Goal: Task Accomplishment & Management: Manage account settings

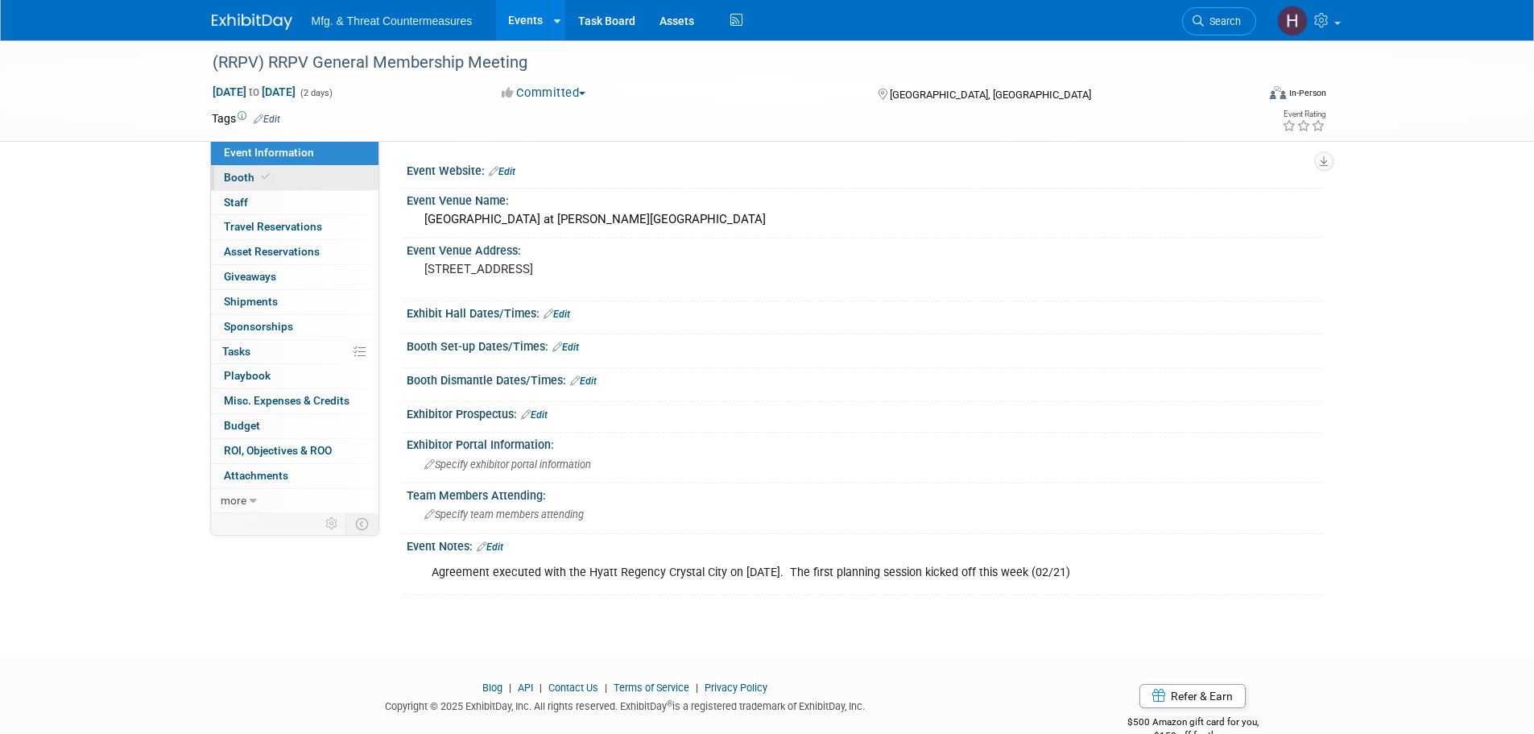
click at [230, 180] on span "Booth" at bounding box center [248, 177] width 49 height 13
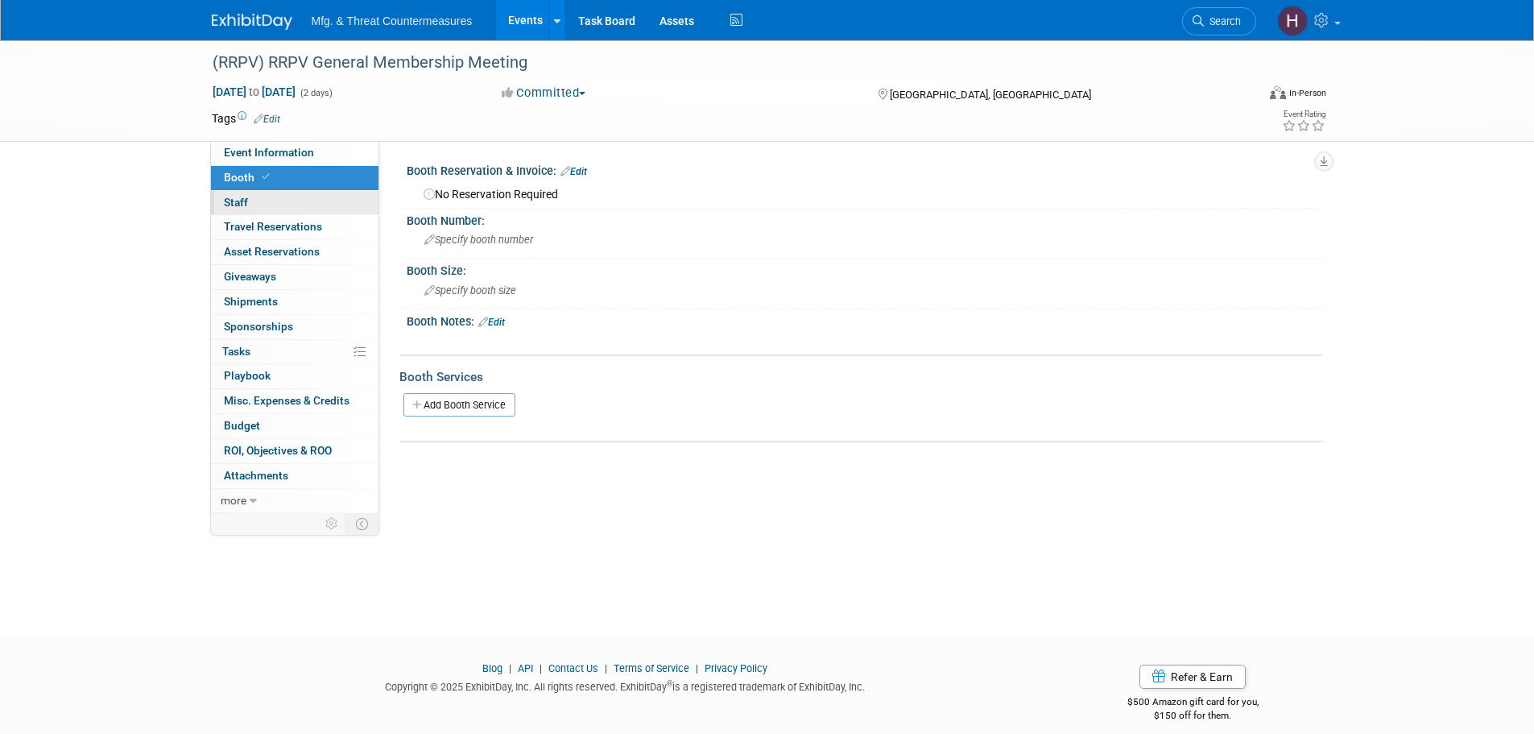
click at [232, 197] on span "Staff 0" at bounding box center [236, 202] width 24 height 13
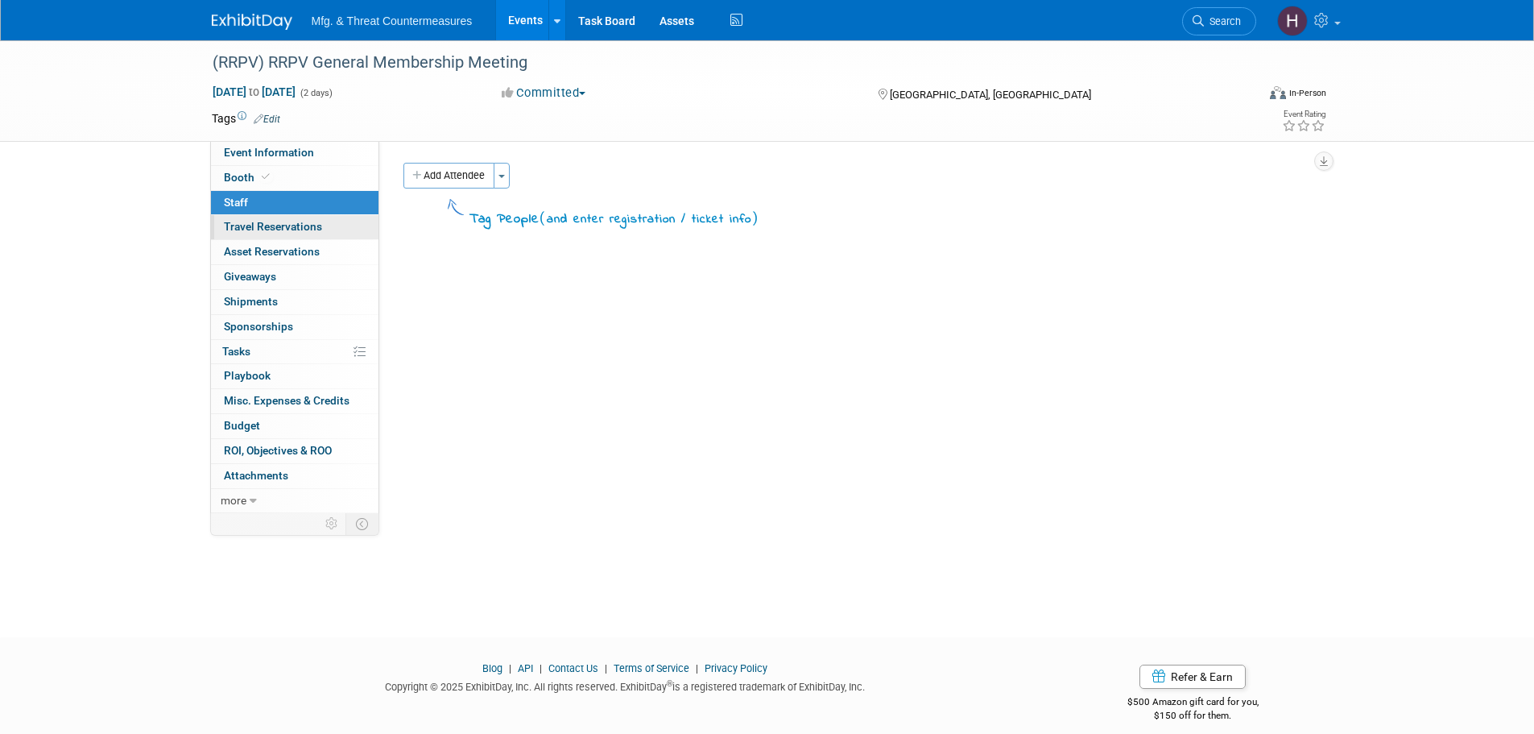
click at [256, 235] on link "0 Travel Reservations 0" at bounding box center [295, 227] width 168 height 24
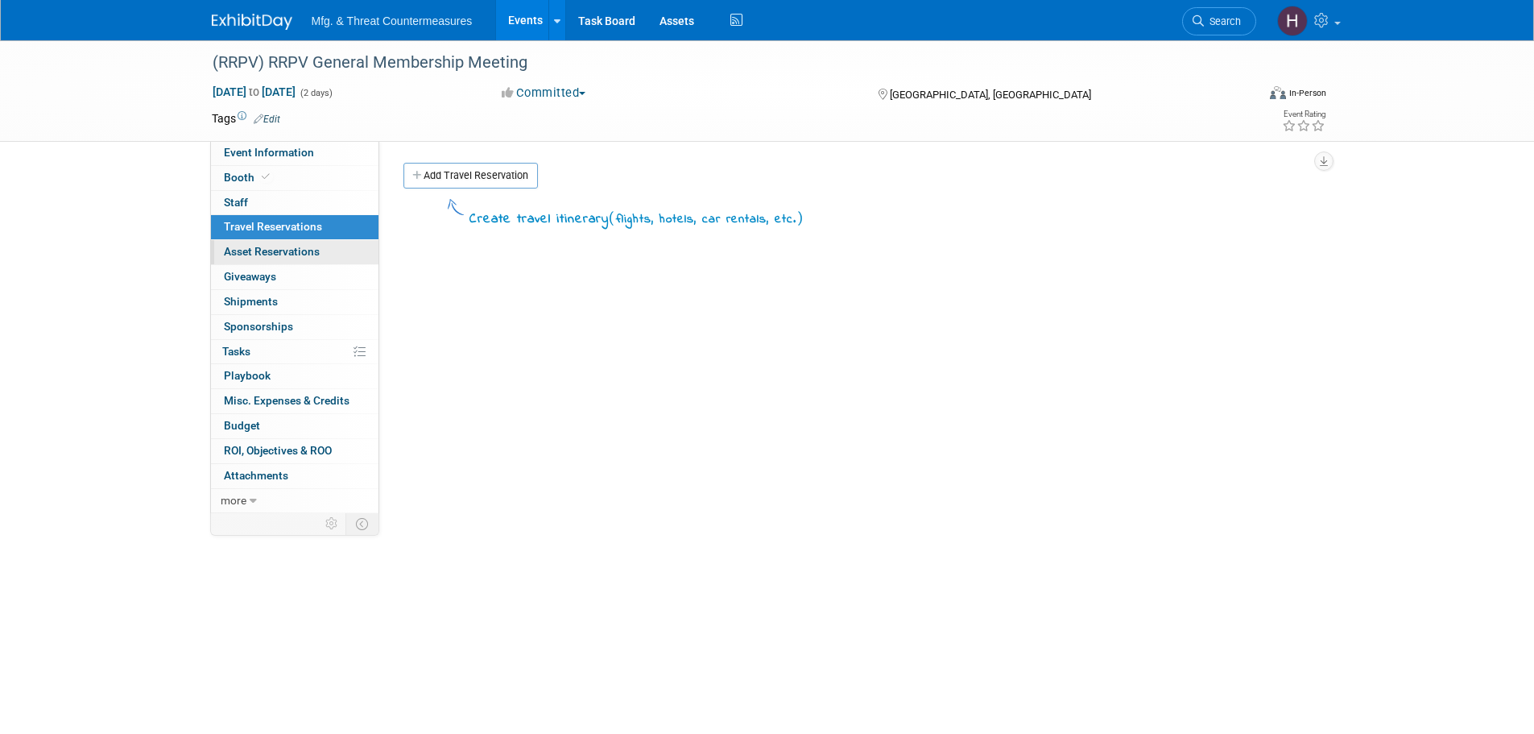
click at [257, 255] on span "Asset Reservations 0" at bounding box center [272, 251] width 96 height 13
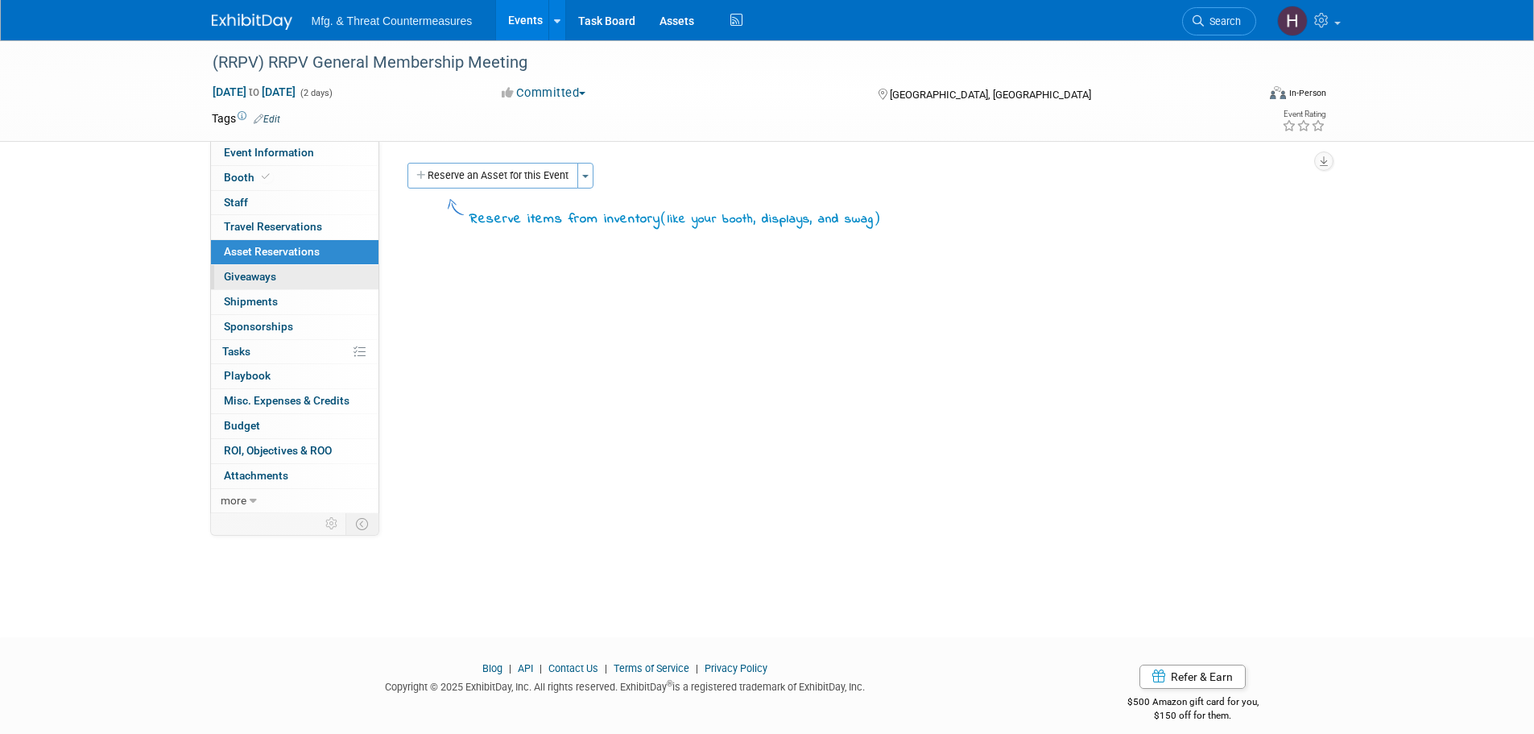
click at [253, 275] on span "Giveaways 0" at bounding box center [250, 276] width 52 height 13
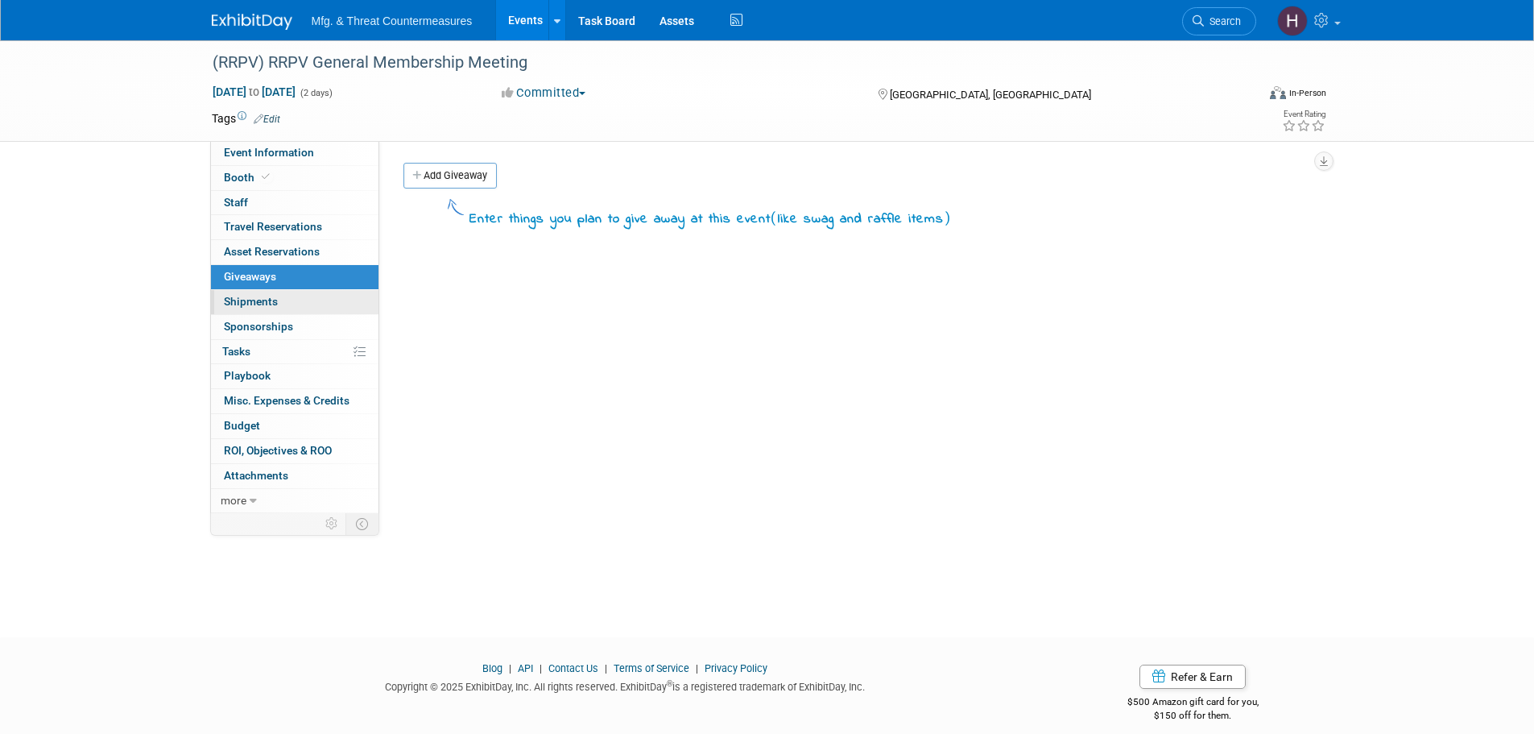
click at [255, 295] on span "Shipments 0" at bounding box center [251, 301] width 54 height 13
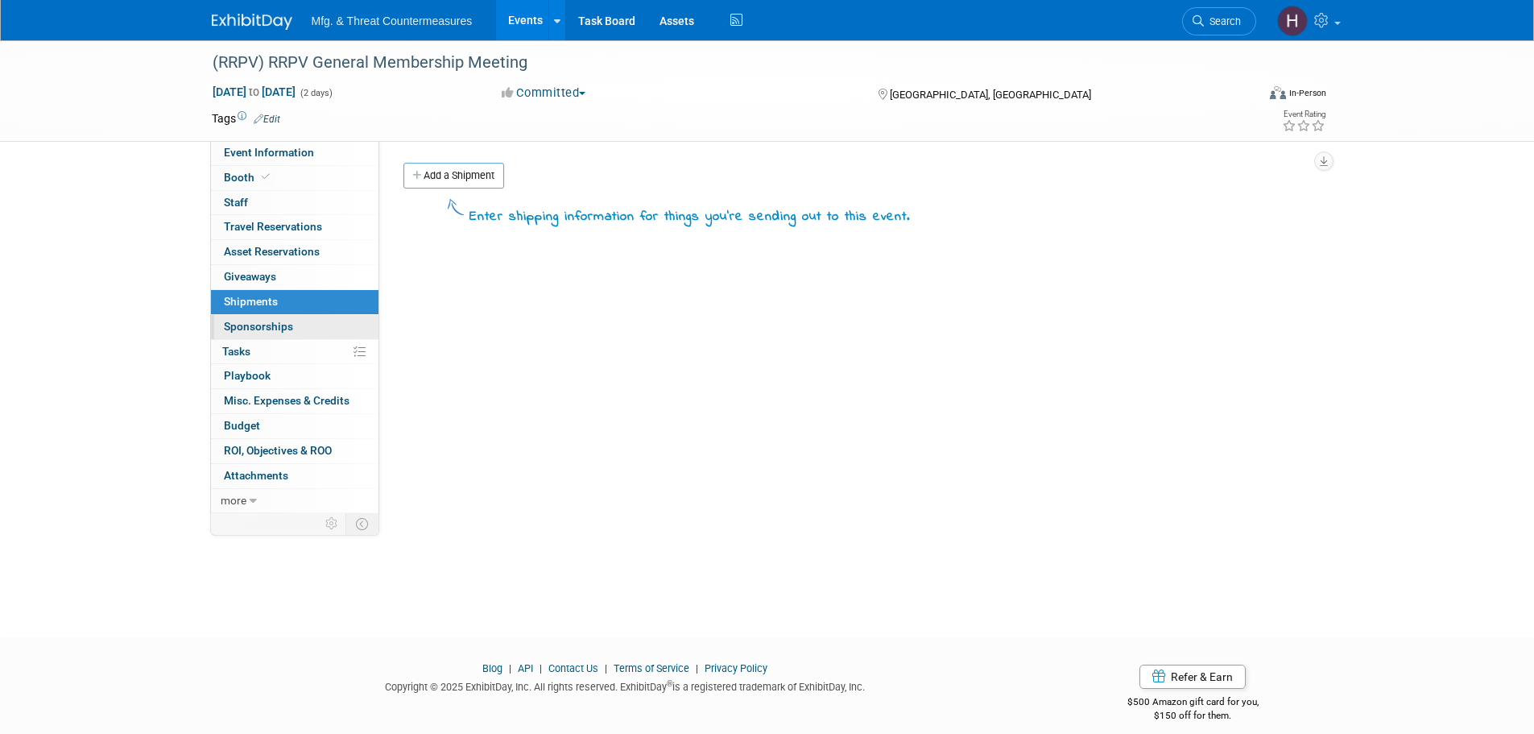
click at [259, 327] on span "Sponsorships 0" at bounding box center [258, 326] width 69 height 13
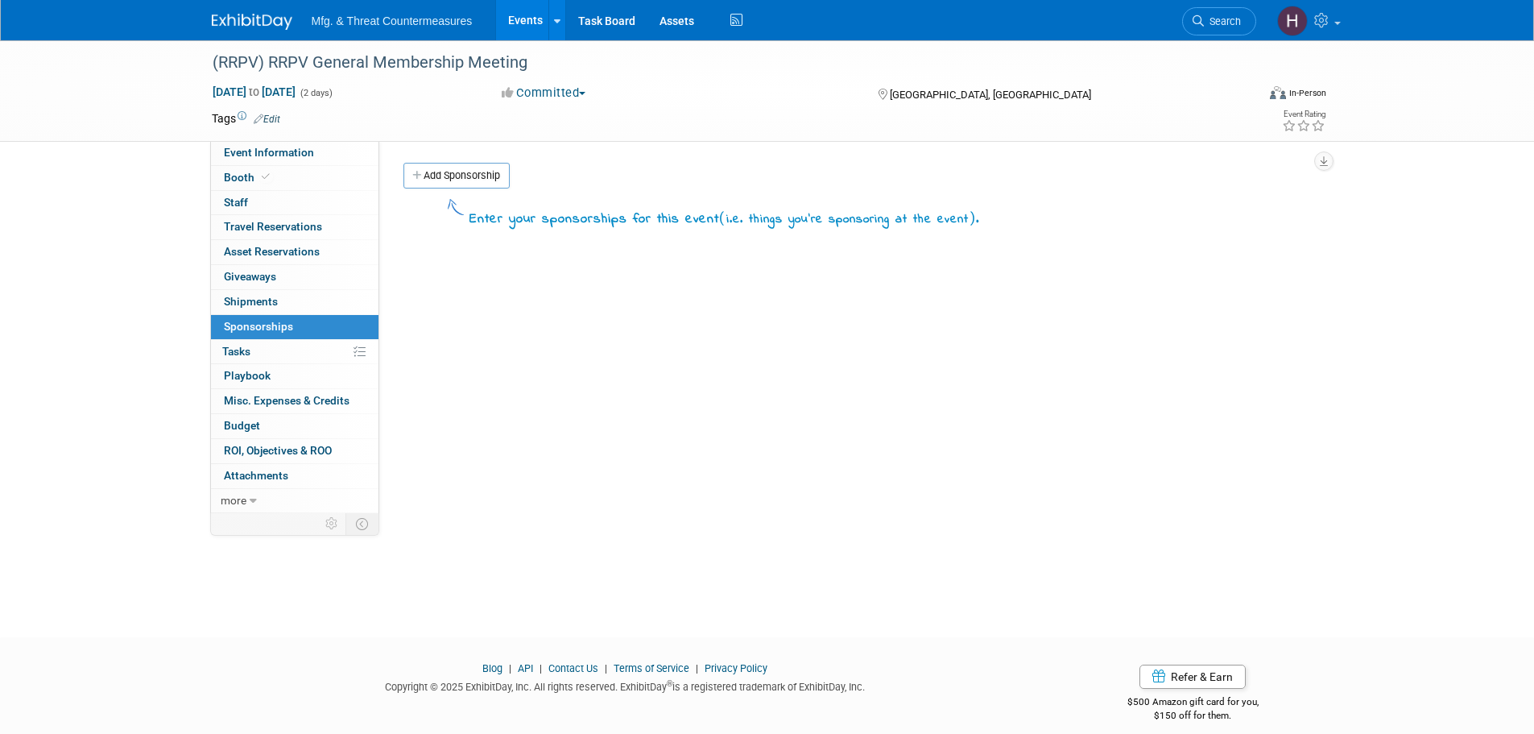
click at [263, 357] on link "0% Tasks 0%" at bounding box center [295, 352] width 168 height 24
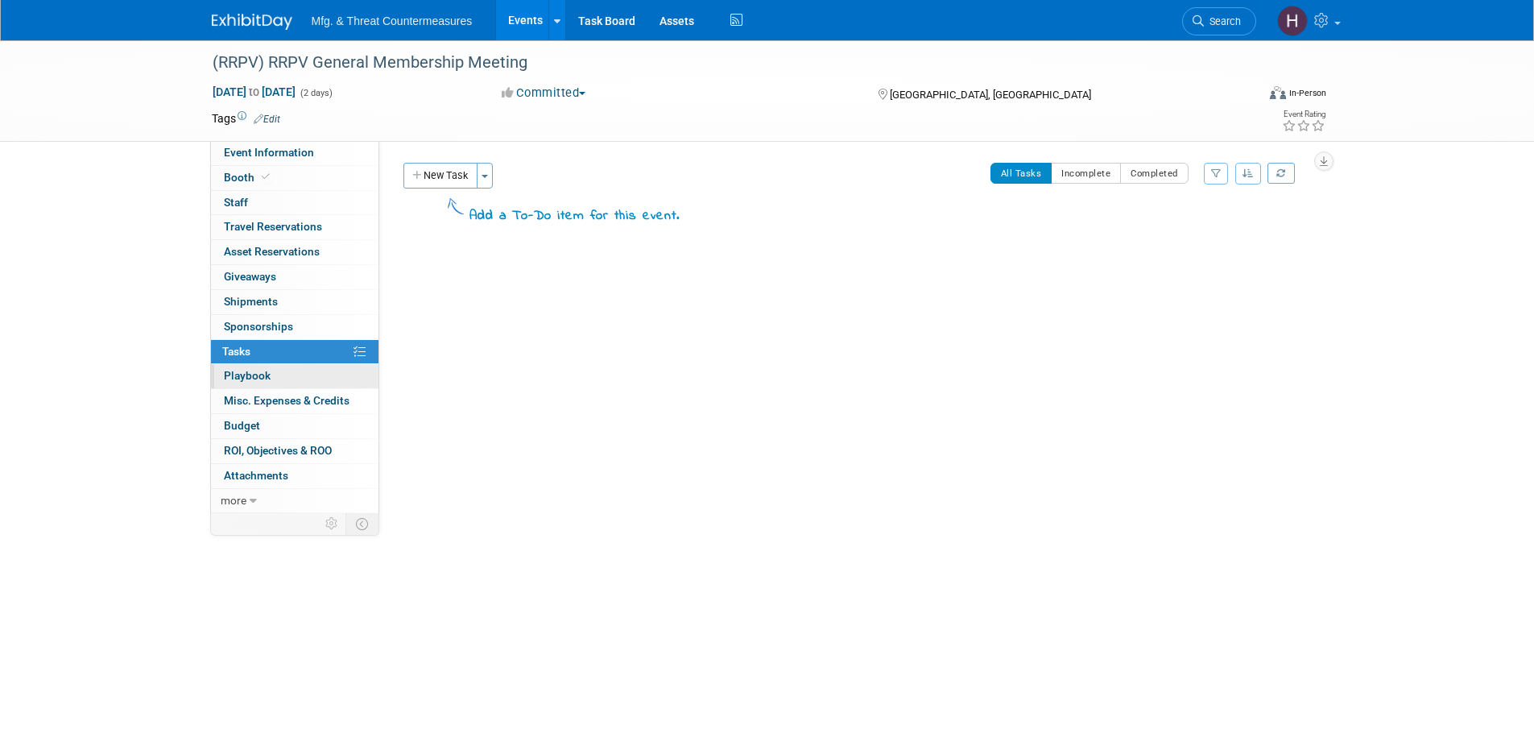
click at [252, 380] on span "Playbook 0" at bounding box center [247, 375] width 47 height 13
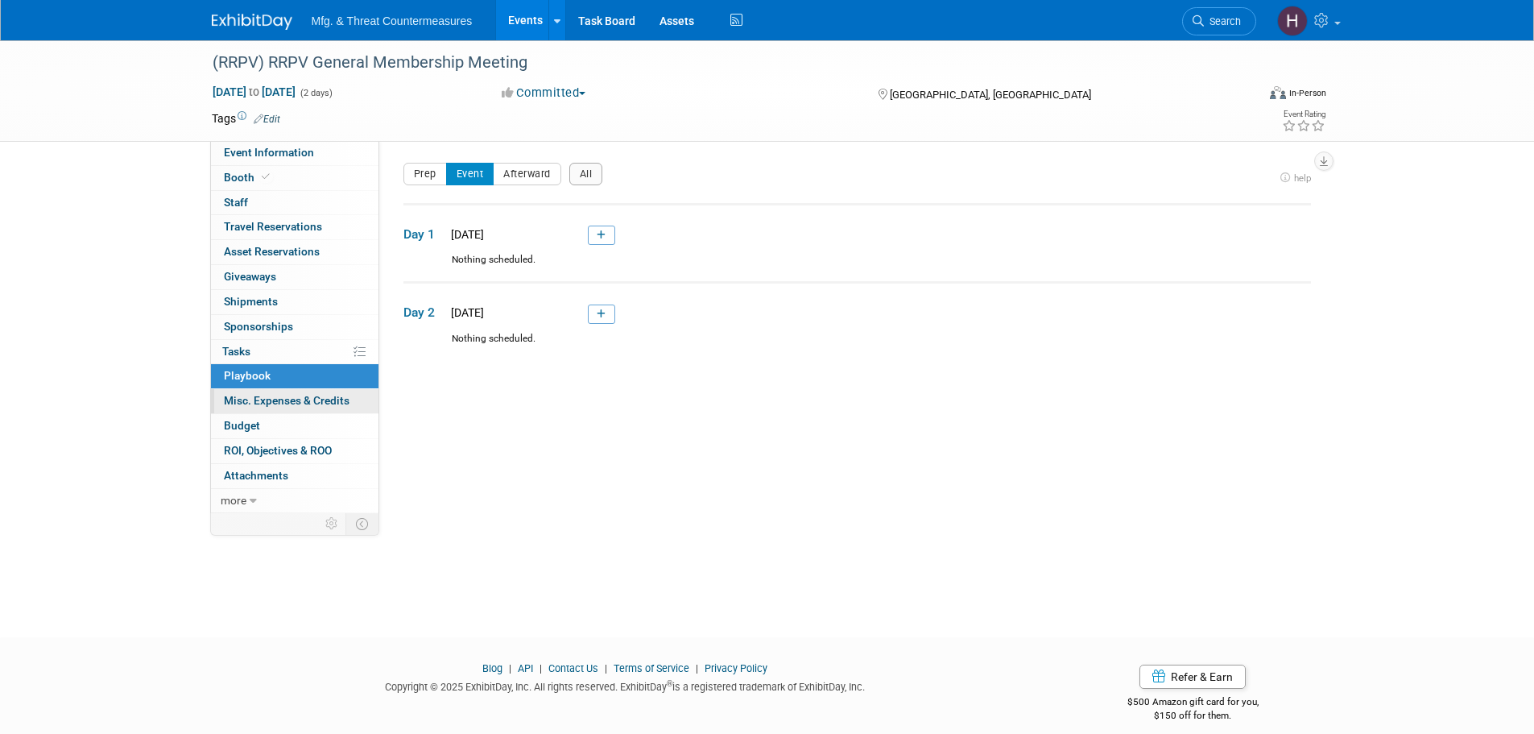
click at [245, 404] on span "Misc. Expenses & Credits 0" at bounding box center [287, 400] width 126 height 13
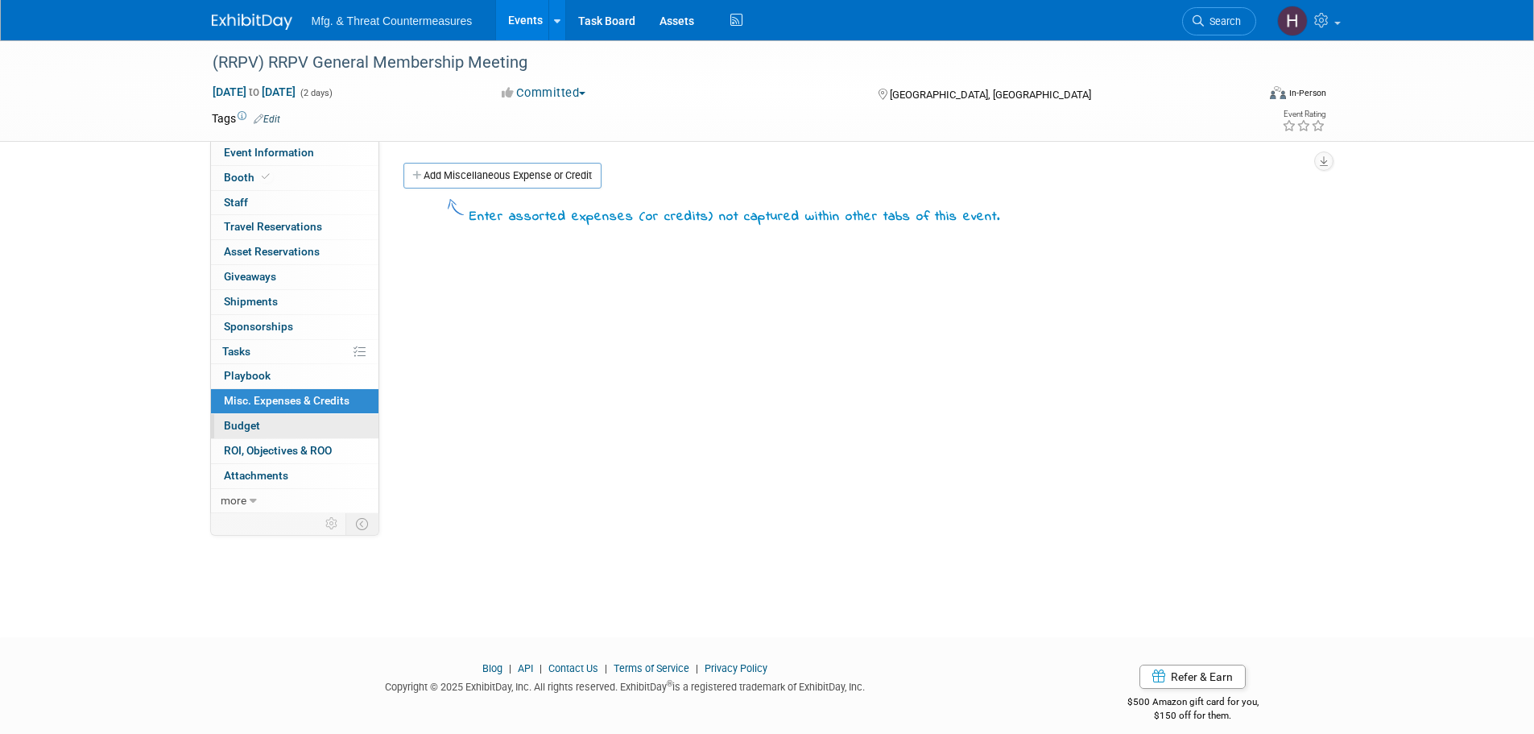
click at [263, 430] on link "Budget" at bounding box center [295, 426] width 168 height 24
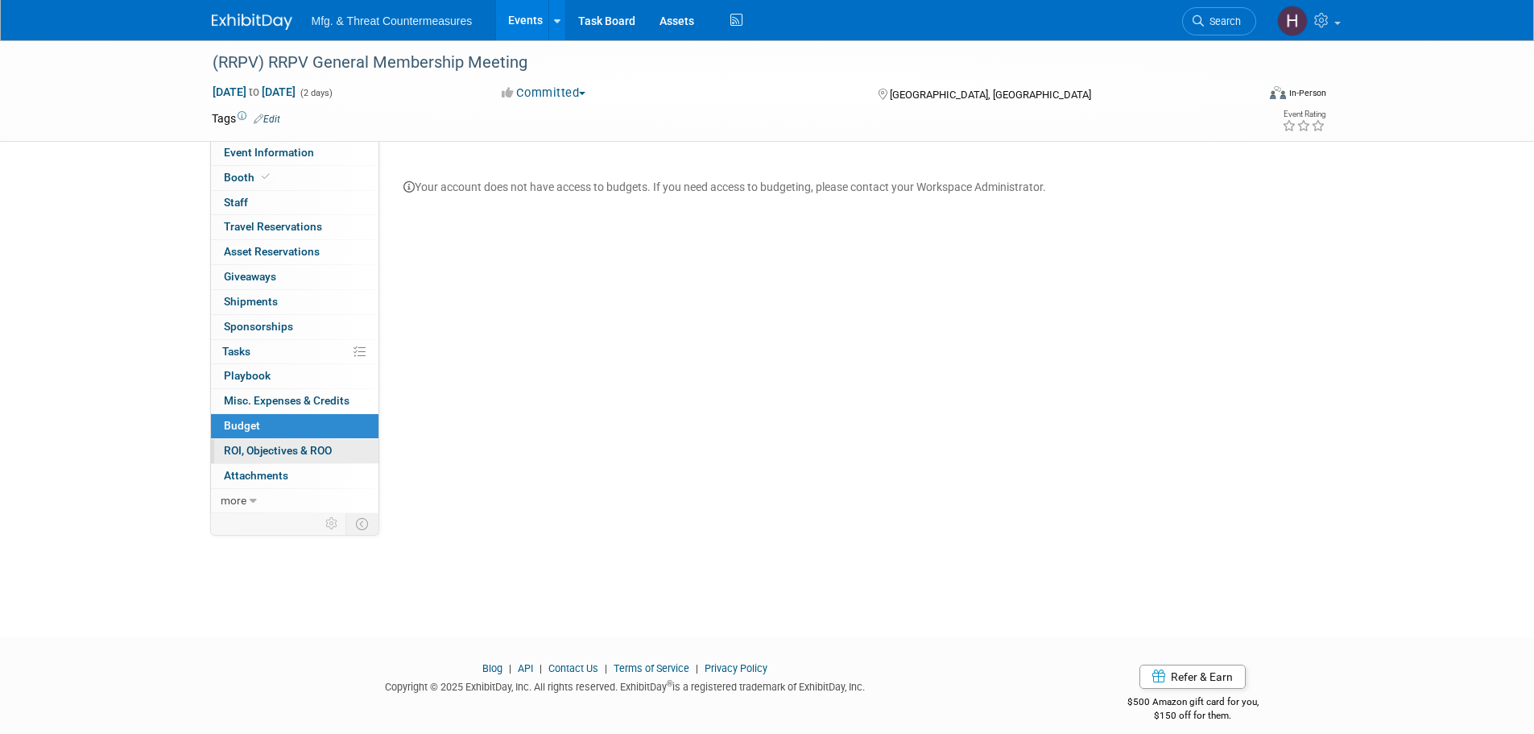
click at [260, 451] on span "ROI, Objectives & ROO 0" at bounding box center [278, 450] width 108 height 13
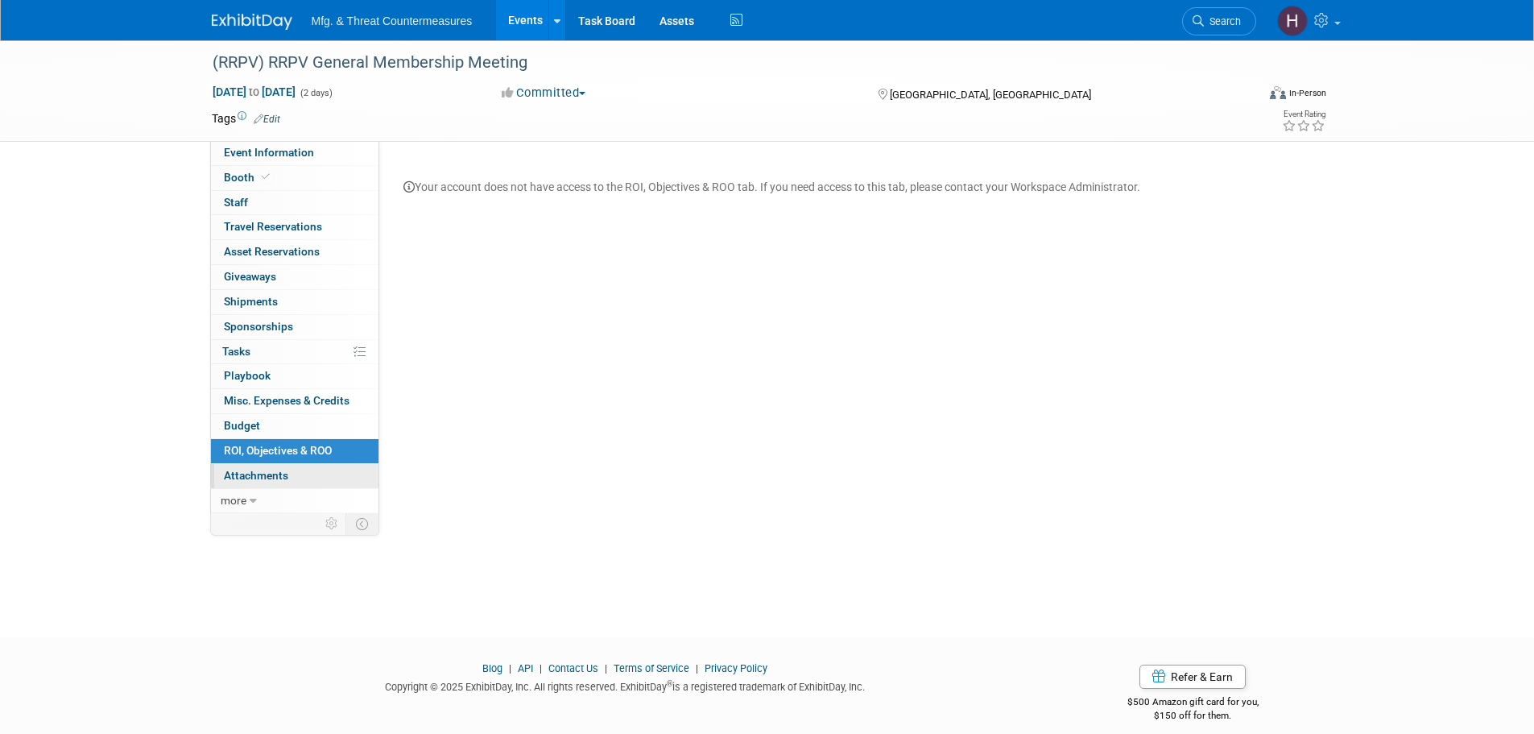
click at [259, 474] on span "Attachments 0" at bounding box center [256, 475] width 64 height 13
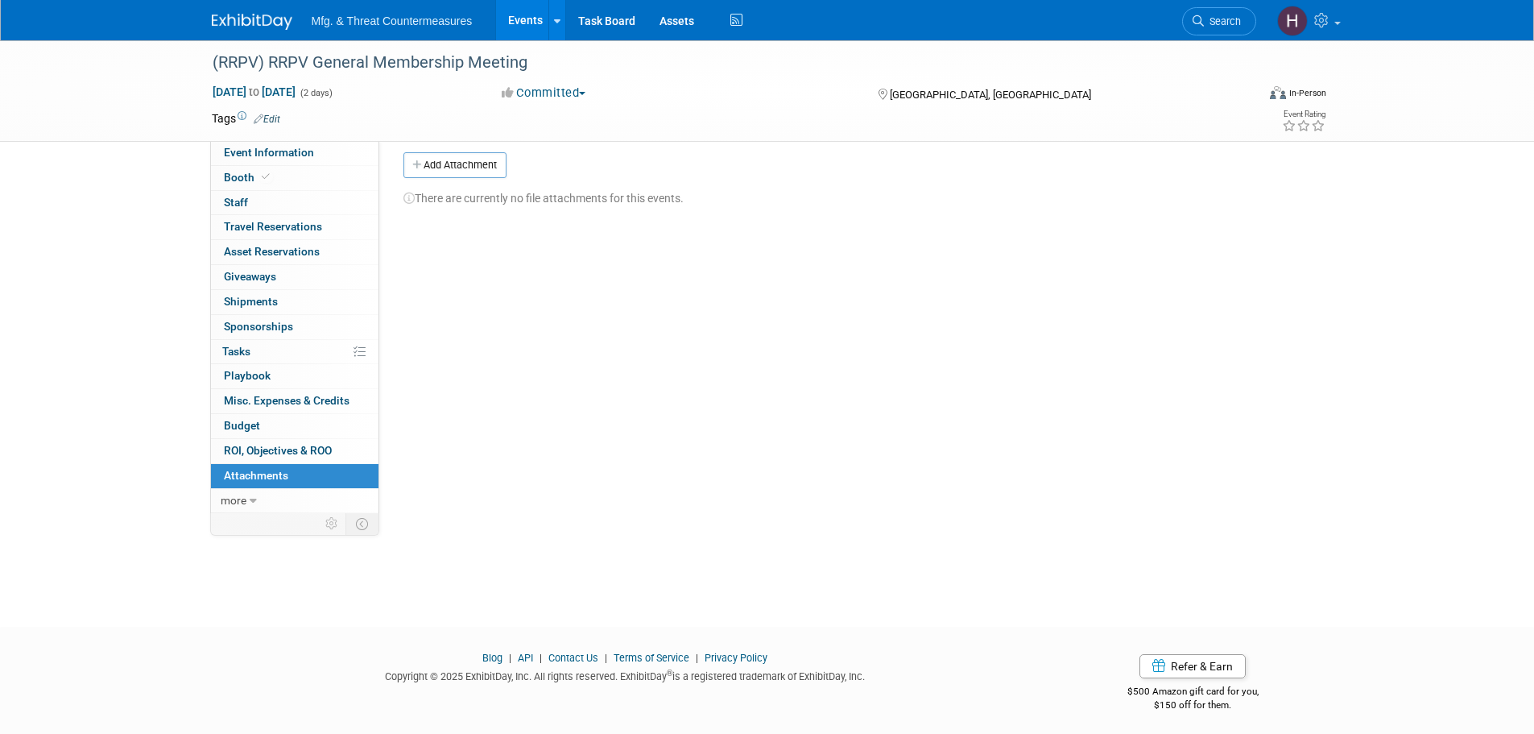
scroll to position [16, 0]
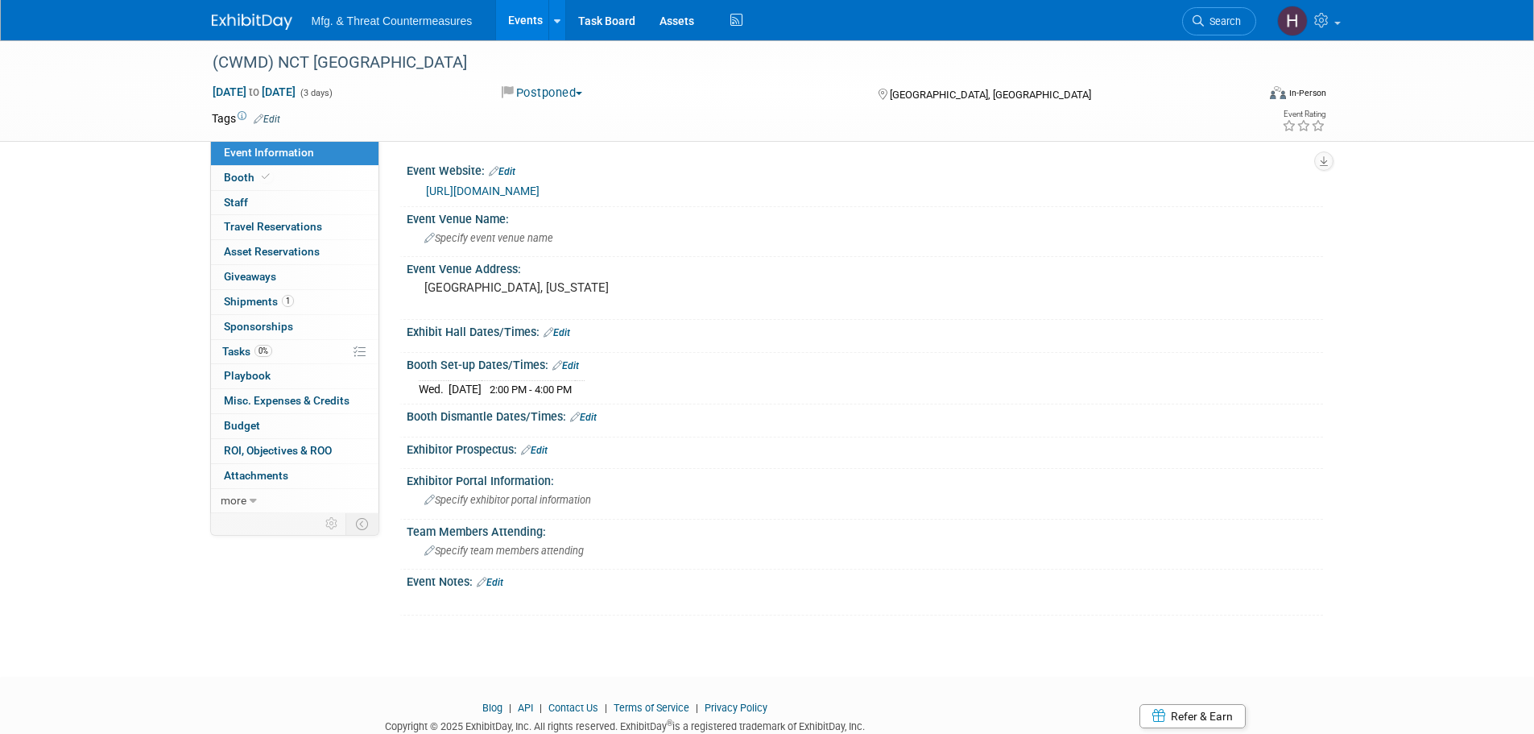
click at [540, 188] on link "https://nct-events.com/nct-usa" at bounding box center [483, 190] width 114 height 13
click at [267, 178] on icon at bounding box center [266, 176] width 8 height 9
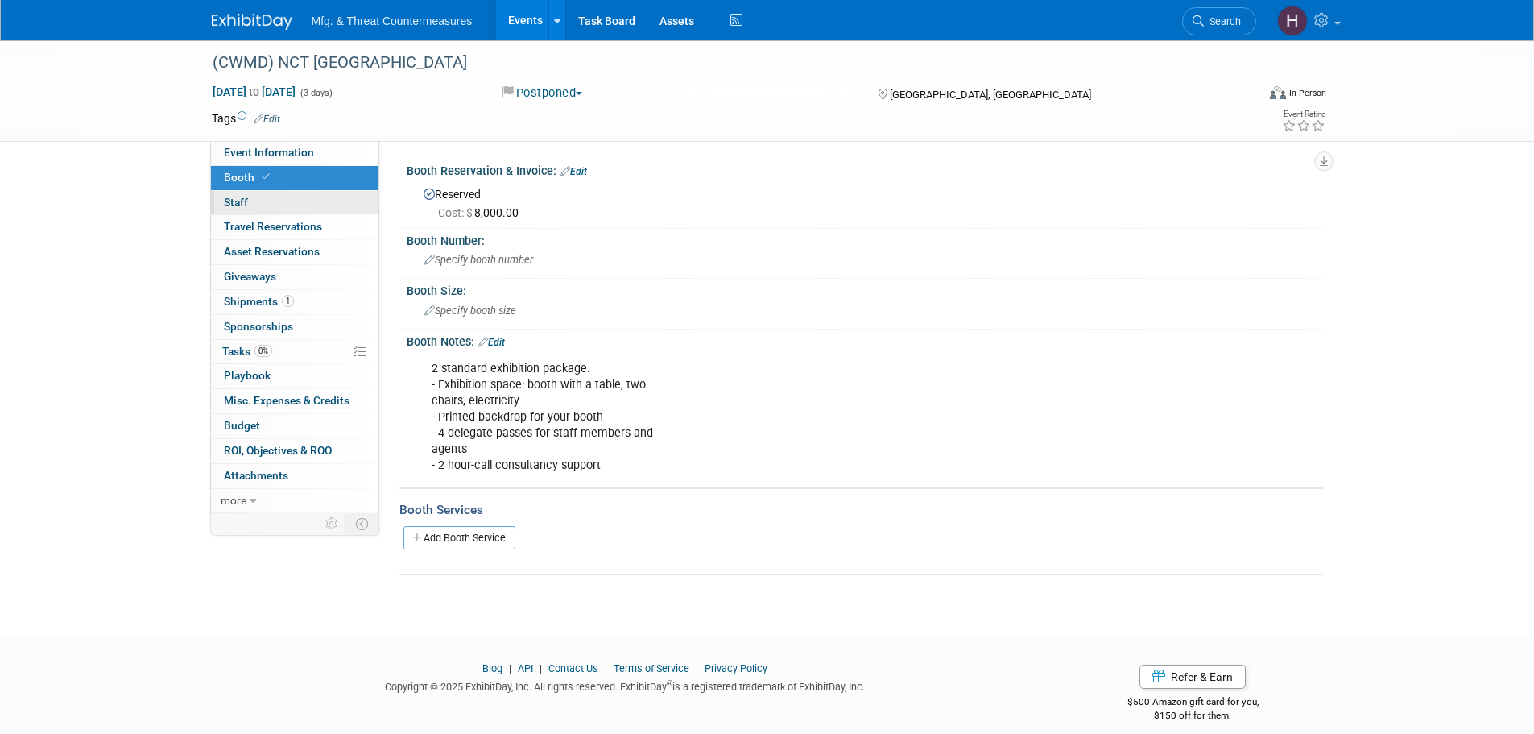
click at [251, 192] on link "0 Staff 0" at bounding box center [295, 203] width 168 height 24
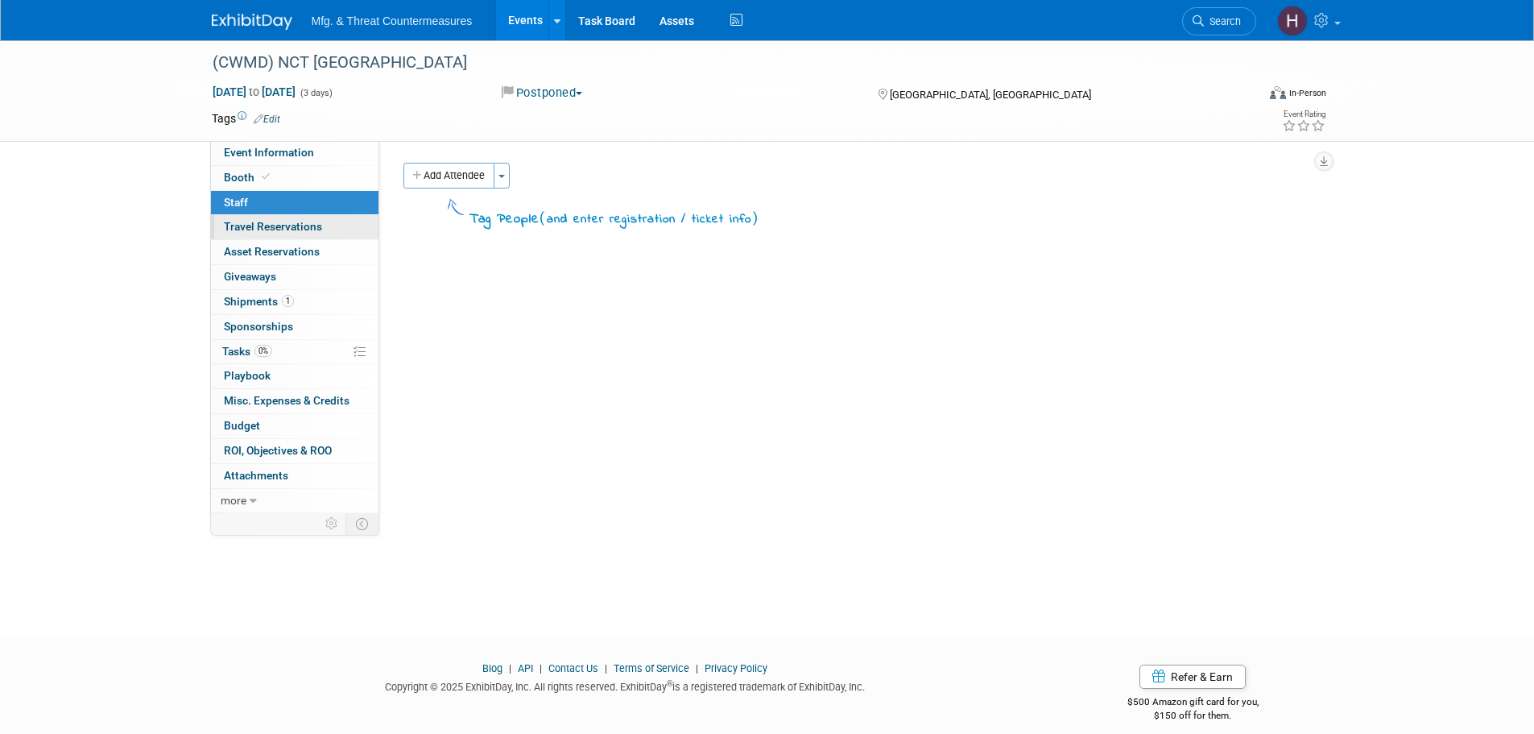
click at [261, 236] on link "0 Travel Reservations 0" at bounding box center [295, 227] width 168 height 24
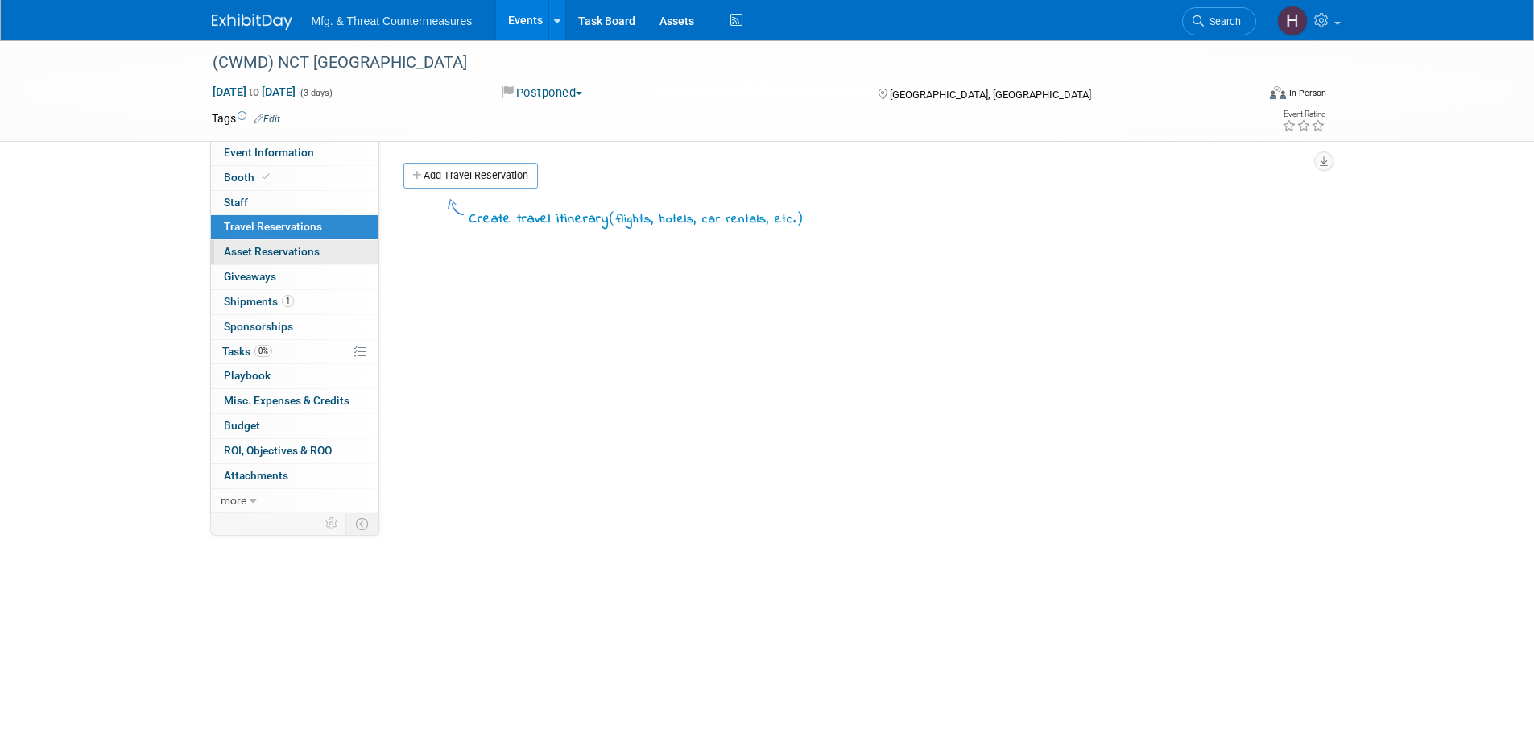
click at [266, 260] on link "0 Asset Reservations 0" at bounding box center [295, 252] width 168 height 24
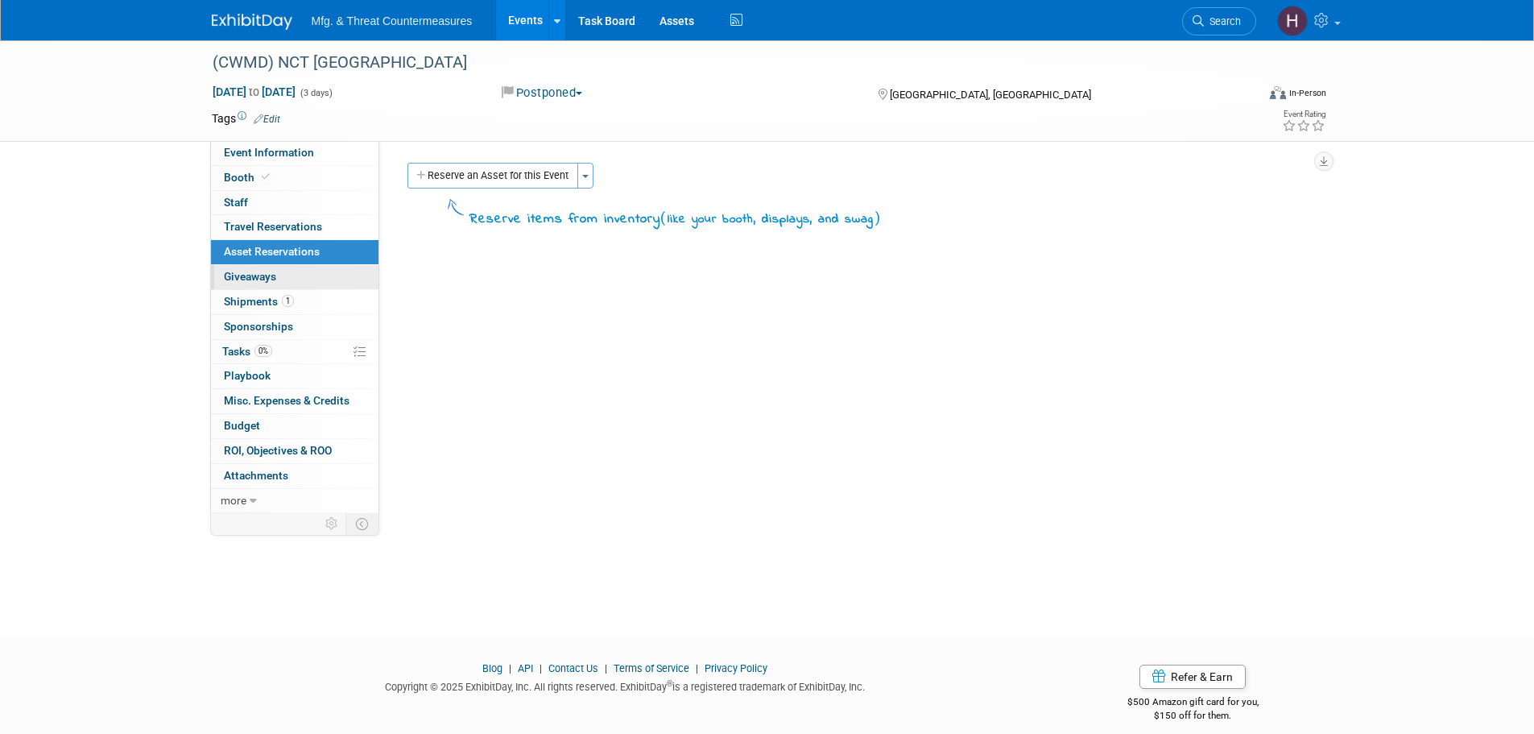
click at [261, 275] on span "Giveaways 0" at bounding box center [250, 276] width 52 height 13
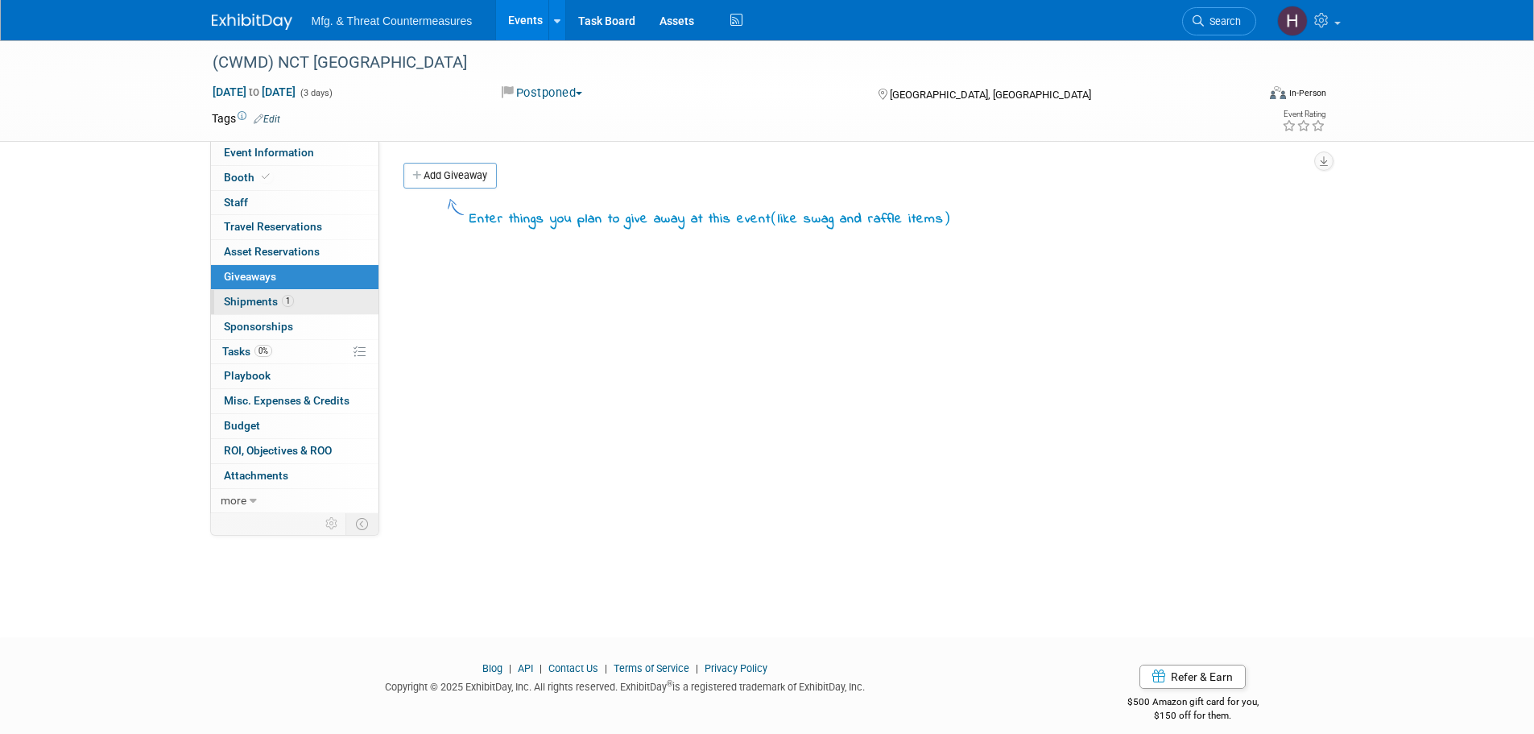
click at [251, 299] on span "Shipments 1" at bounding box center [259, 301] width 70 height 13
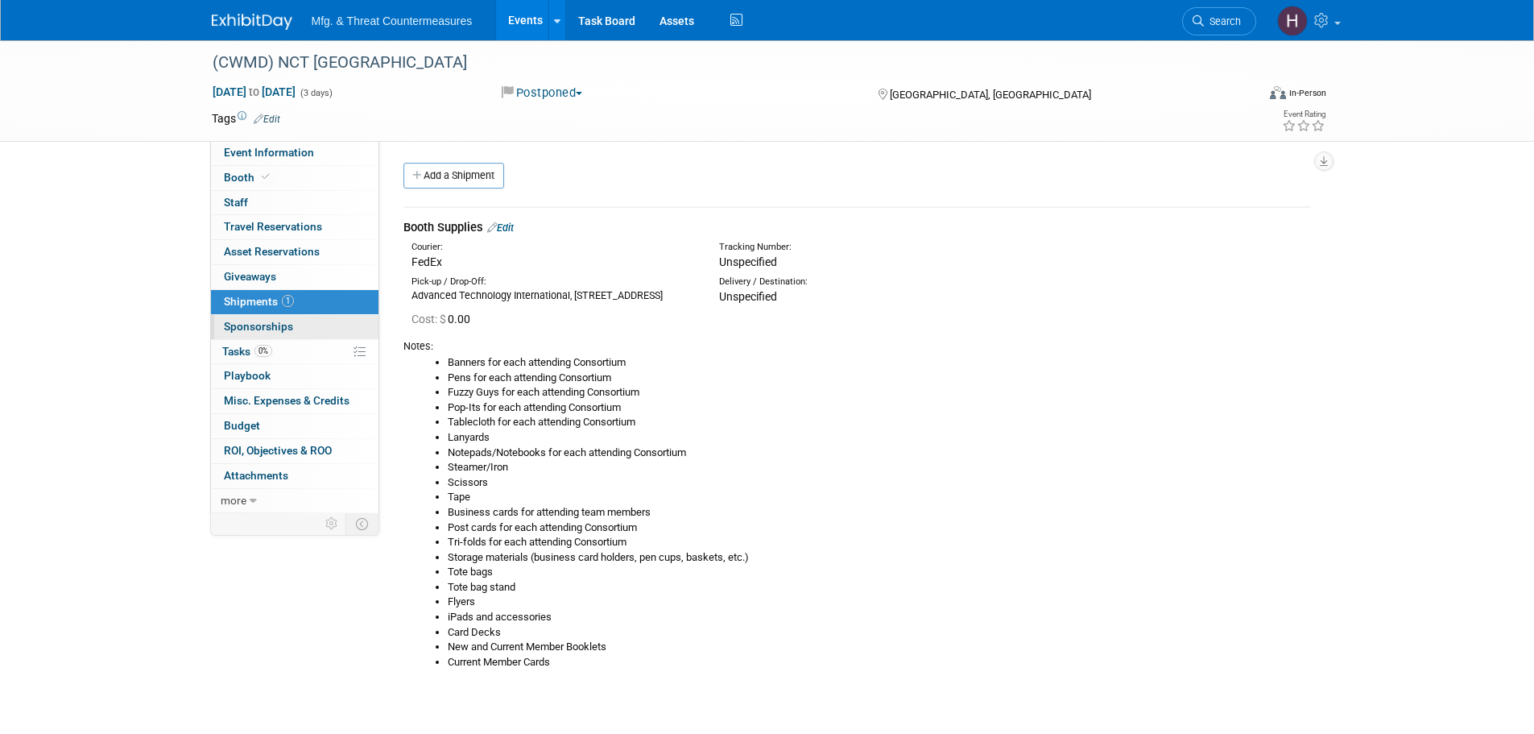
click at [242, 316] on link "0 Sponsorships 0" at bounding box center [295, 327] width 168 height 24
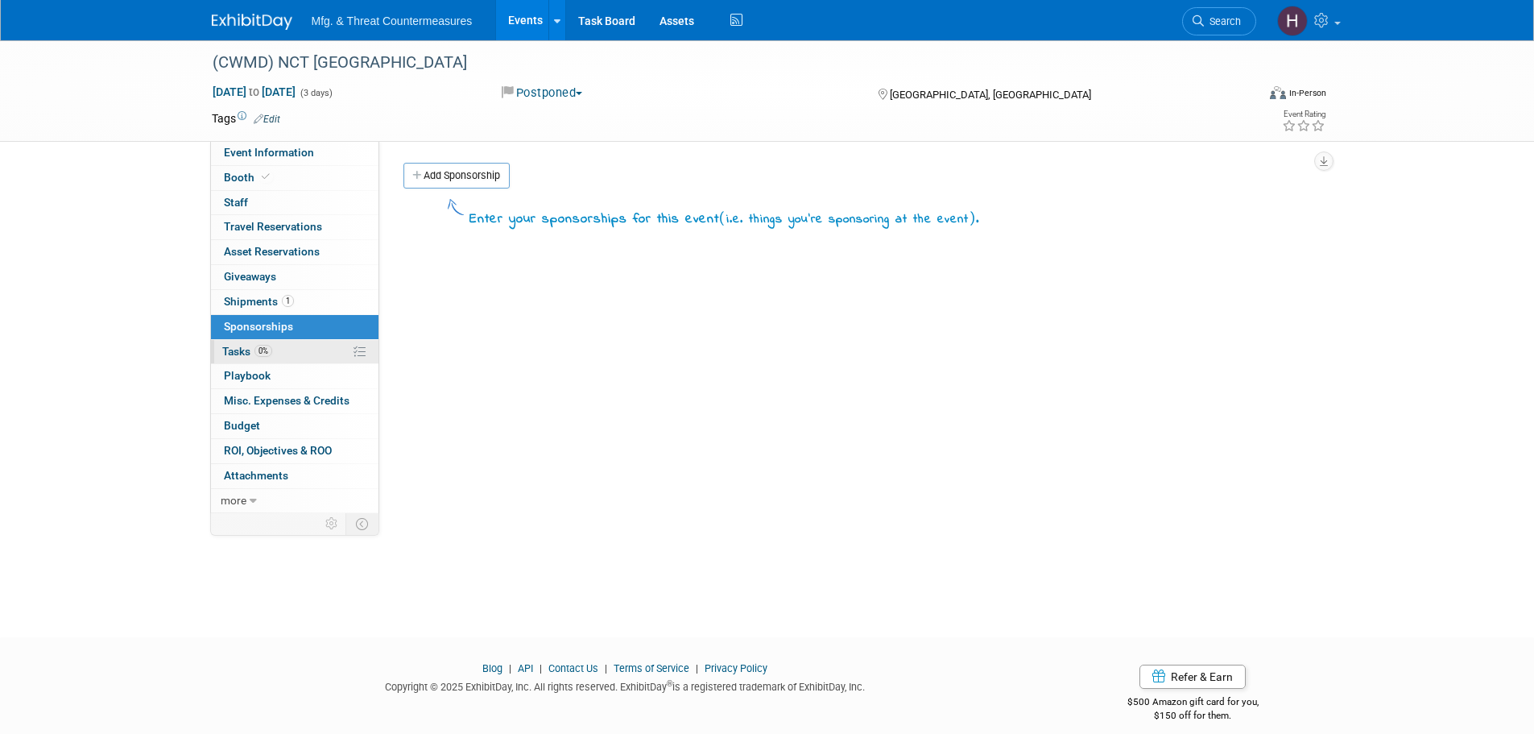
click at [262, 347] on span "0%" at bounding box center [264, 351] width 18 height 12
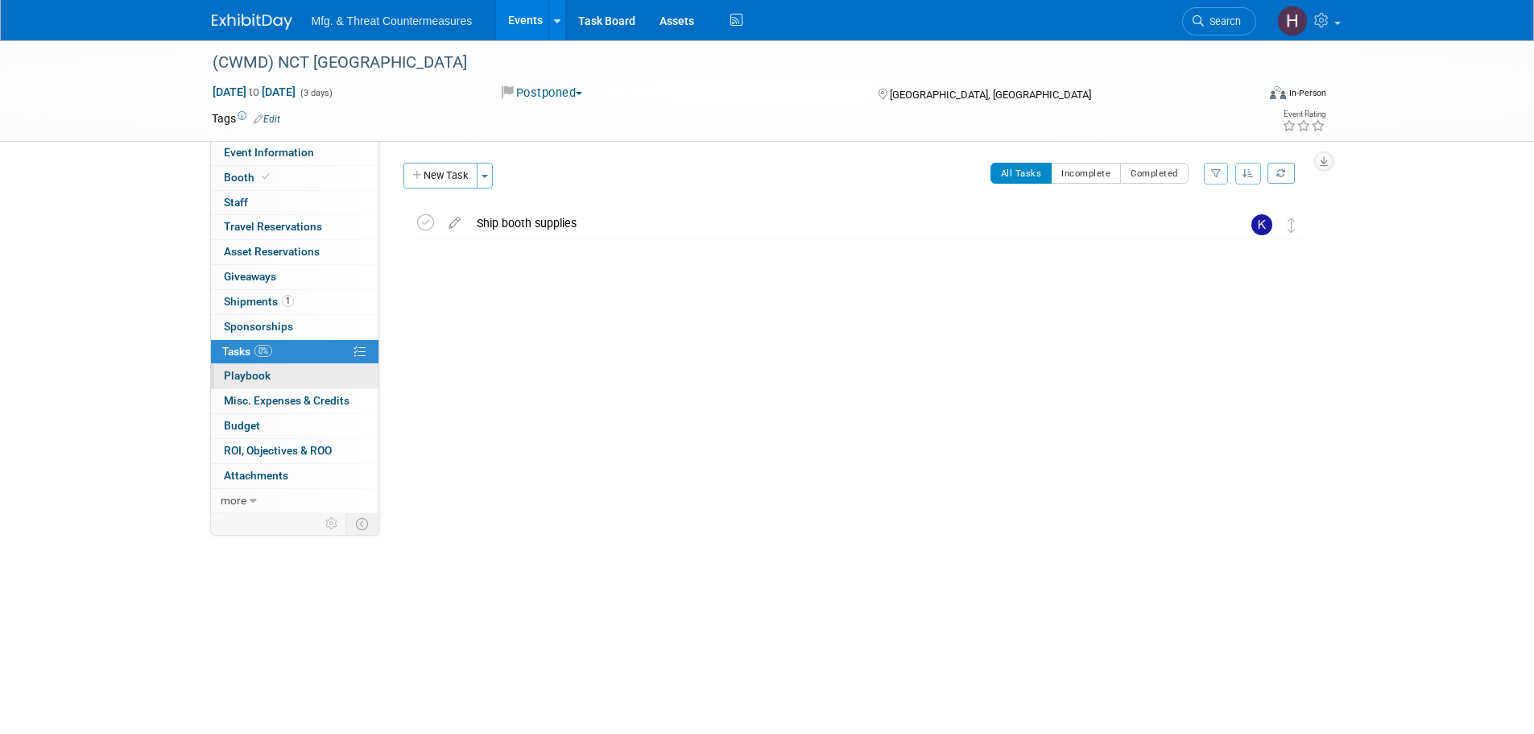
click at [255, 369] on span "Playbook 0" at bounding box center [247, 375] width 47 height 13
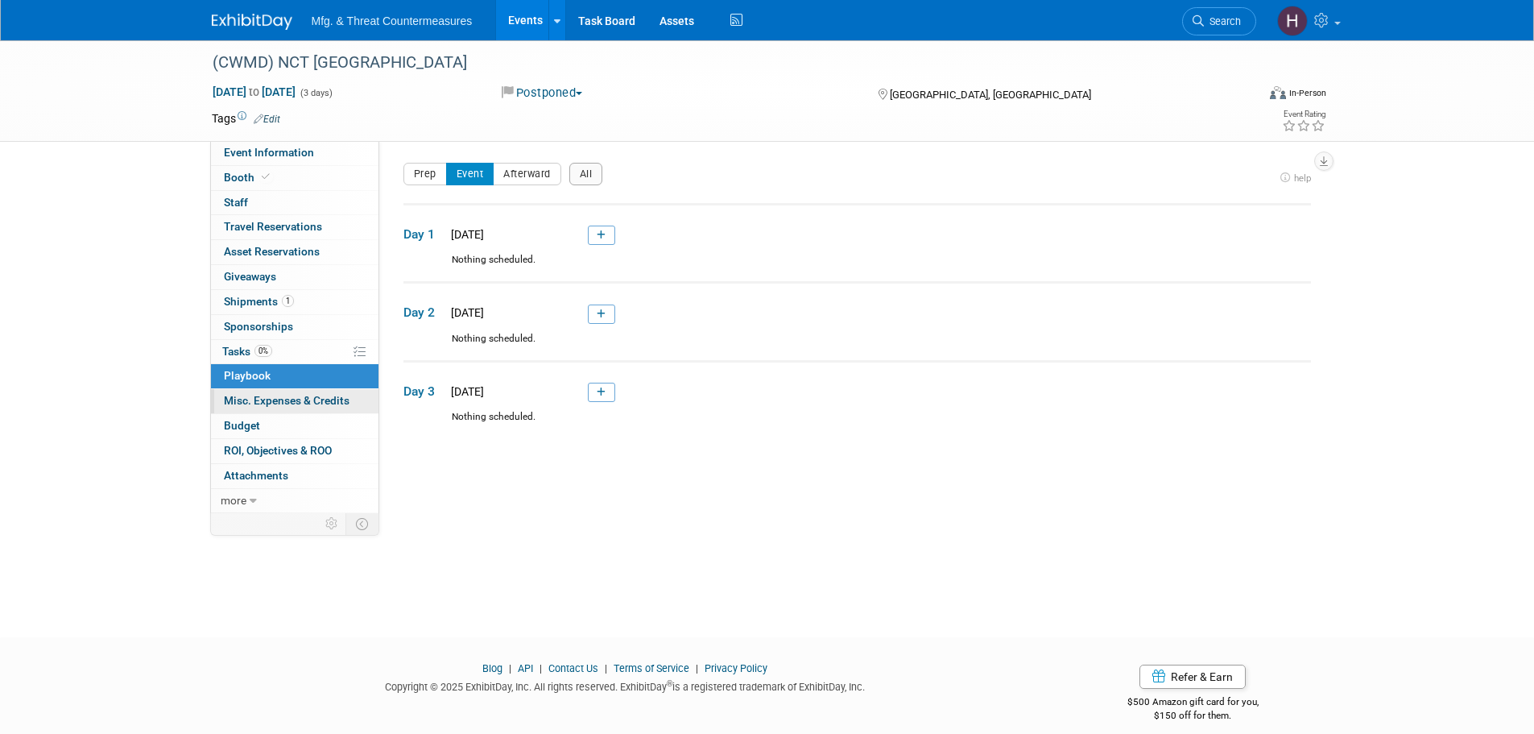
click at [252, 397] on span "Misc. Expenses & Credits 0" at bounding box center [287, 400] width 126 height 13
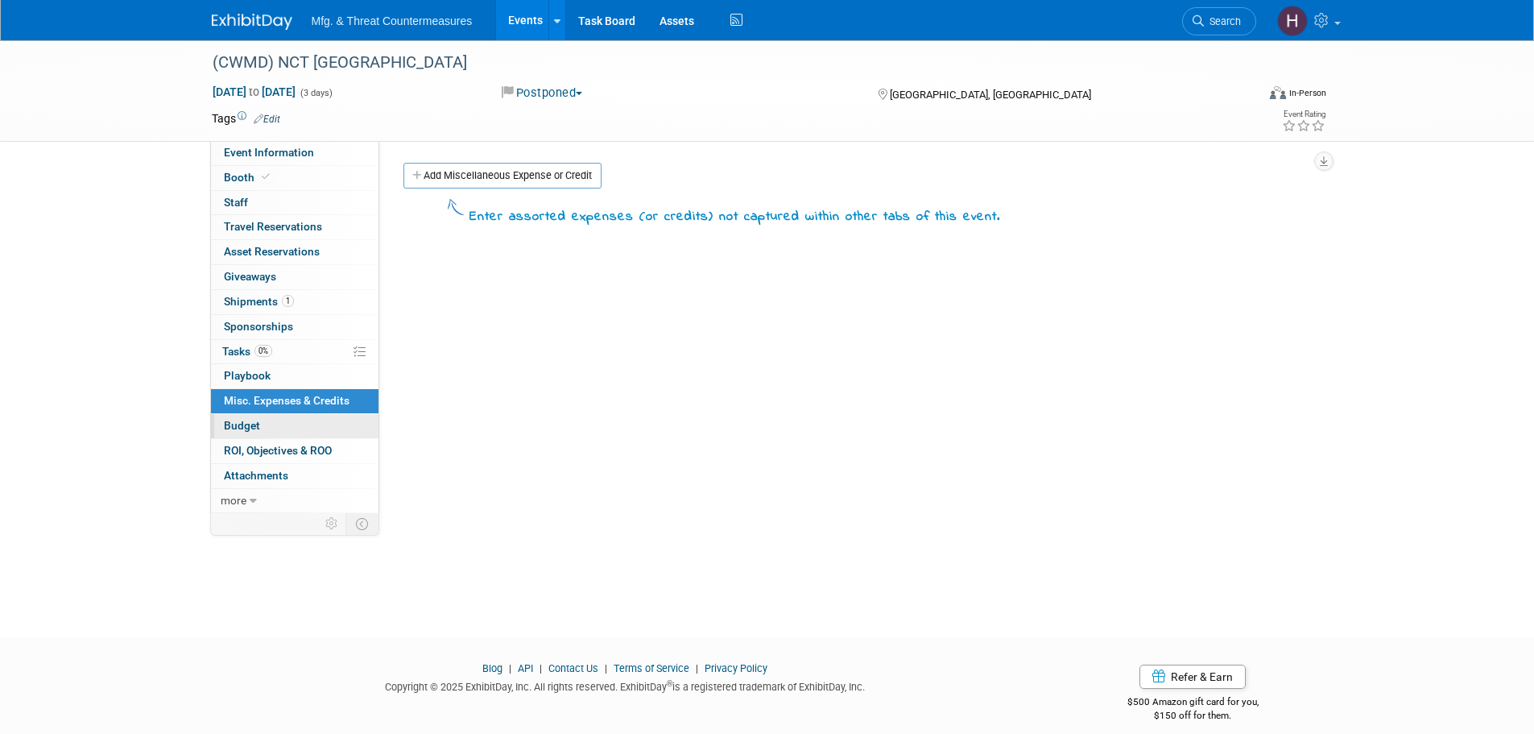
click at [251, 420] on span "Budget" at bounding box center [242, 425] width 36 height 13
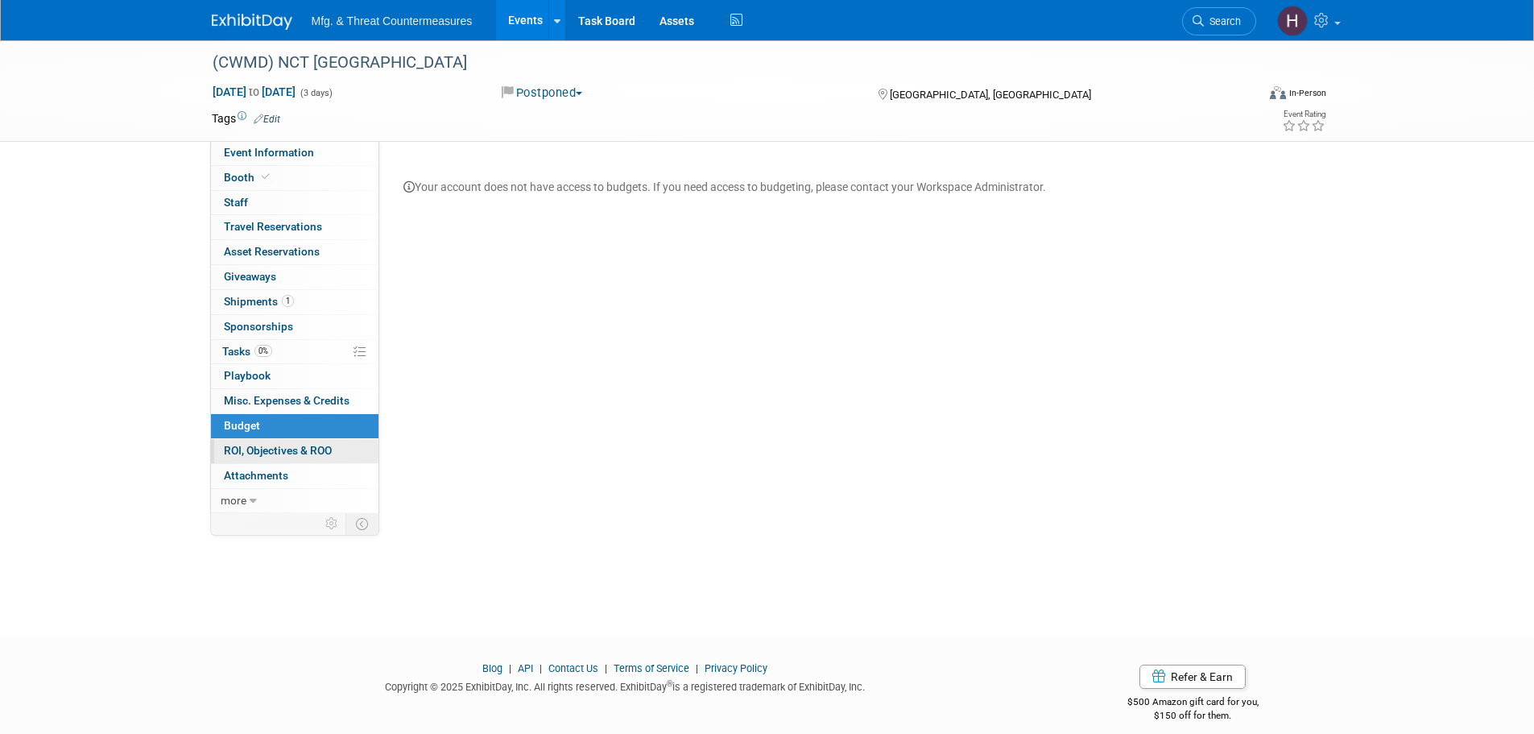
click at [256, 441] on link "0 ROI, Objectives & ROO 0" at bounding box center [295, 451] width 168 height 24
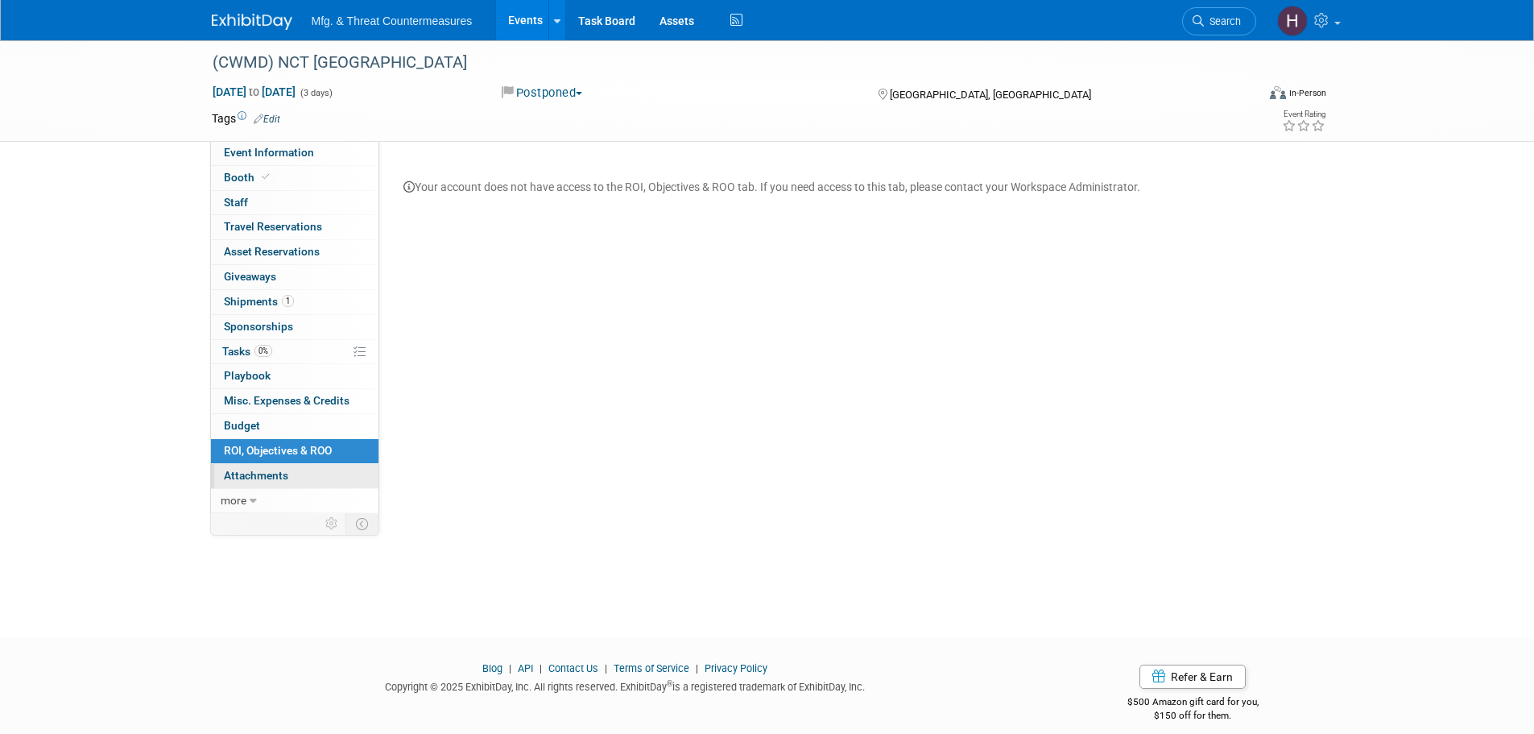
click at [265, 467] on link "0 Attachments 0" at bounding box center [295, 476] width 168 height 24
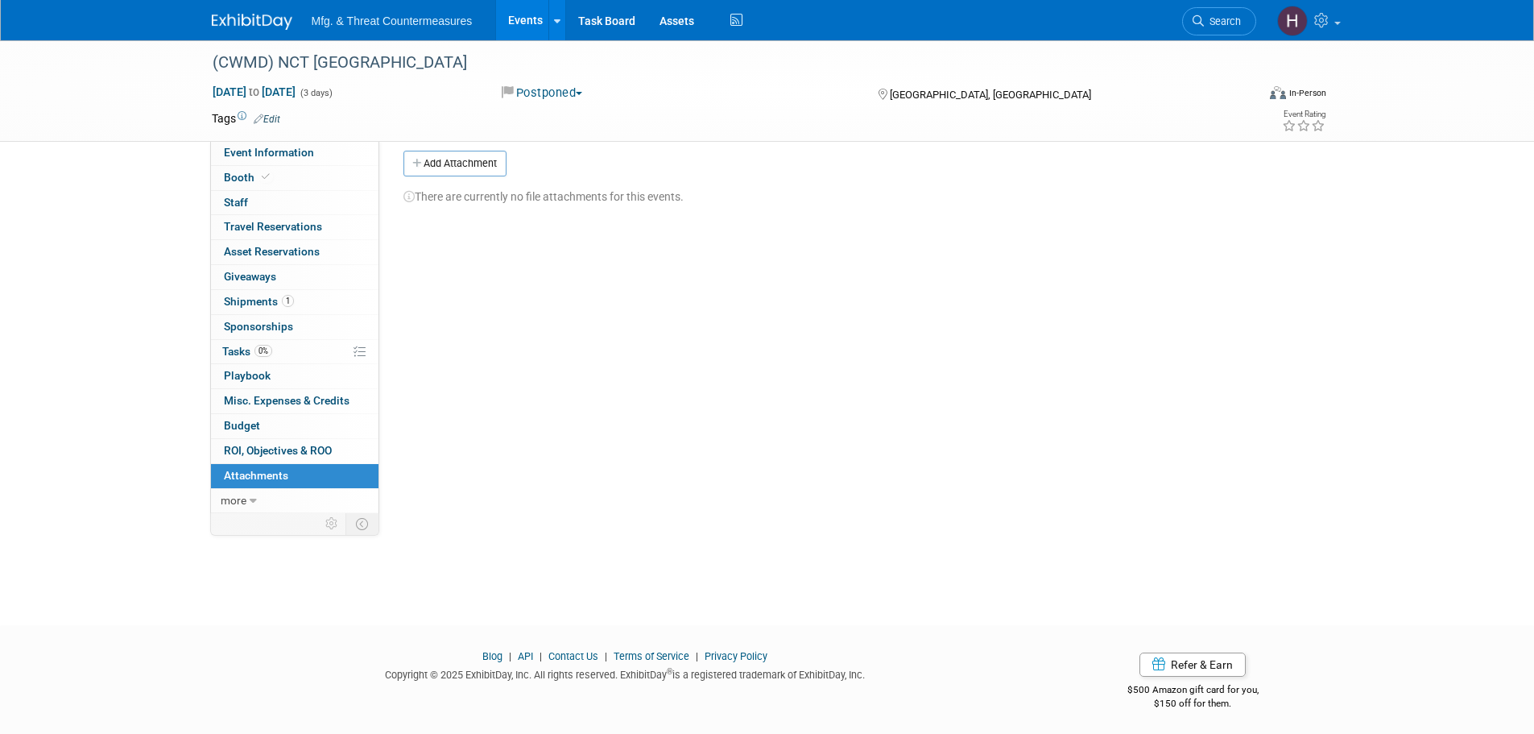
scroll to position [16, 0]
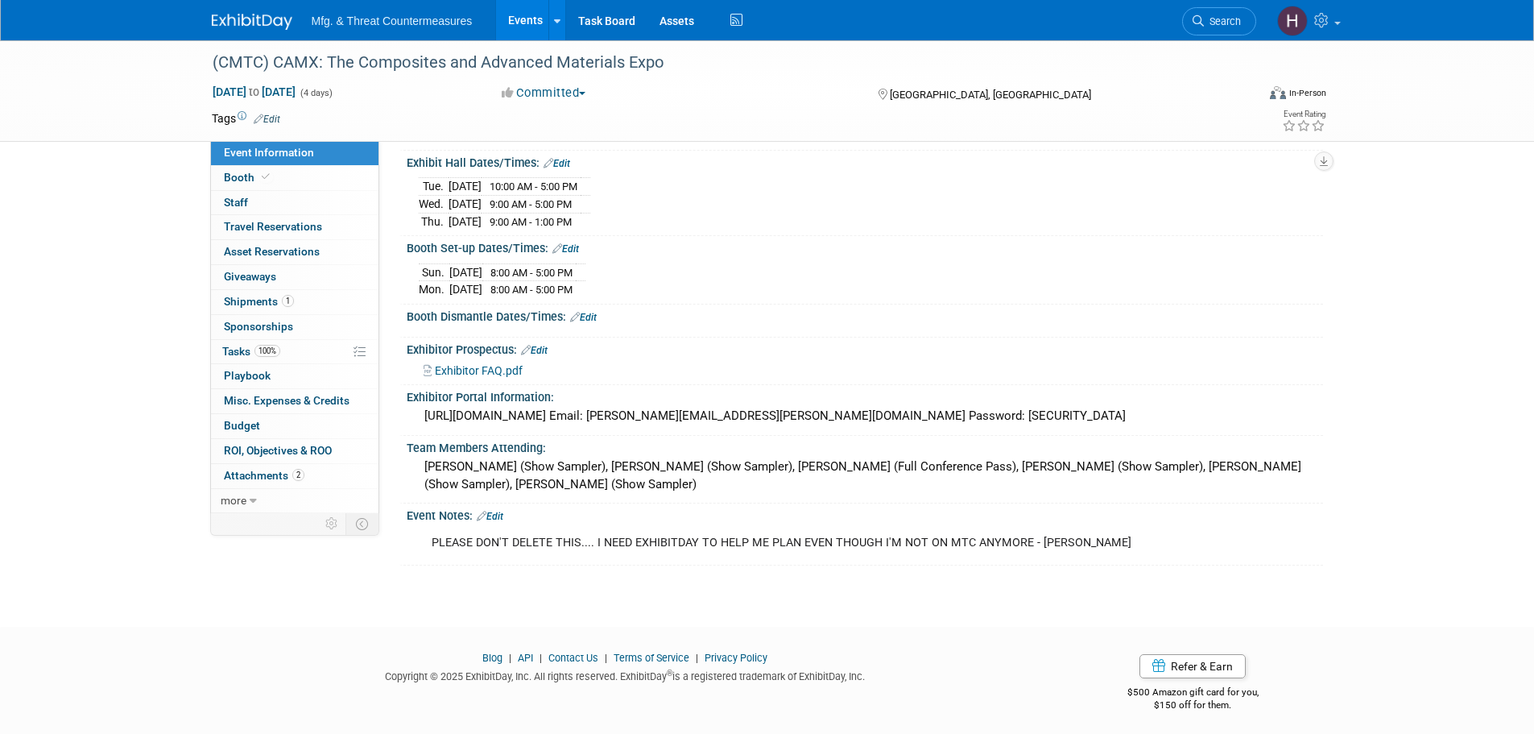
scroll to position [172, 0]
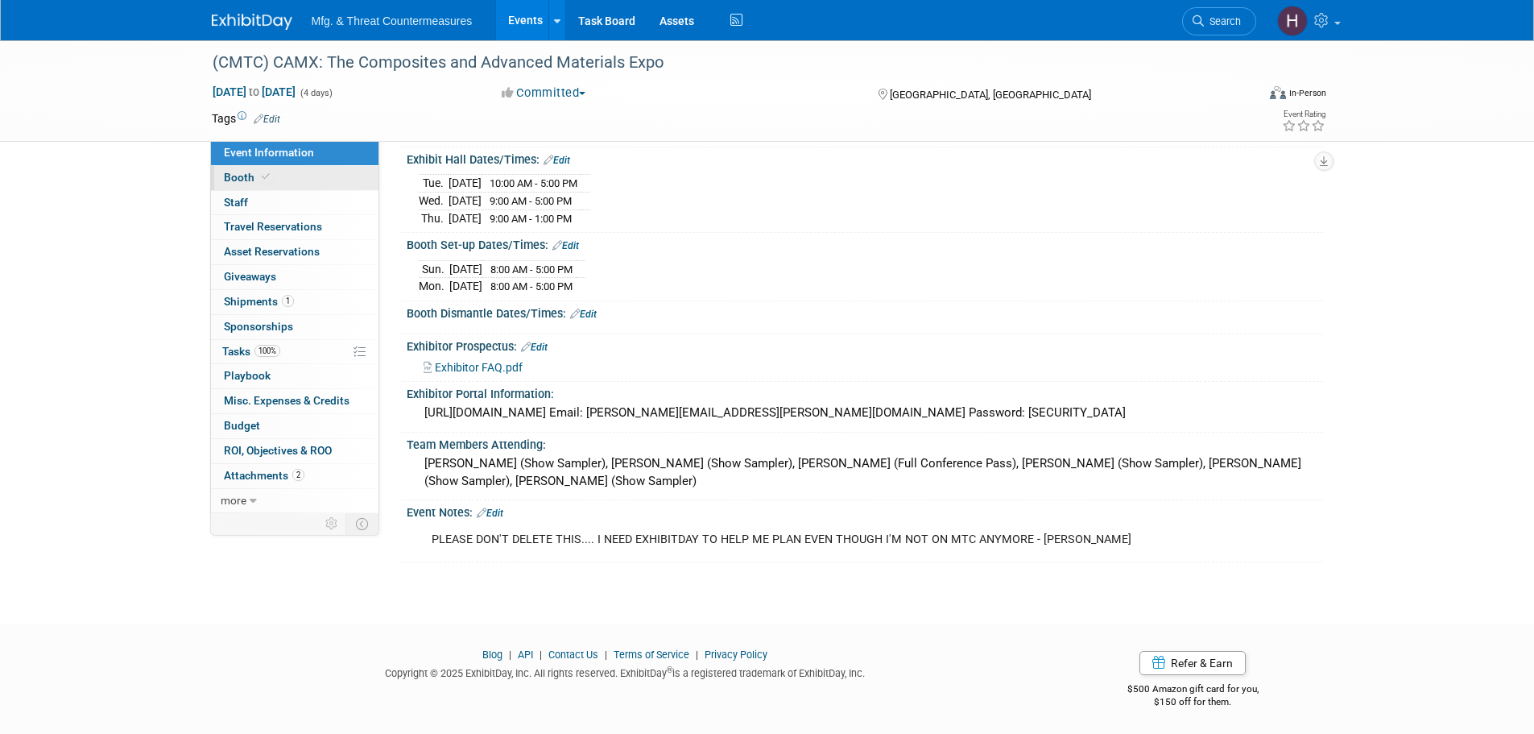
click at [309, 180] on link "Booth" at bounding box center [295, 178] width 168 height 24
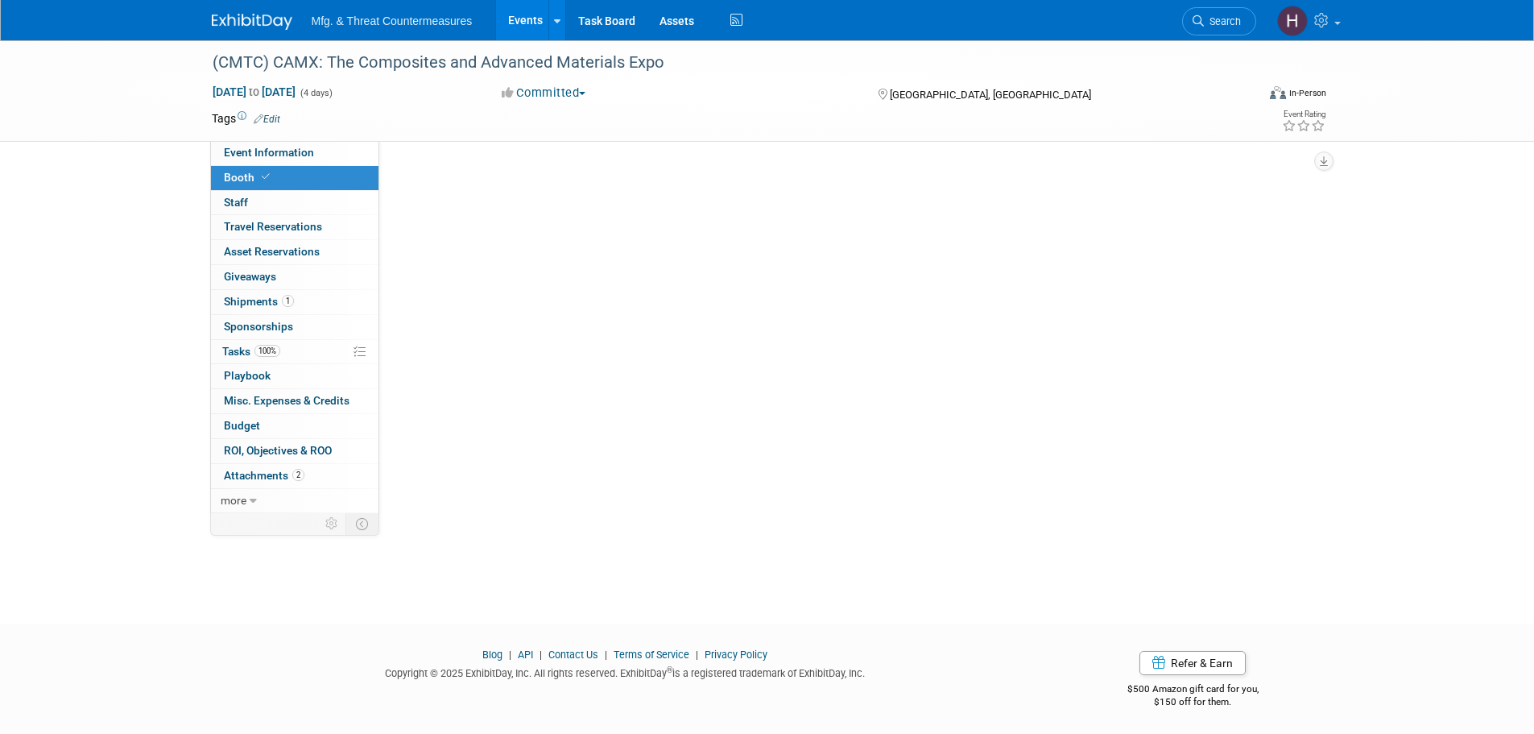
scroll to position [0, 0]
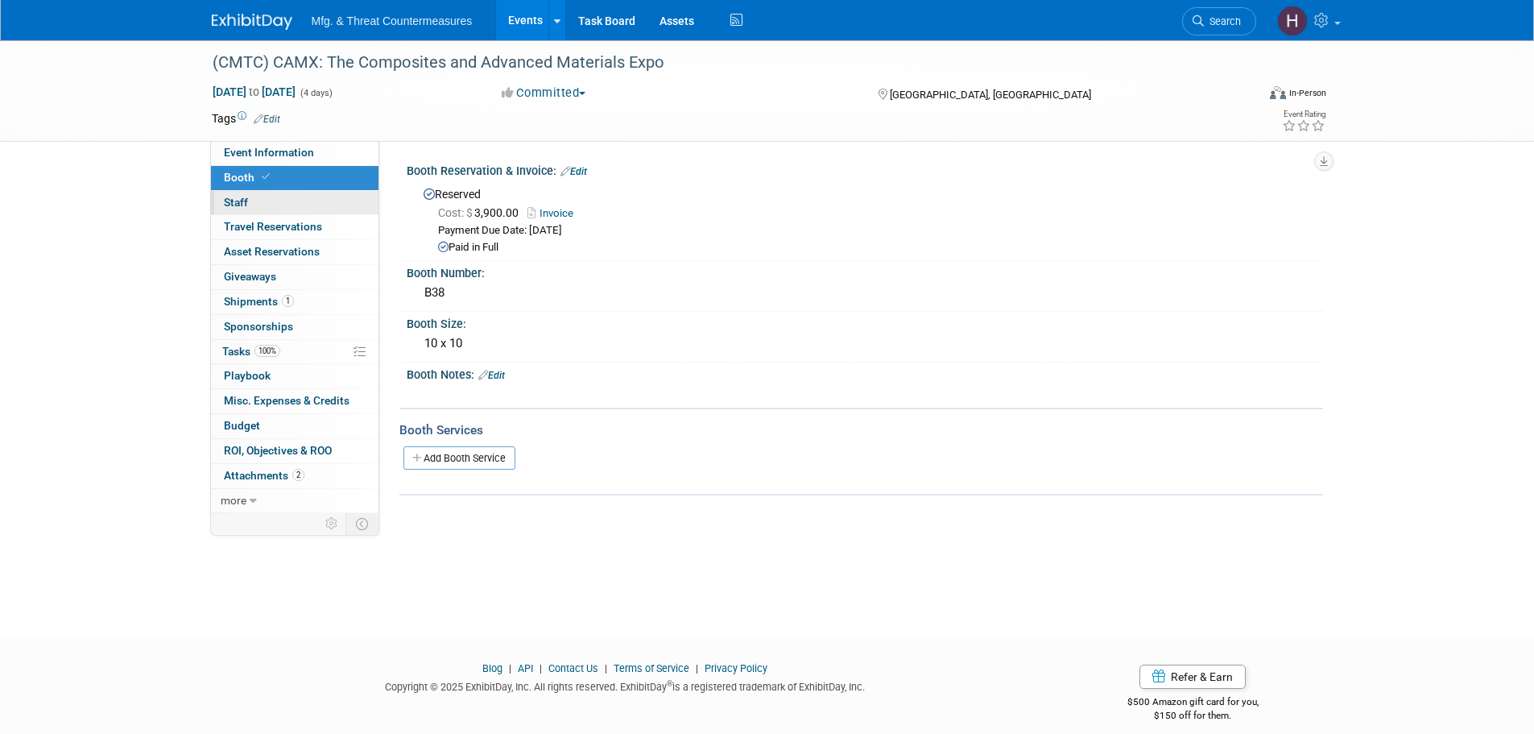
click at [307, 203] on link "0 Staff 0" at bounding box center [295, 203] width 168 height 24
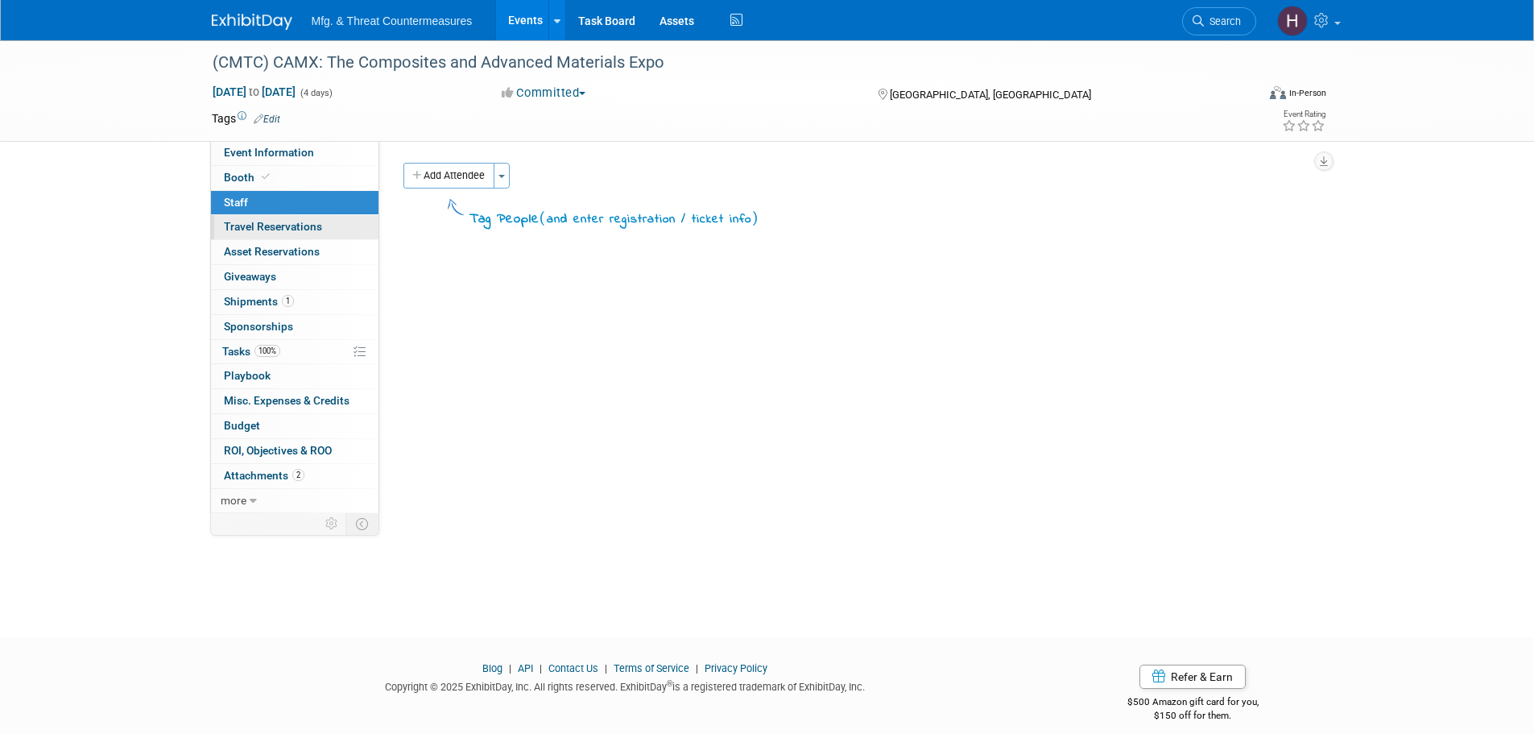
click at [300, 228] on span "Travel Reservations 0" at bounding box center [273, 226] width 98 height 13
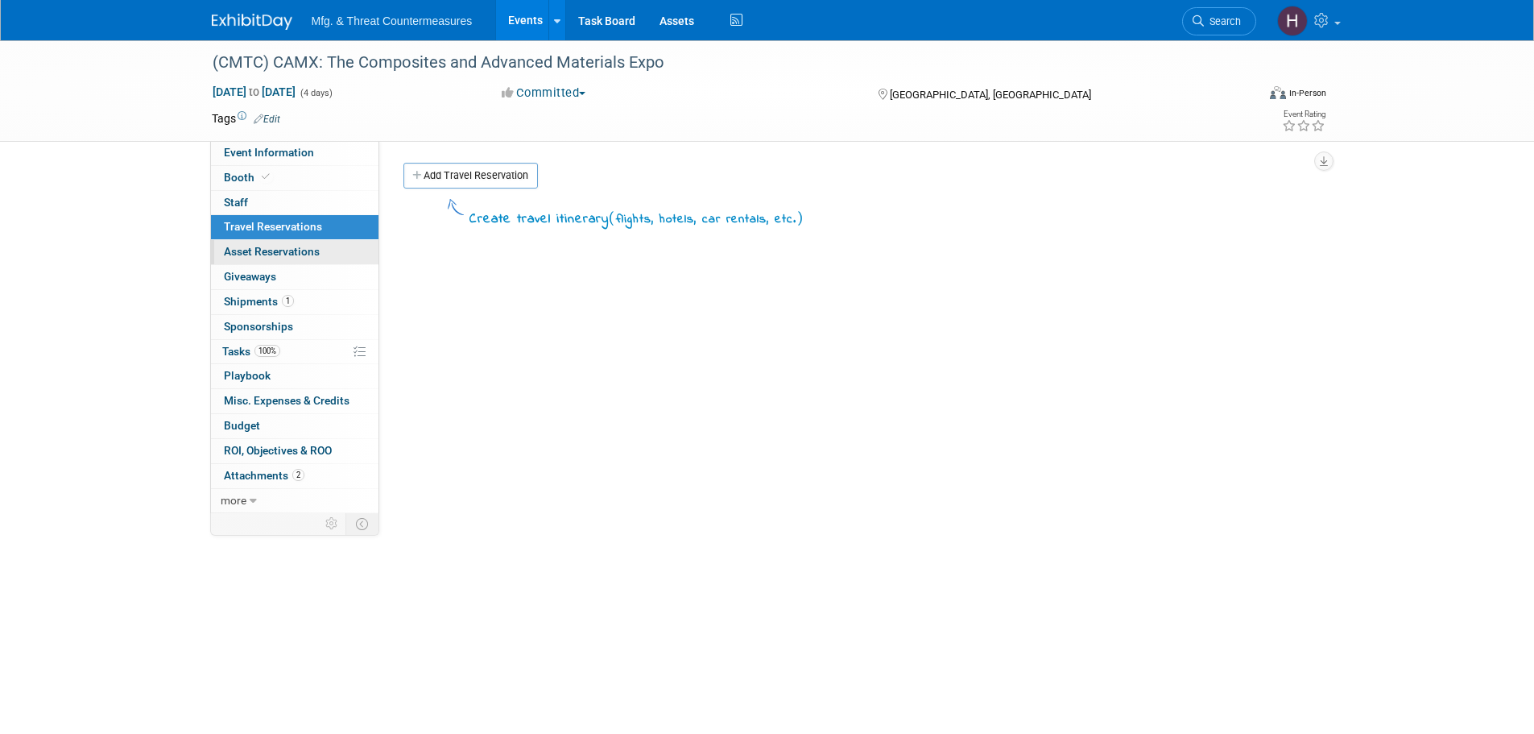
click at [300, 255] on span "Asset Reservations 0" at bounding box center [272, 251] width 96 height 13
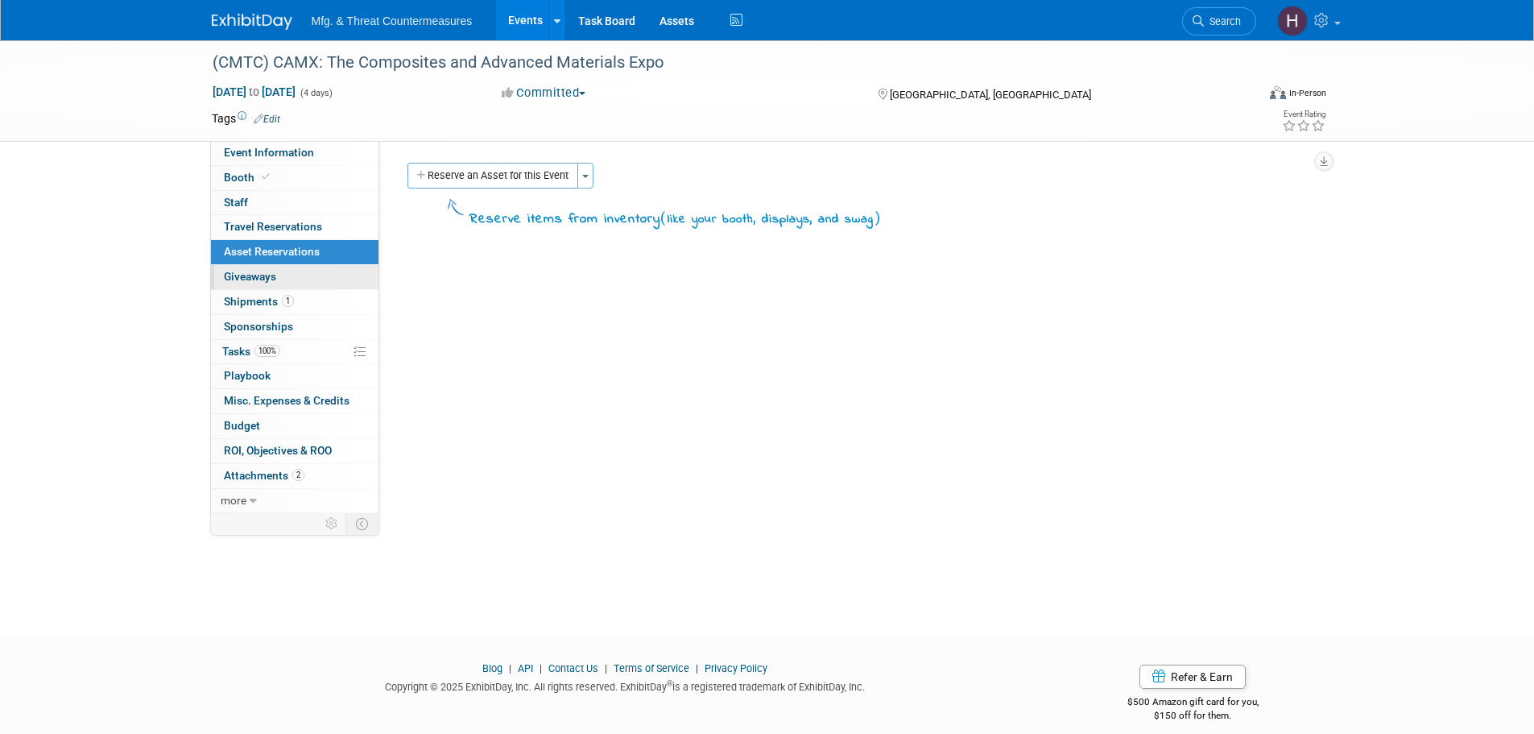
click at [287, 273] on link "0 Giveaways 0" at bounding box center [295, 277] width 168 height 24
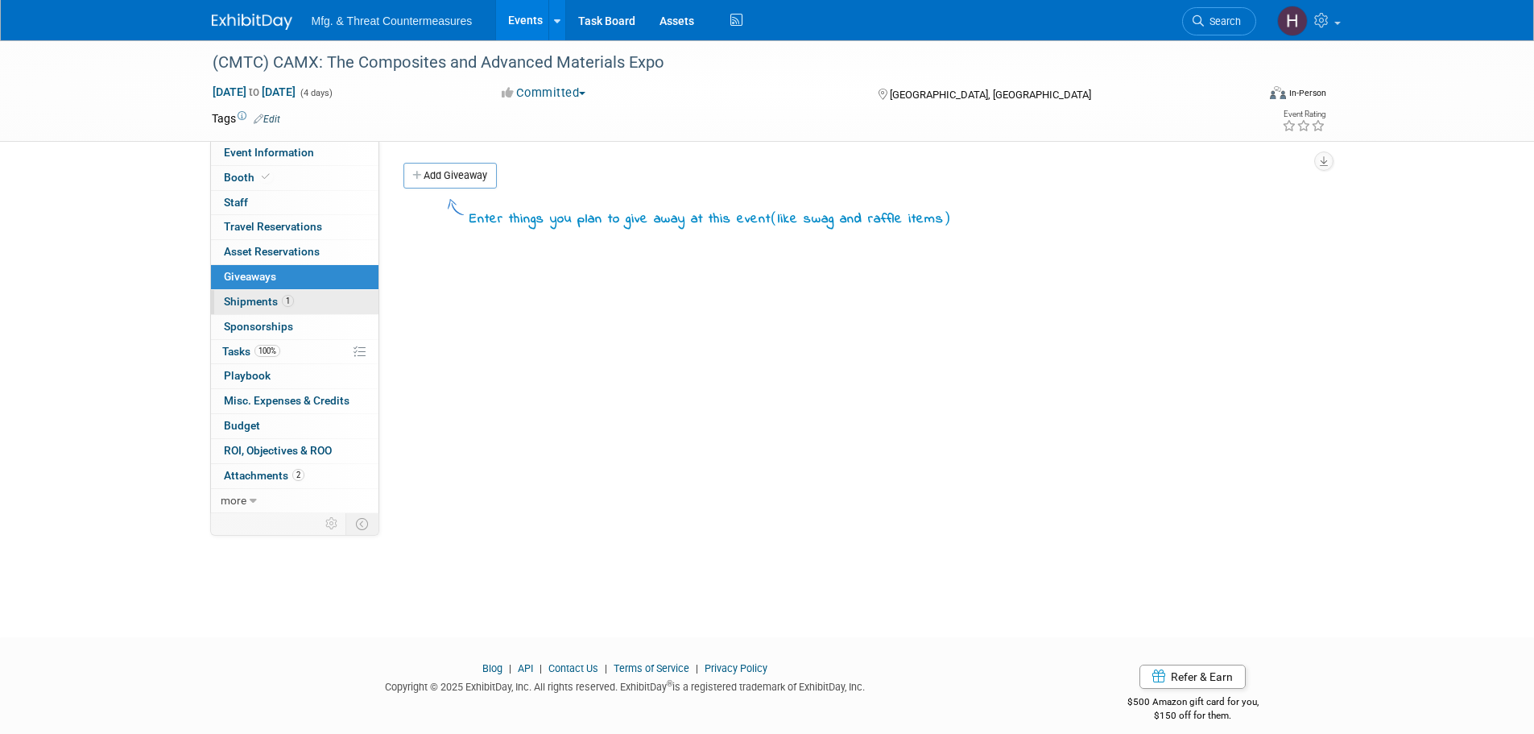
click at [272, 304] on span "Shipments 1" at bounding box center [259, 301] width 70 height 13
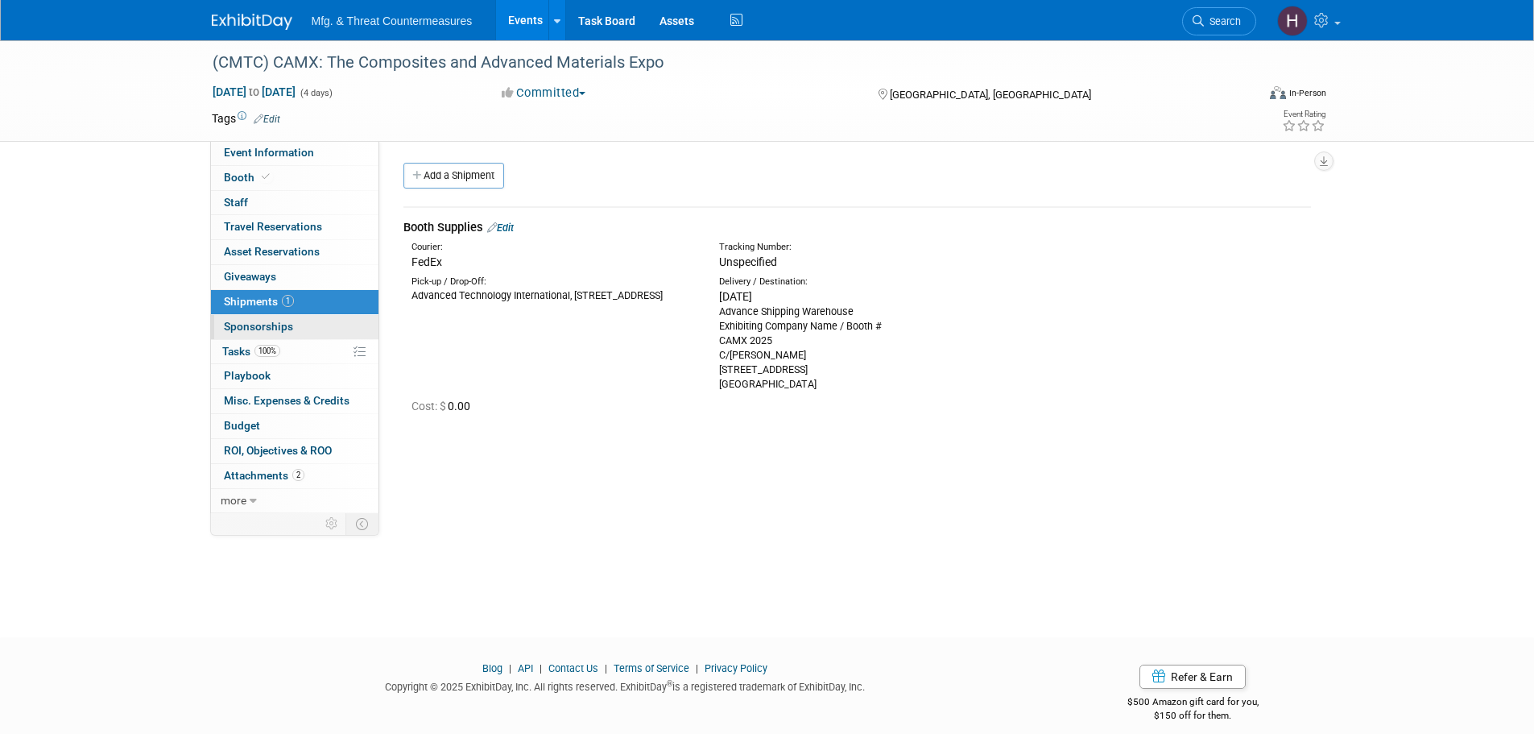
click at [261, 333] on link "0 Sponsorships 0" at bounding box center [295, 327] width 168 height 24
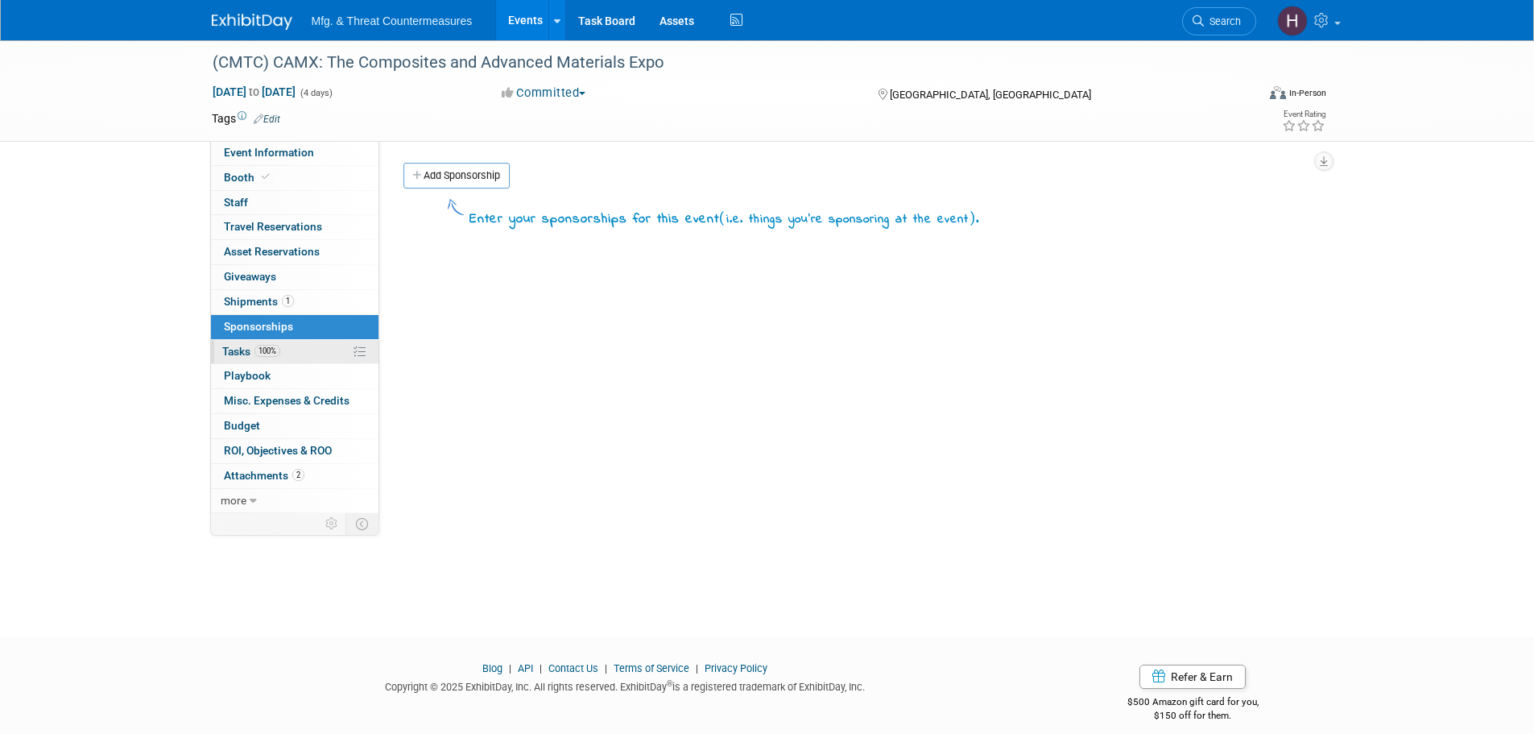
click at [261, 342] on link "100% Tasks 100%" at bounding box center [295, 352] width 168 height 24
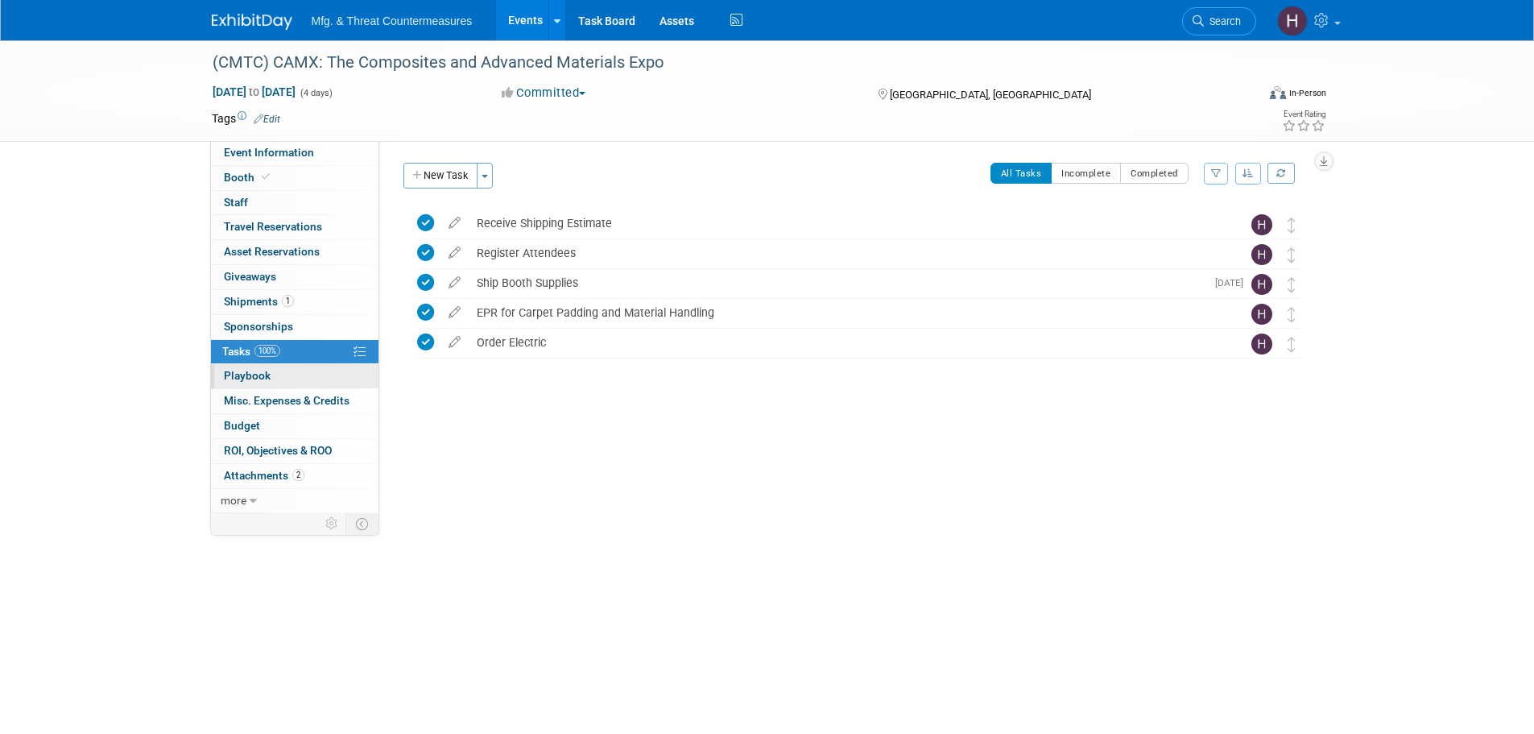
click at [244, 374] on span "Playbook 0" at bounding box center [247, 375] width 47 height 13
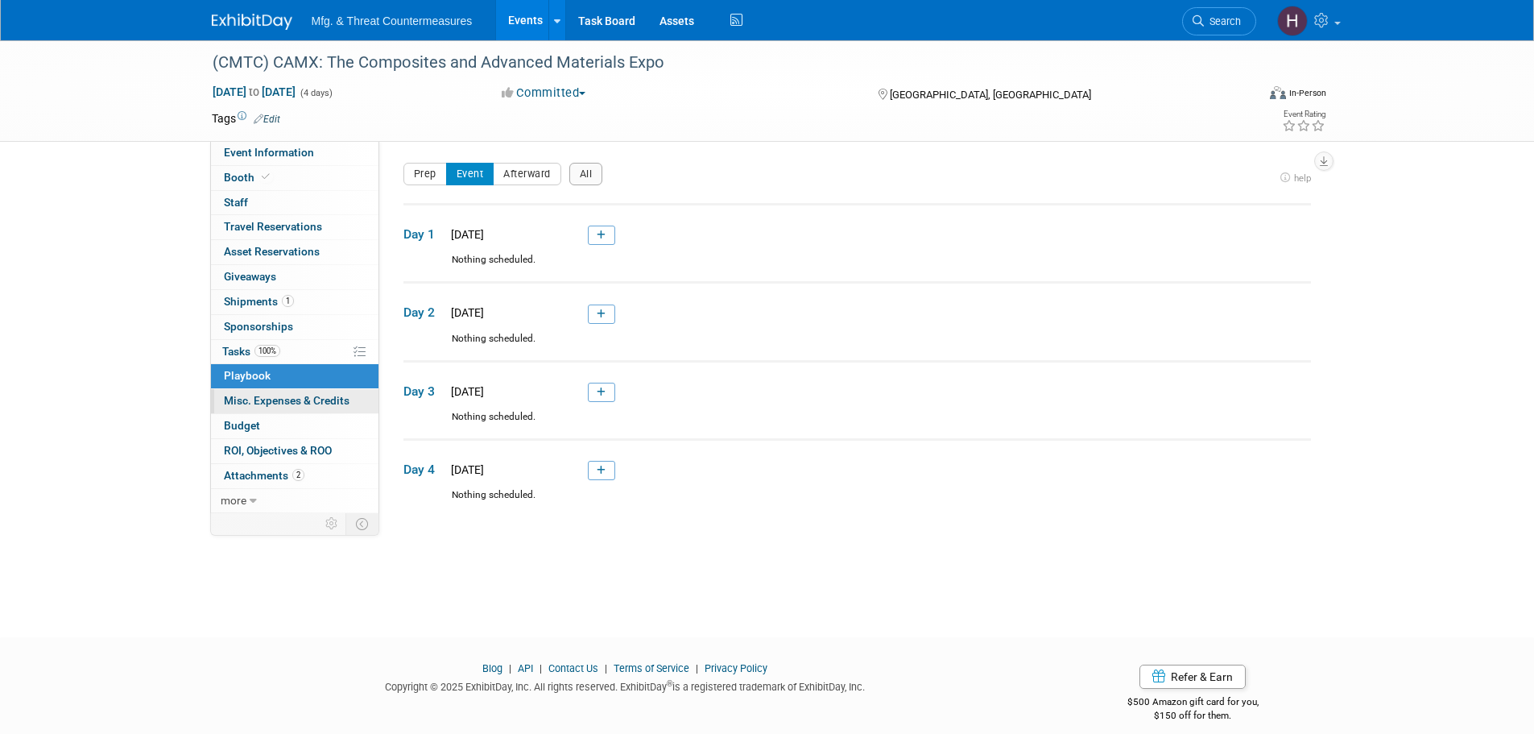
click at [252, 398] on span "Misc. Expenses & Credits 0" at bounding box center [287, 400] width 126 height 13
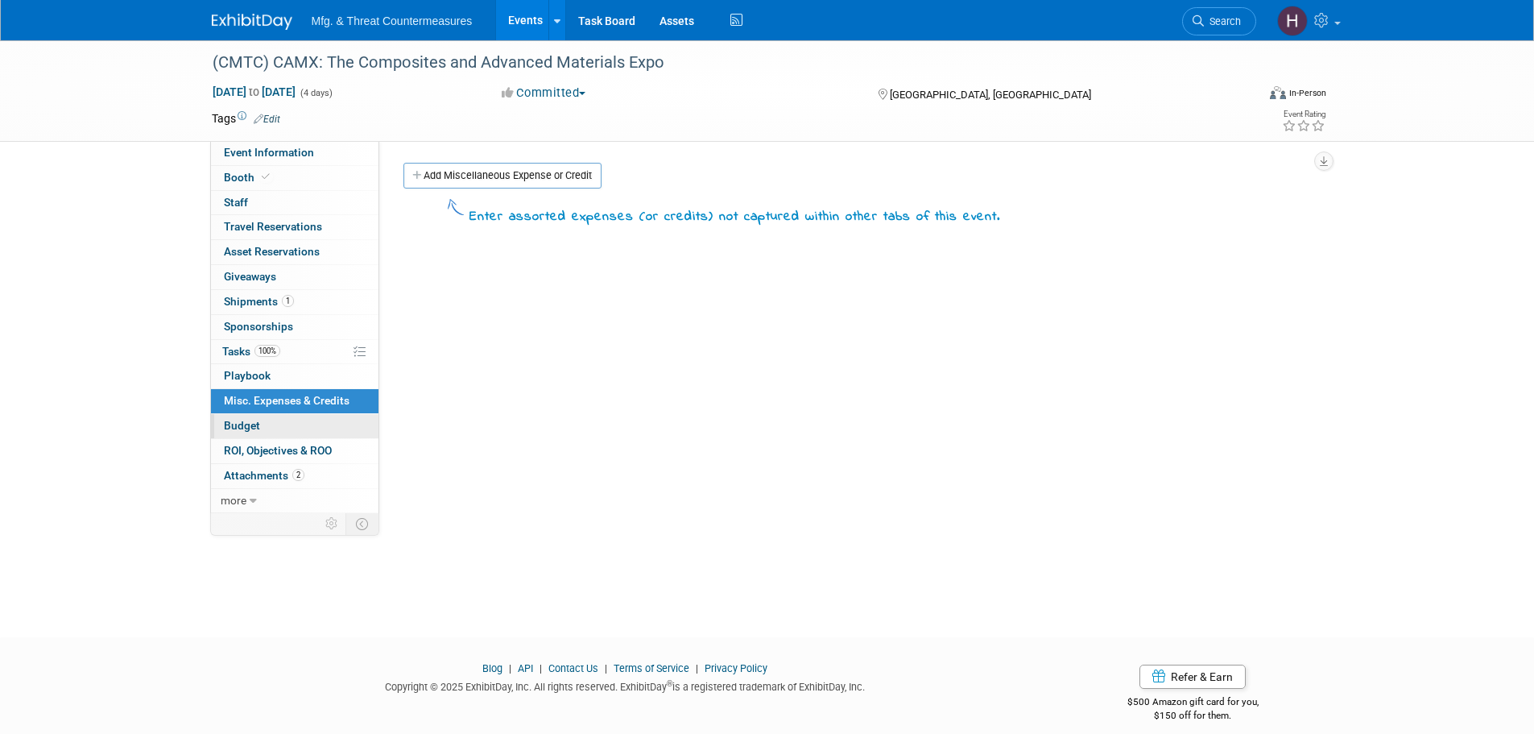
click at [251, 418] on link "Budget" at bounding box center [295, 426] width 168 height 24
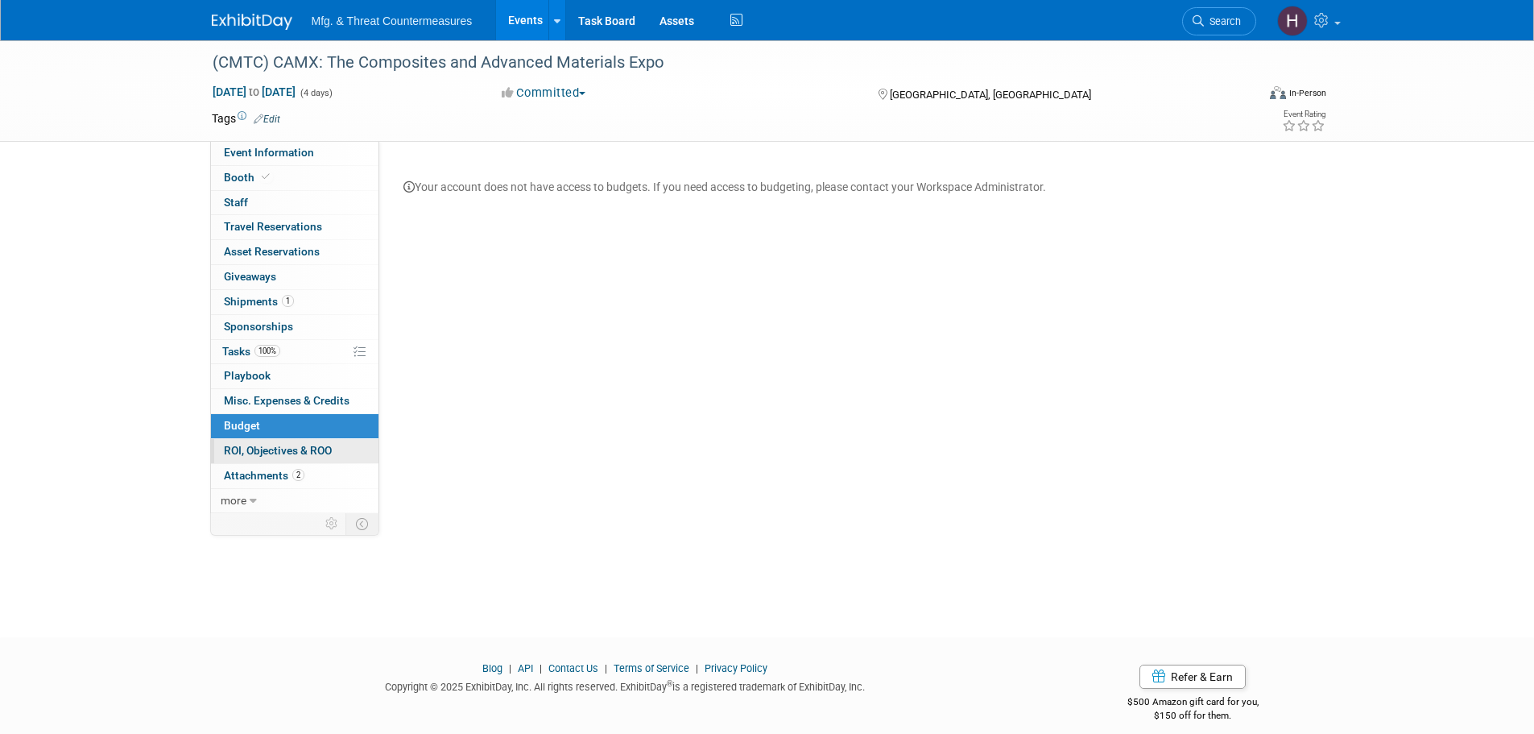
click at [264, 453] on span "ROI, Objectives & ROO 0" at bounding box center [278, 450] width 108 height 13
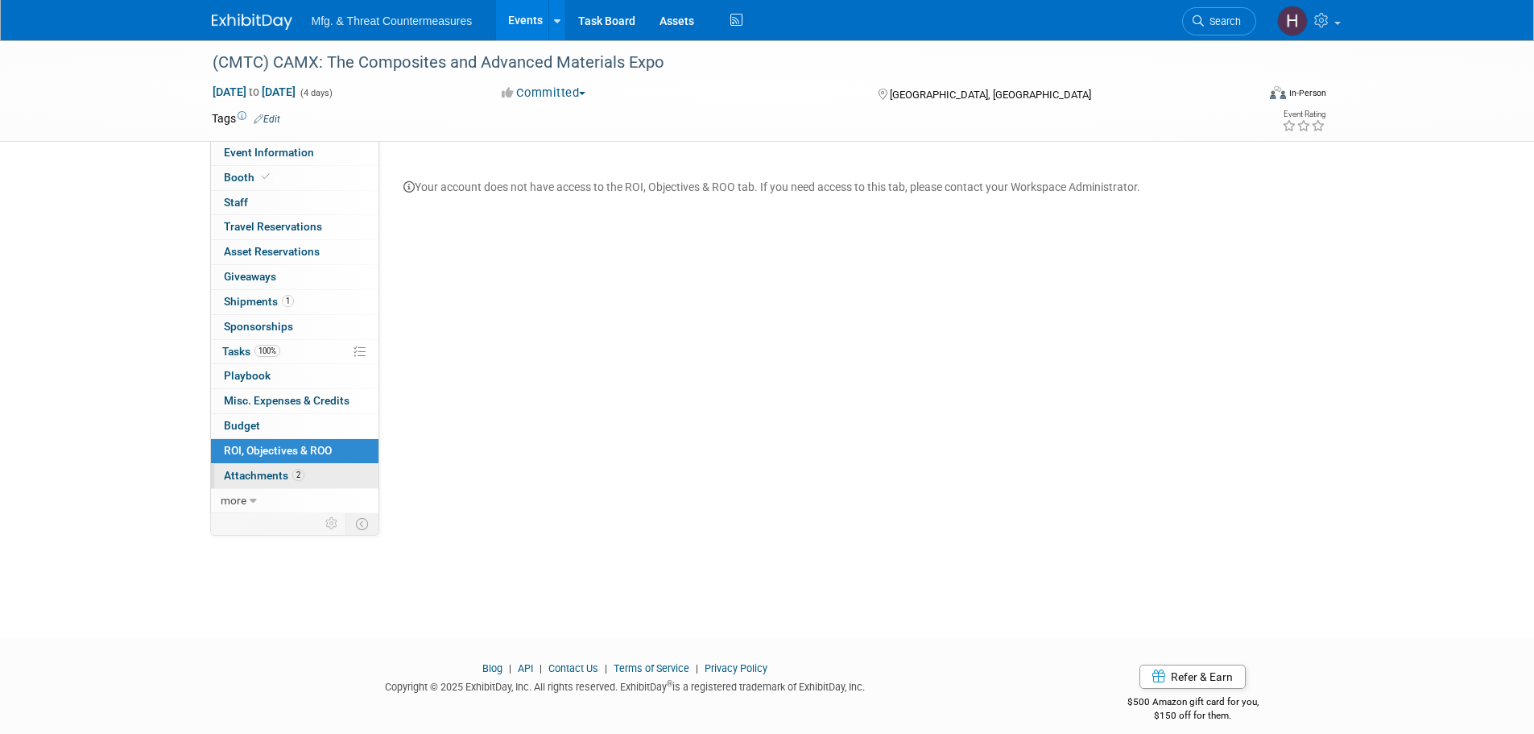
click at [254, 474] on span "Attachments 2" at bounding box center [264, 475] width 81 height 13
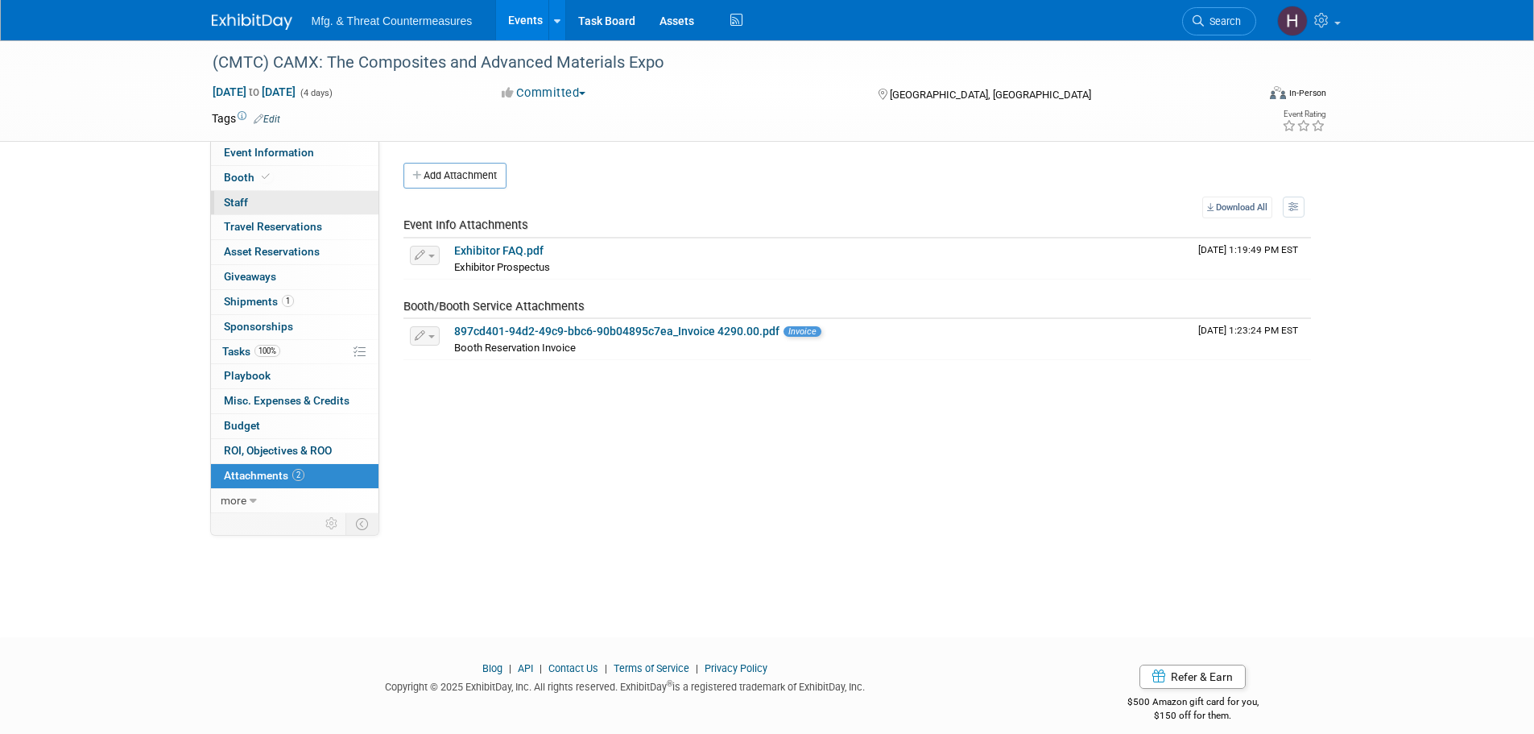
click at [309, 200] on link "0 Staff 0" at bounding box center [295, 203] width 168 height 24
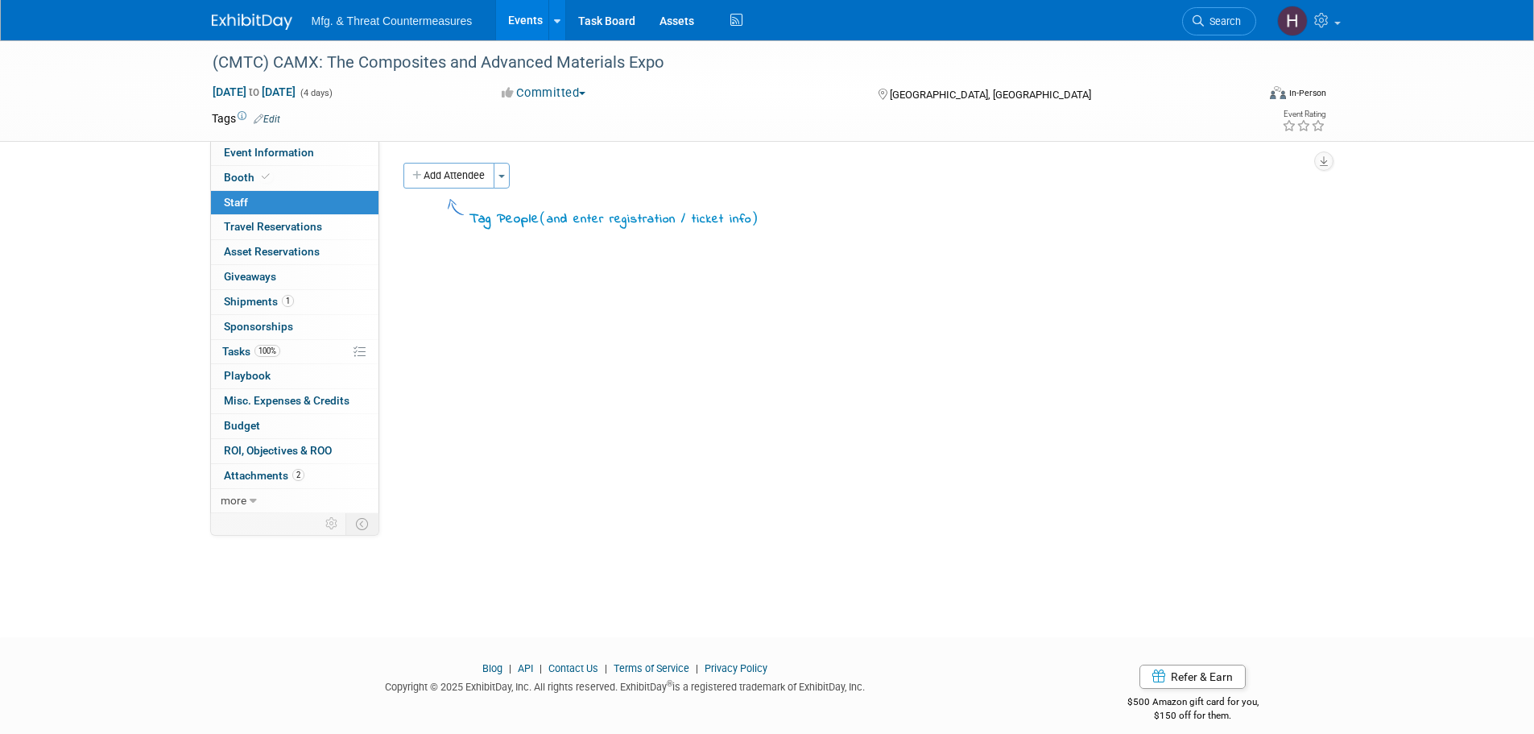
drag, startPoint x: 454, startPoint y: 172, endPoint x: 525, endPoint y: 206, distance: 78.9
click at [454, 172] on button "Add Attendee" at bounding box center [449, 176] width 91 height 26
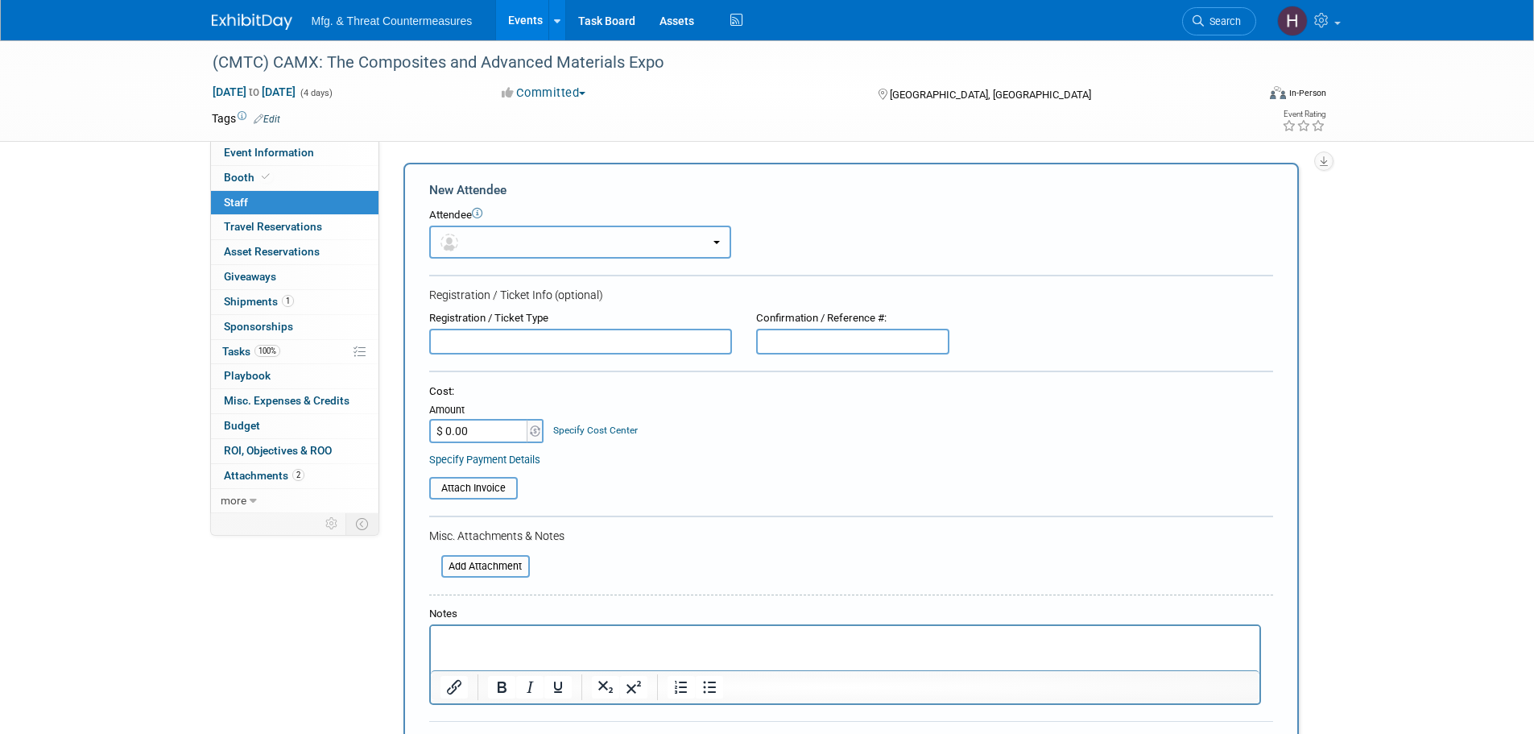
click at [539, 231] on button "button" at bounding box center [580, 242] width 302 height 33
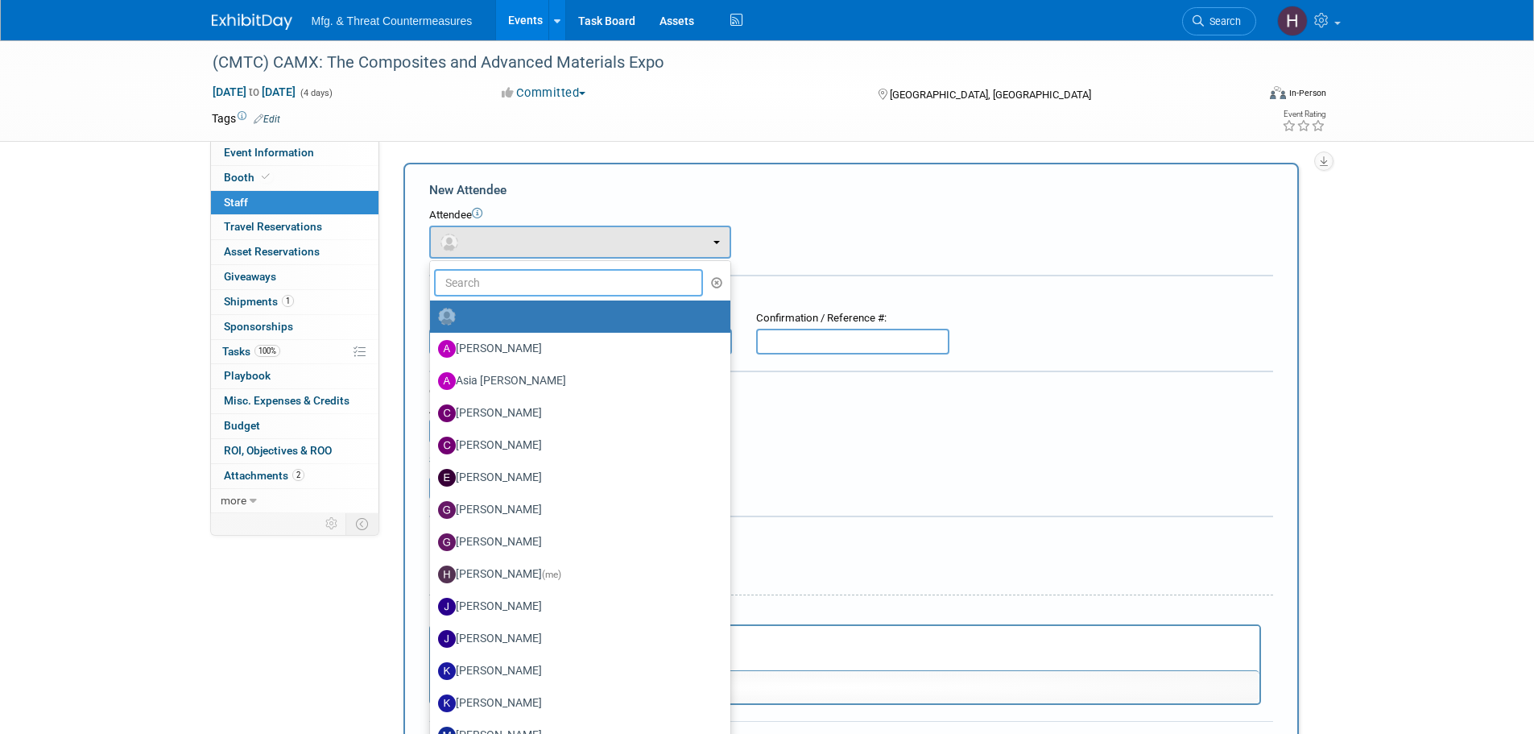
click at [552, 278] on input "text" at bounding box center [569, 282] width 270 height 27
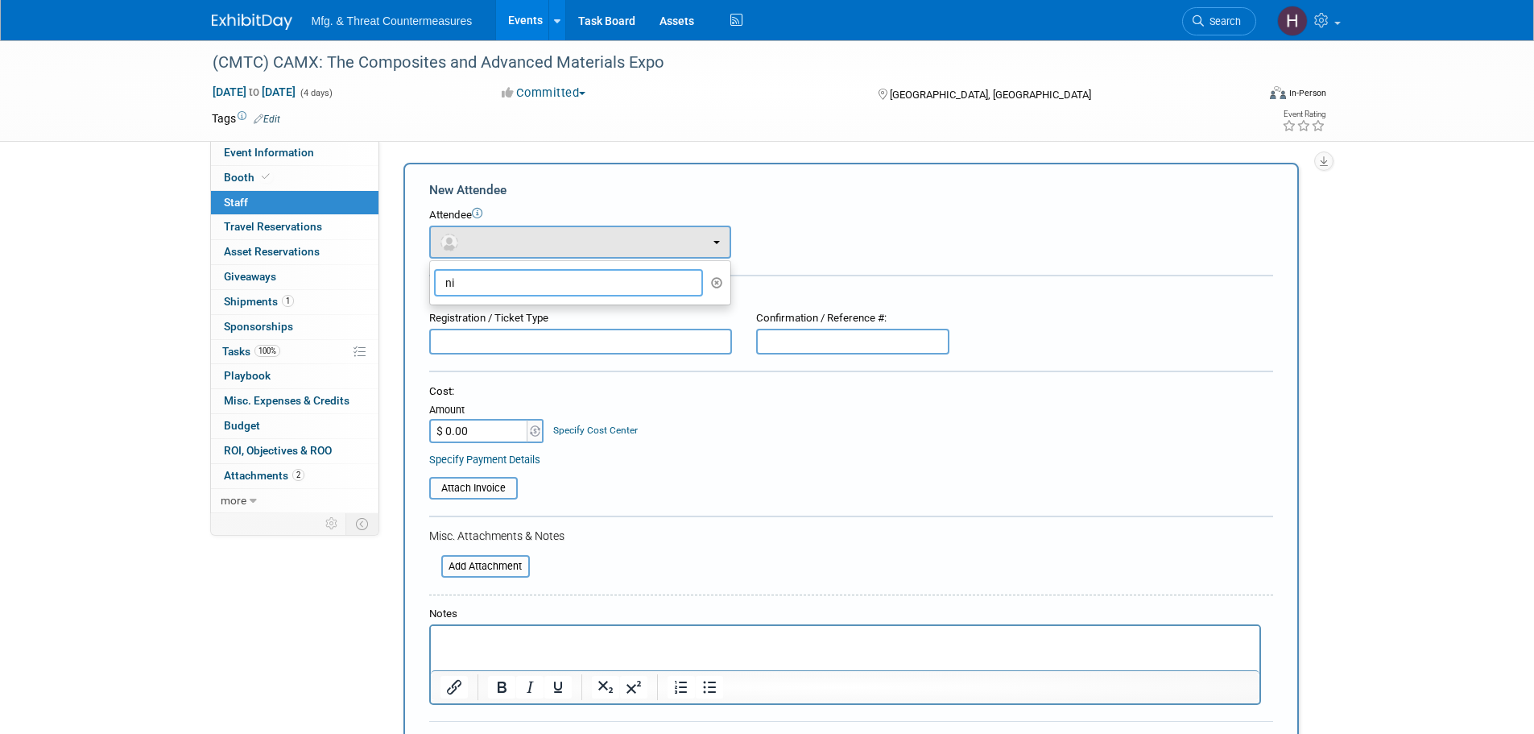
type input "n"
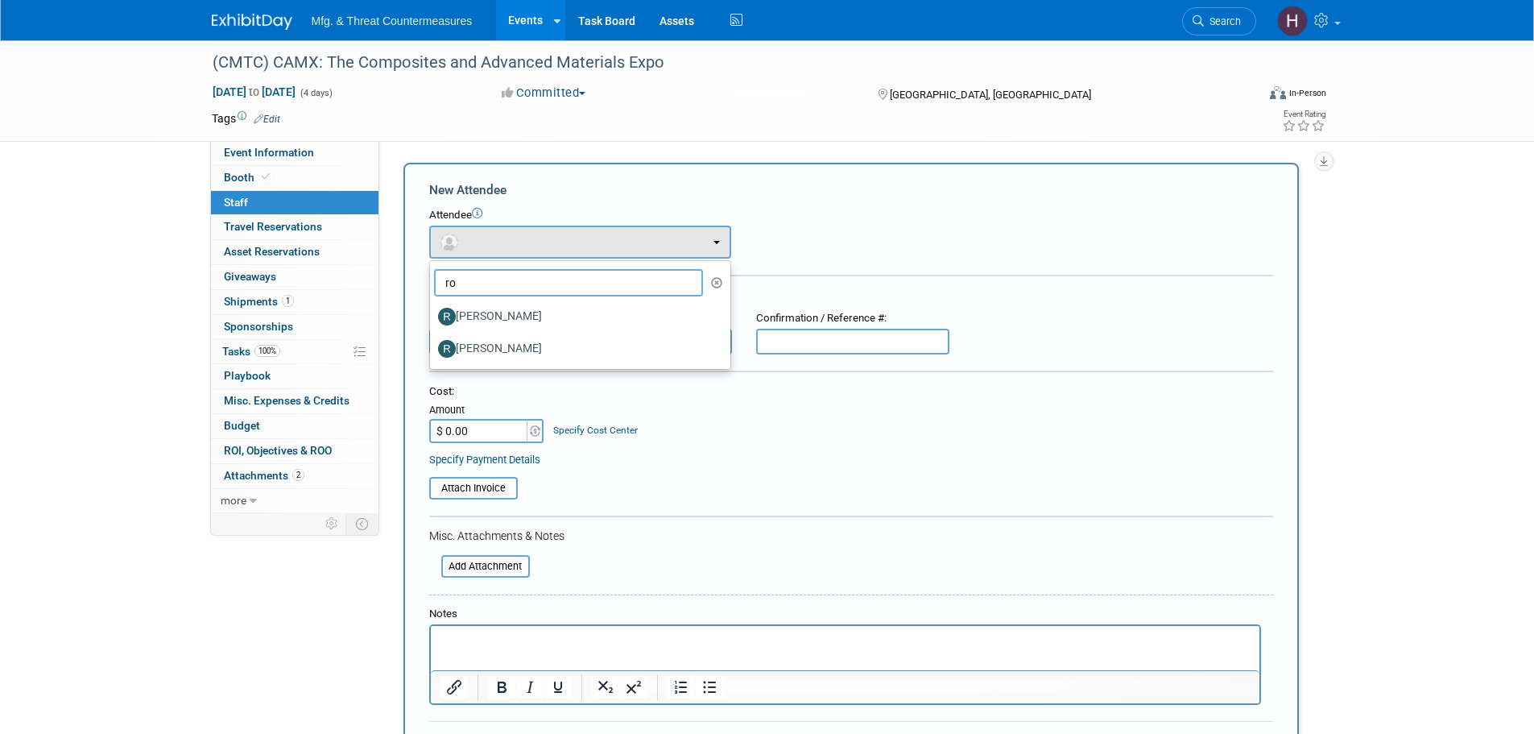
type input "r"
type input "d"
type input "s"
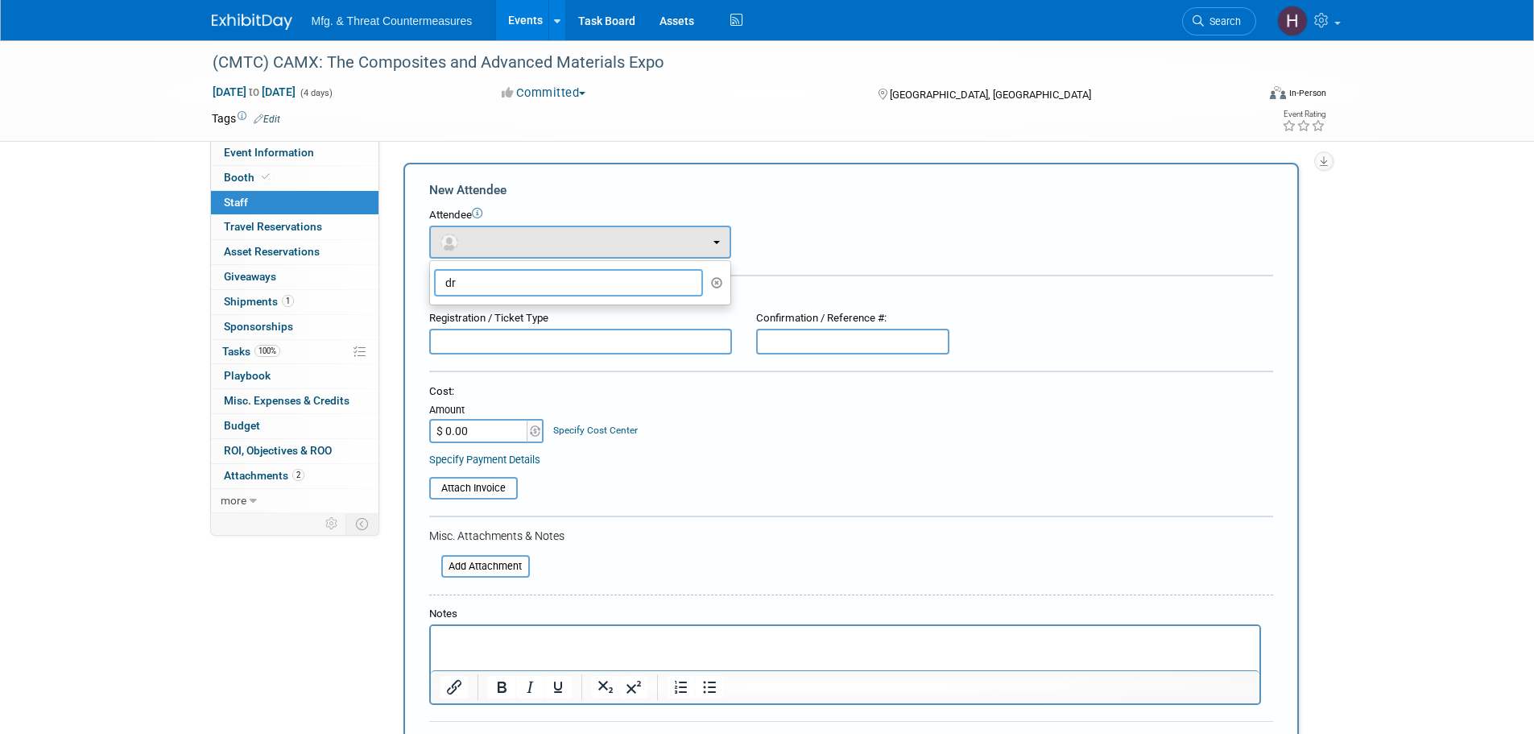
type input "d"
type input "eug"
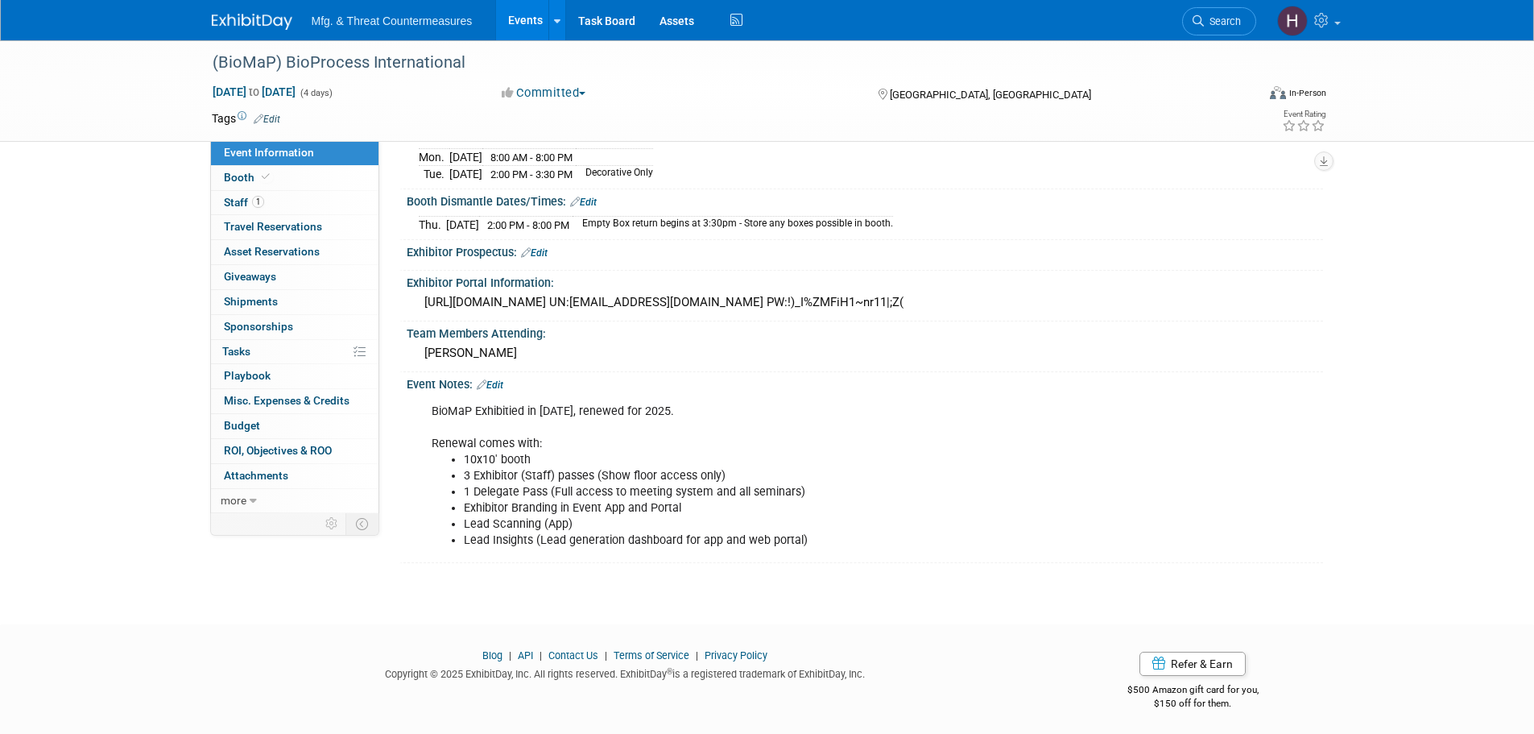
scroll to position [285, 0]
drag, startPoint x: 310, startPoint y: 213, endPoint x: 311, endPoint y: 196, distance: 16.9
click at [310, 213] on link "1 Staff 1" at bounding box center [295, 203] width 168 height 24
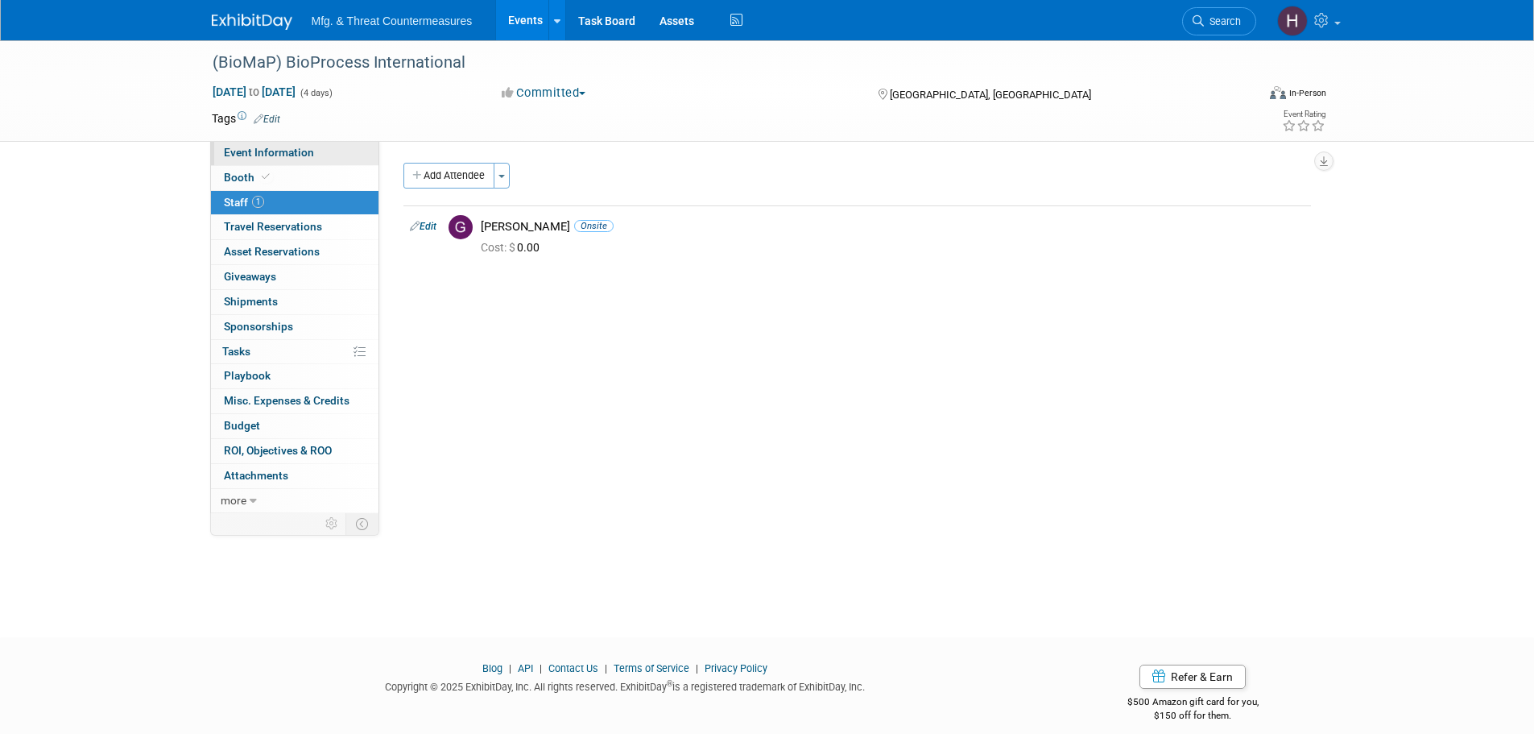
click at [306, 154] on span "Event Information" at bounding box center [269, 152] width 90 height 13
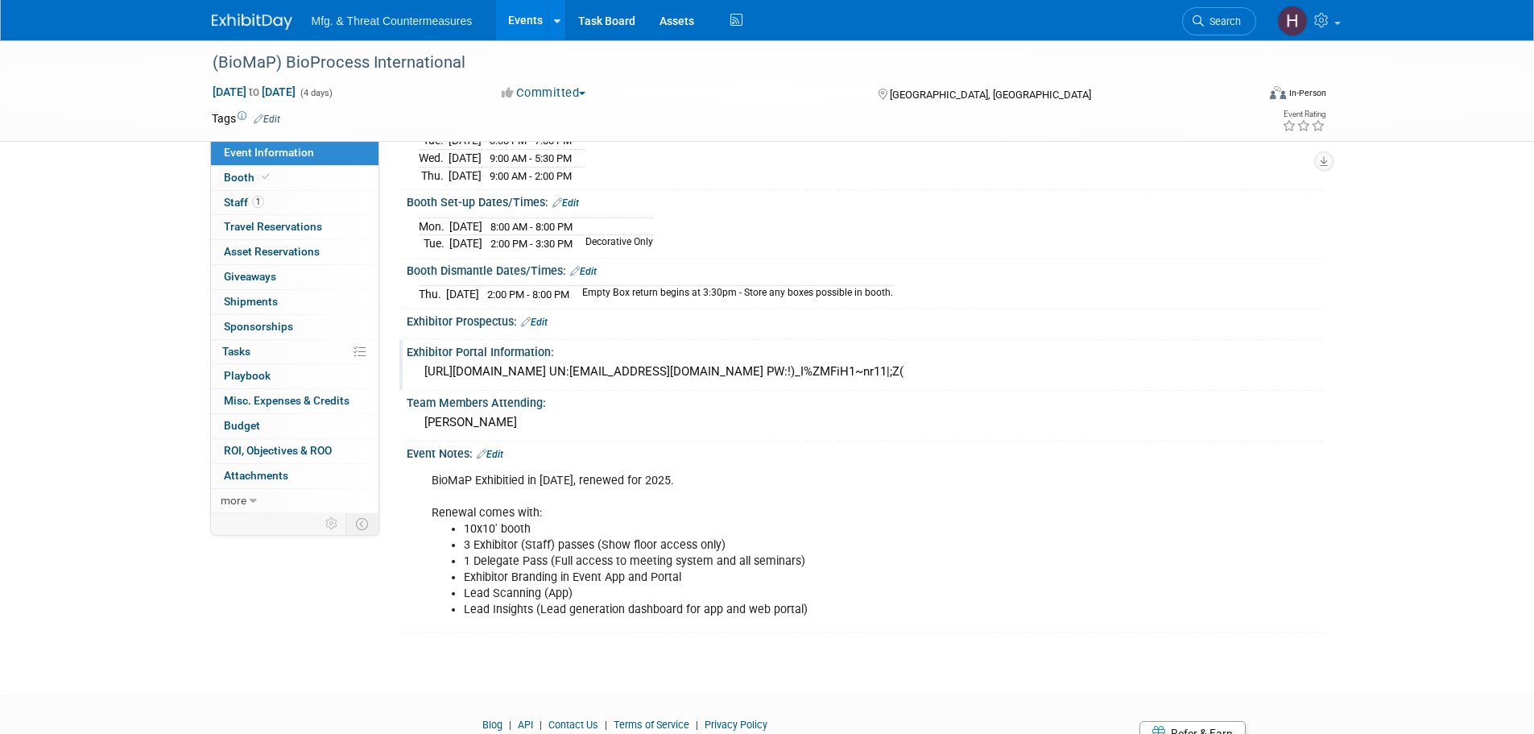
scroll to position [285, 0]
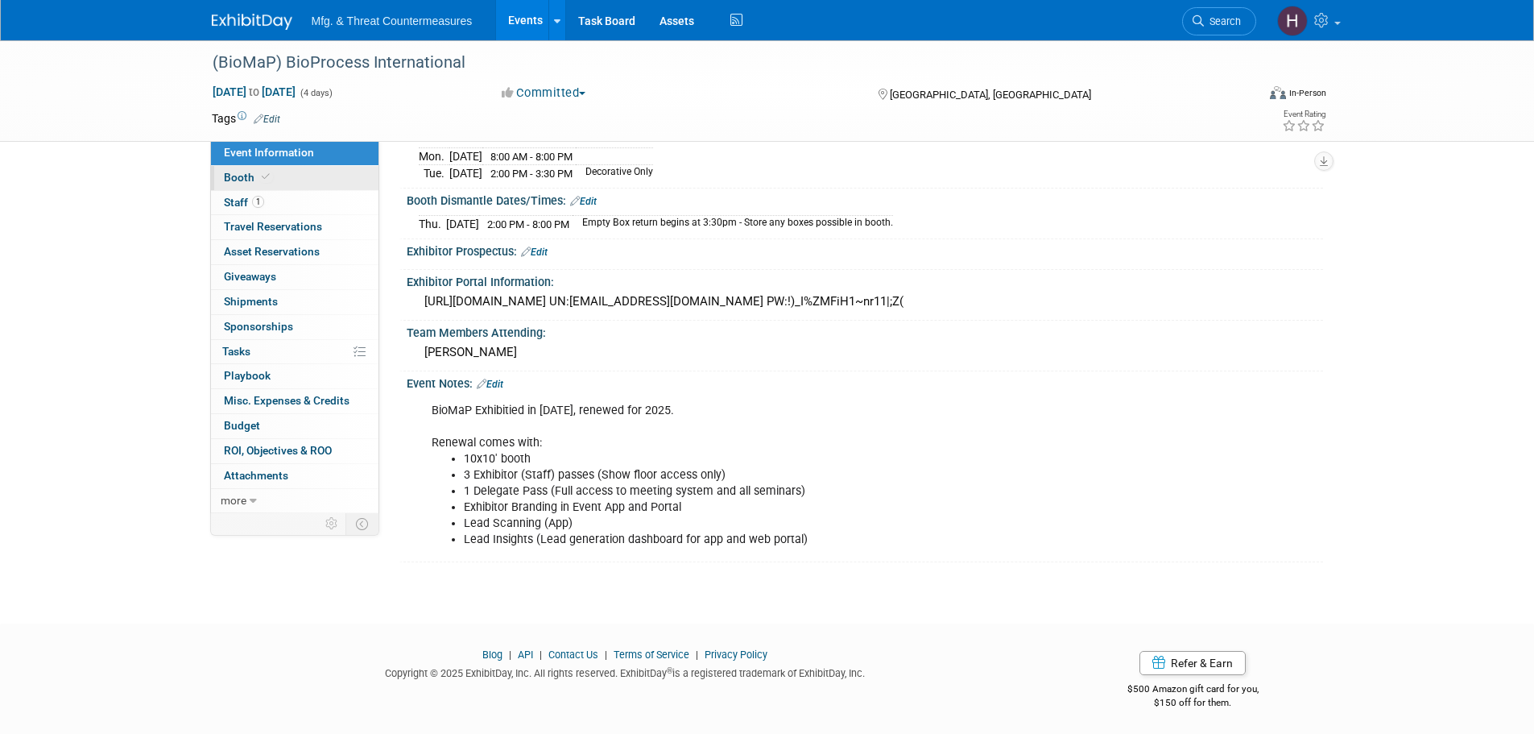
click at [313, 176] on link "Booth" at bounding box center [295, 178] width 168 height 24
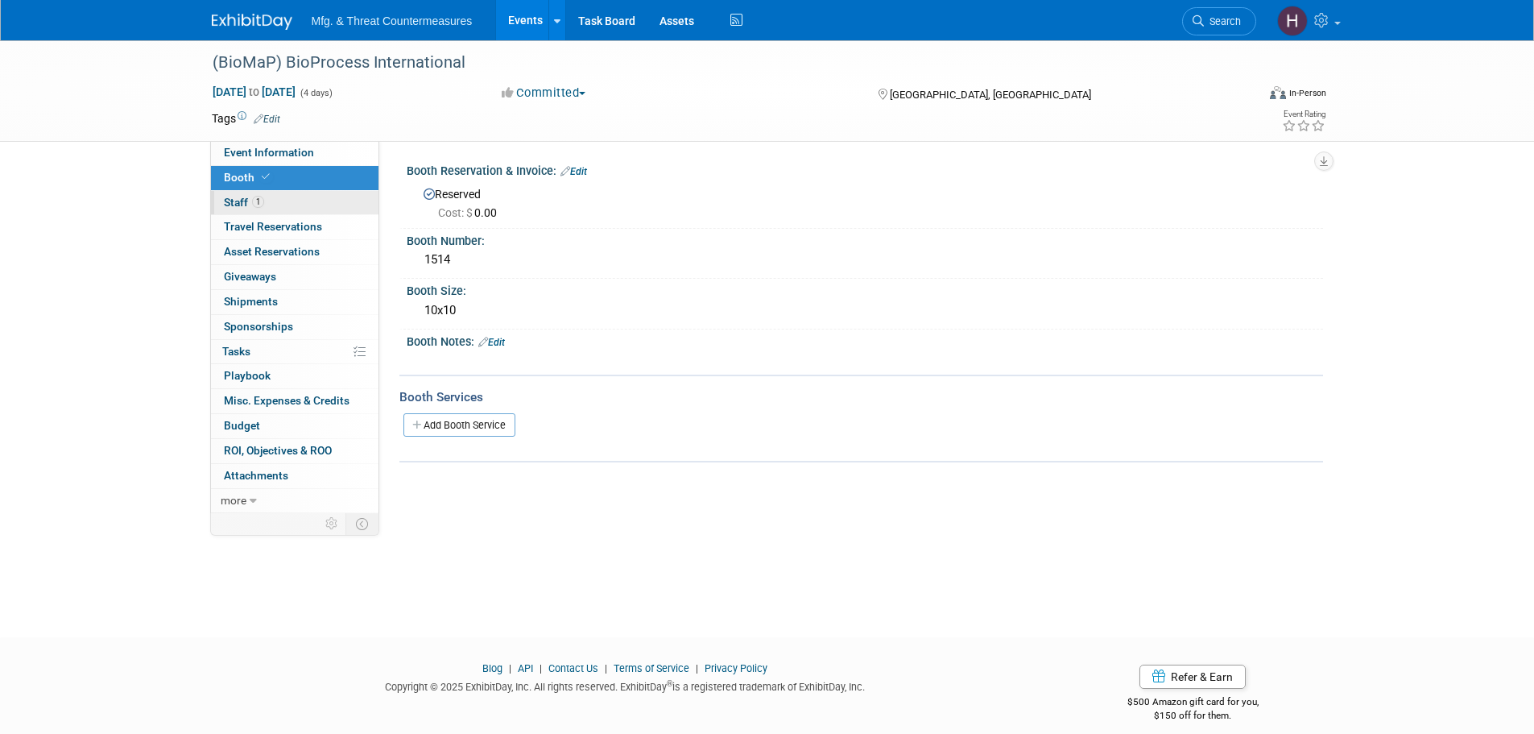
click at [285, 208] on link "1 Staff 1" at bounding box center [295, 203] width 168 height 24
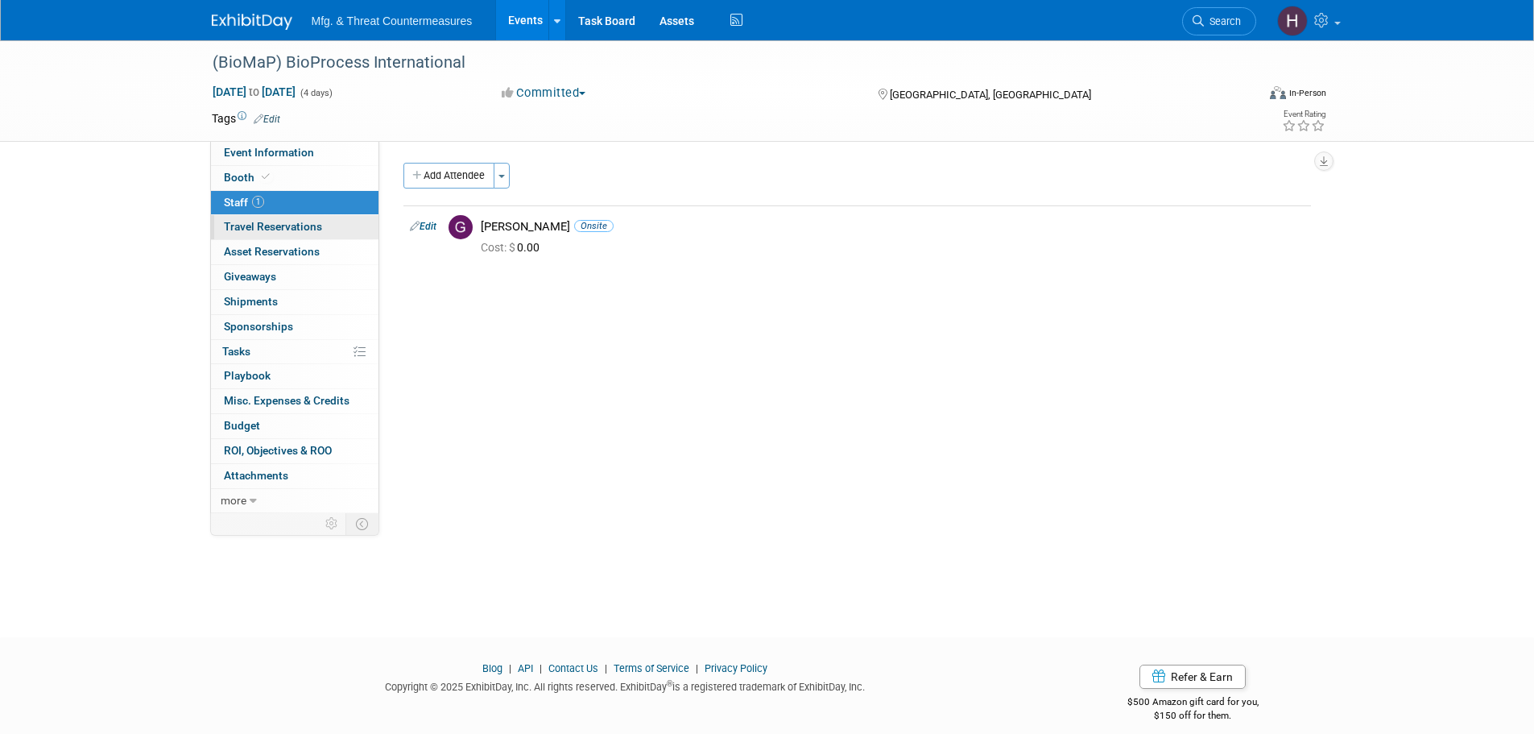
click at [276, 229] on span "Travel Reservations 0" at bounding box center [273, 226] width 98 height 13
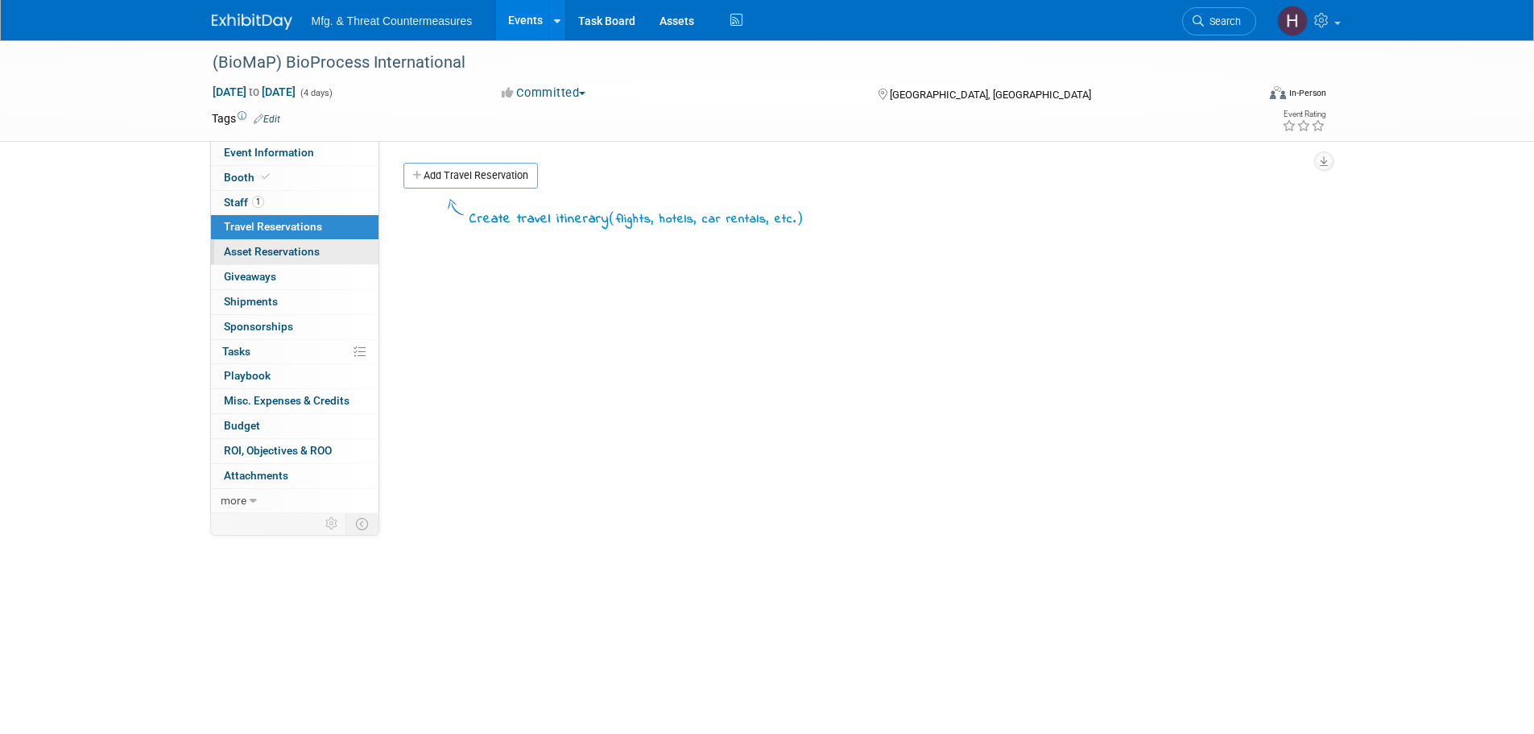
click at [280, 256] on span "Asset Reservations 0" at bounding box center [272, 251] width 96 height 13
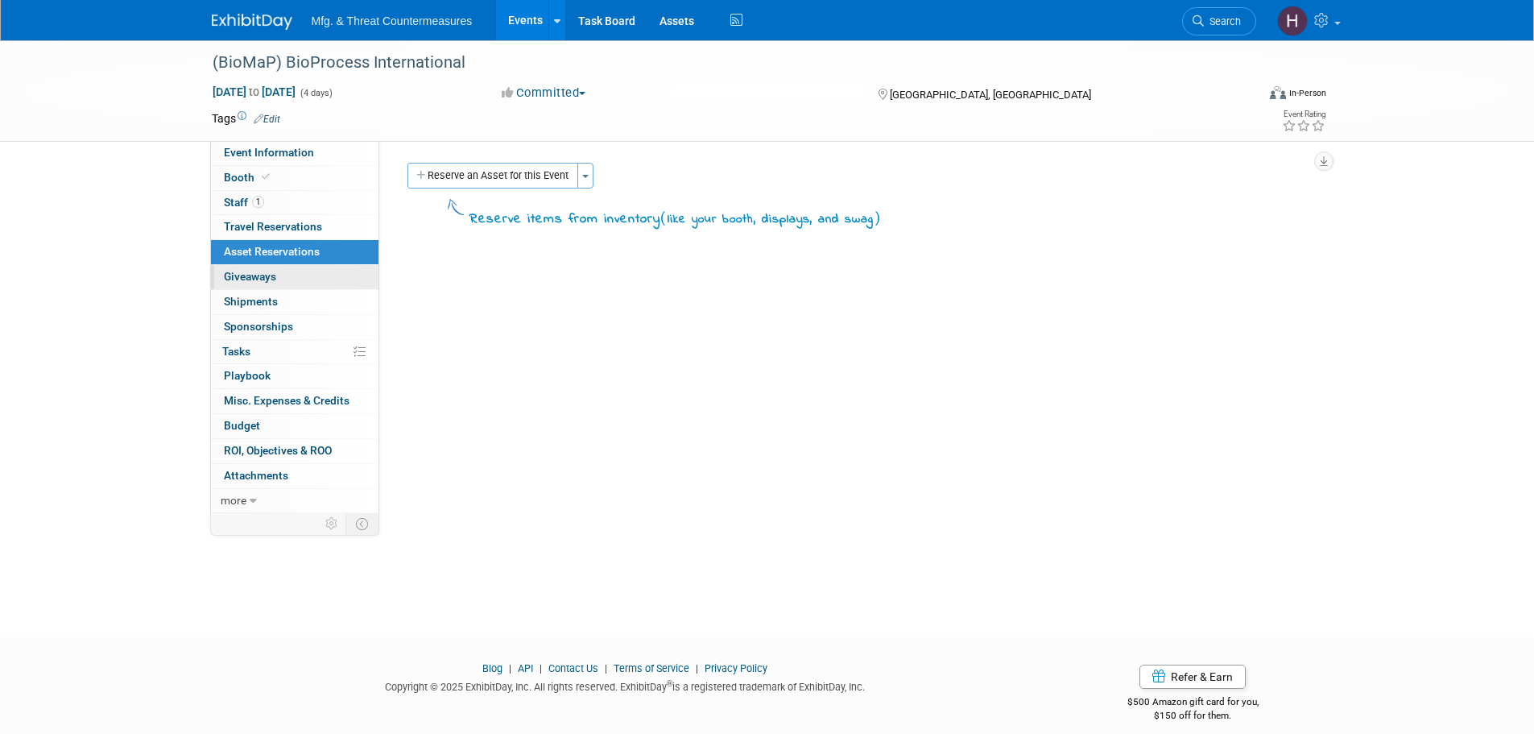
click at [280, 283] on link "0 Giveaways 0" at bounding box center [295, 277] width 168 height 24
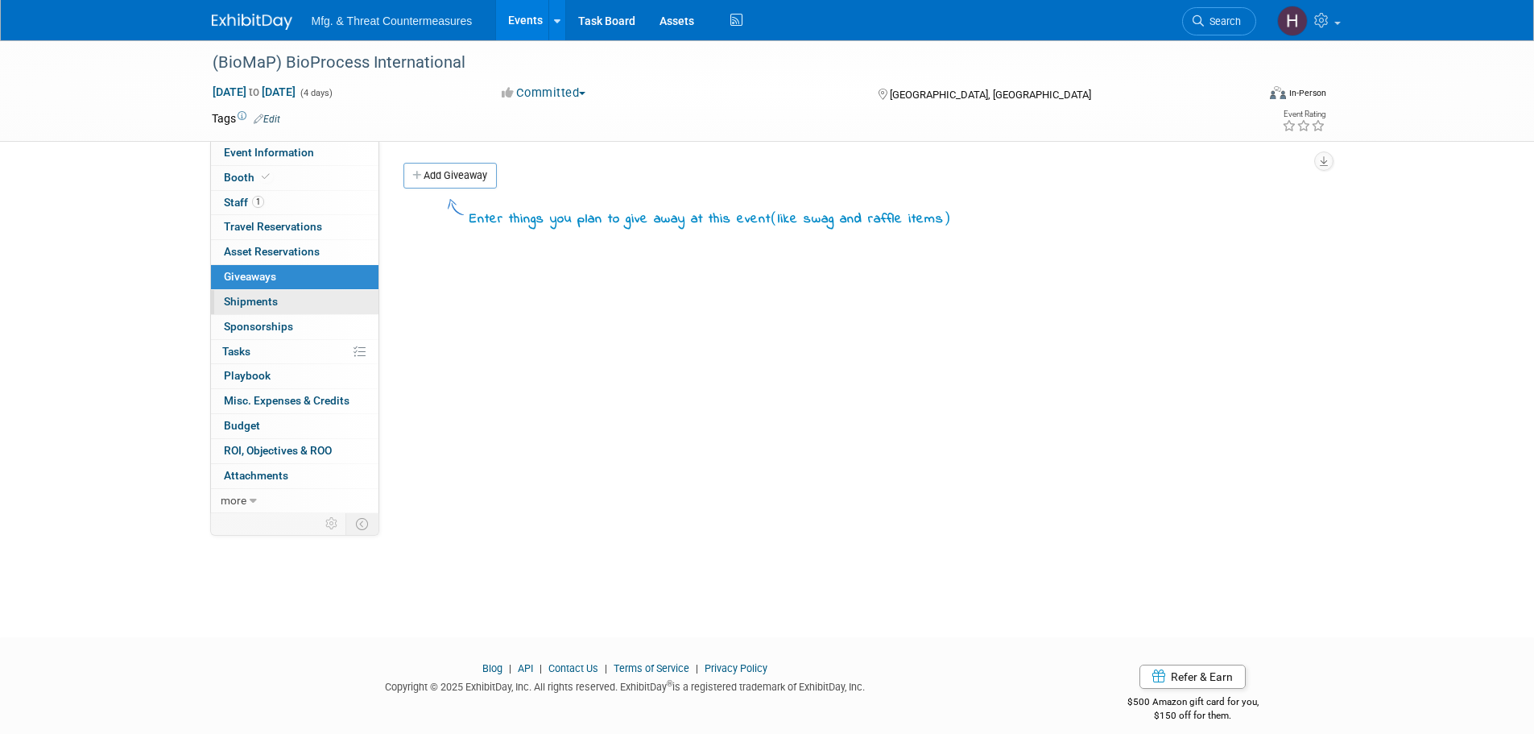
click at [272, 304] on span "Shipments 0" at bounding box center [251, 301] width 54 height 13
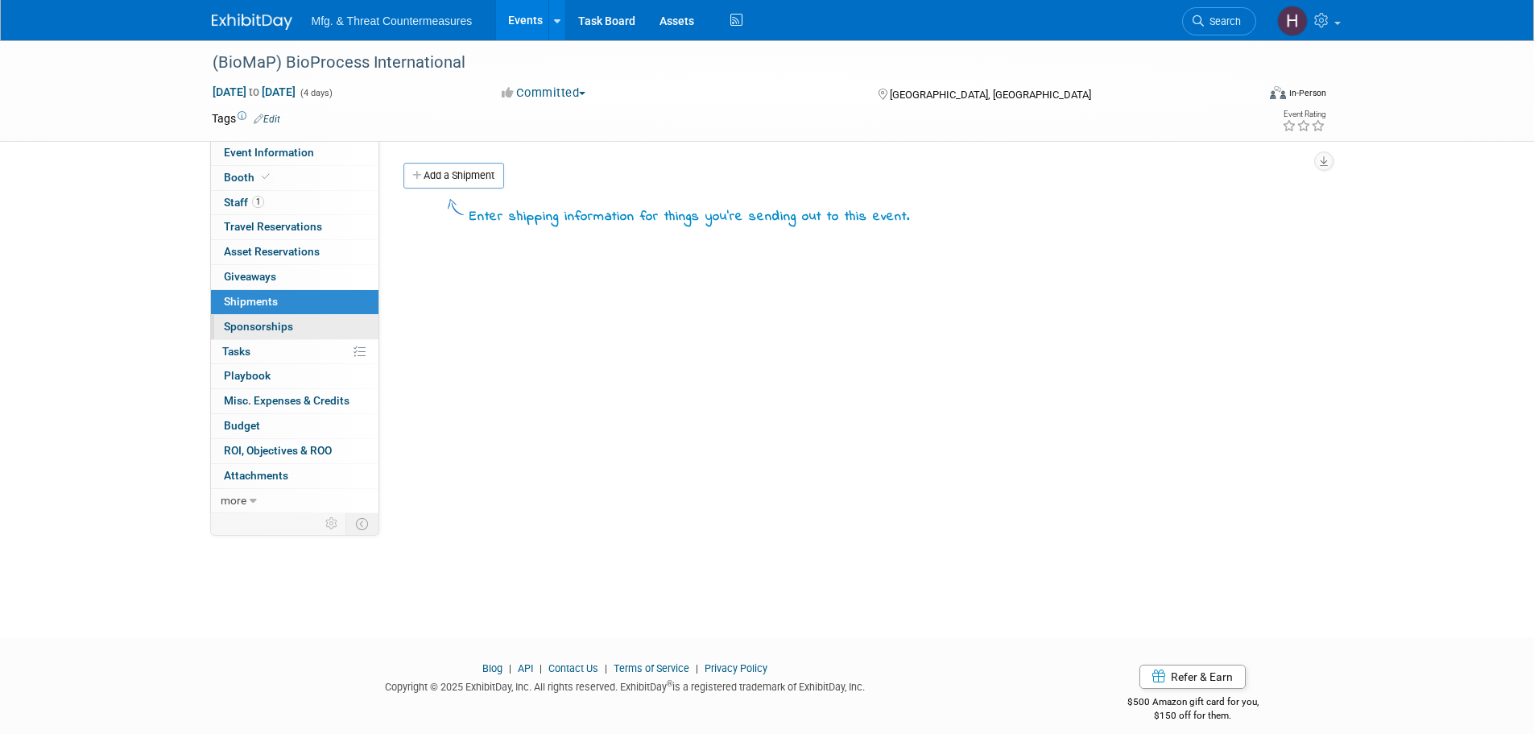
click at [268, 322] on span "Sponsorships 0" at bounding box center [258, 326] width 69 height 13
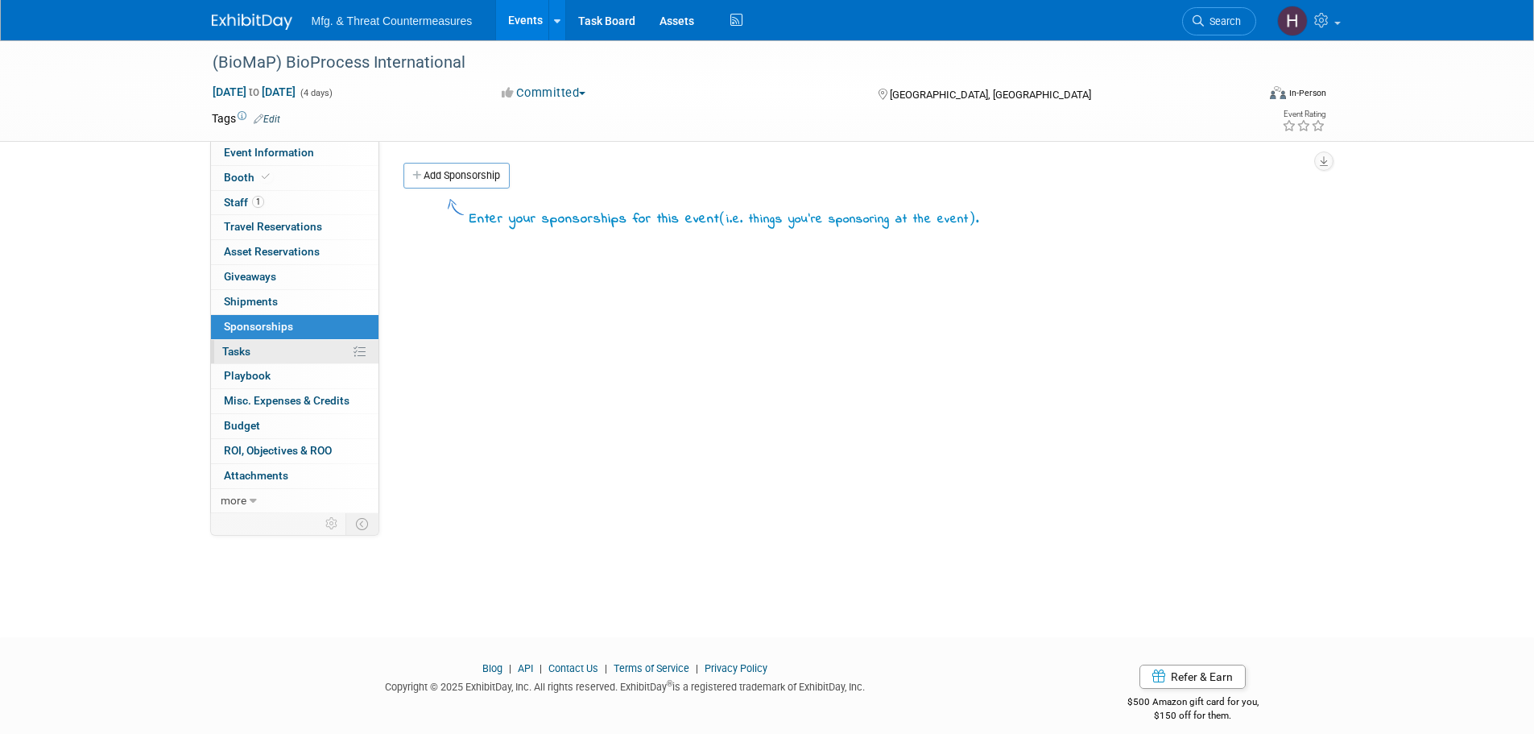
click at [263, 349] on link "0% Tasks 0%" at bounding box center [295, 352] width 168 height 24
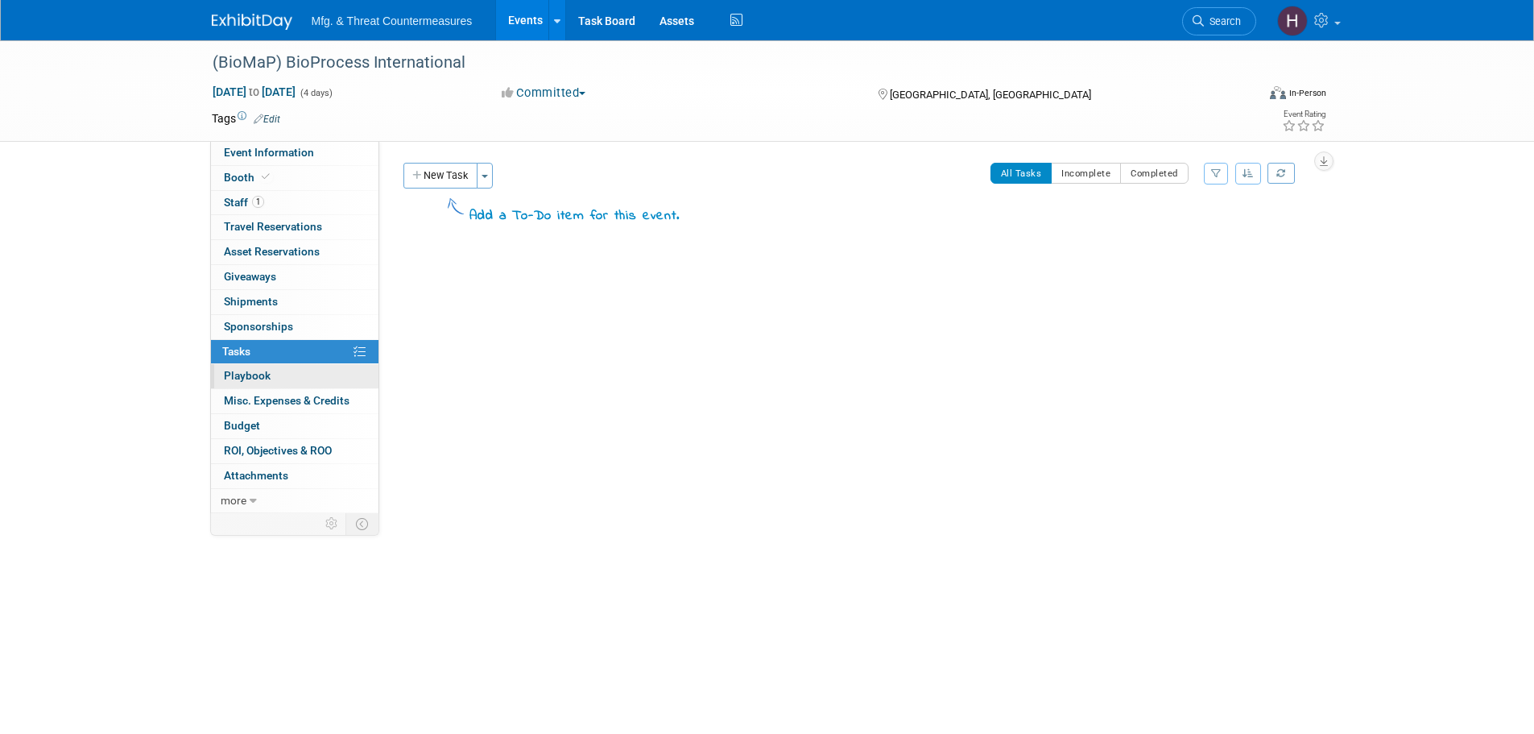
click at [263, 382] on span "Playbook 0" at bounding box center [247, 375] width 47 height 13
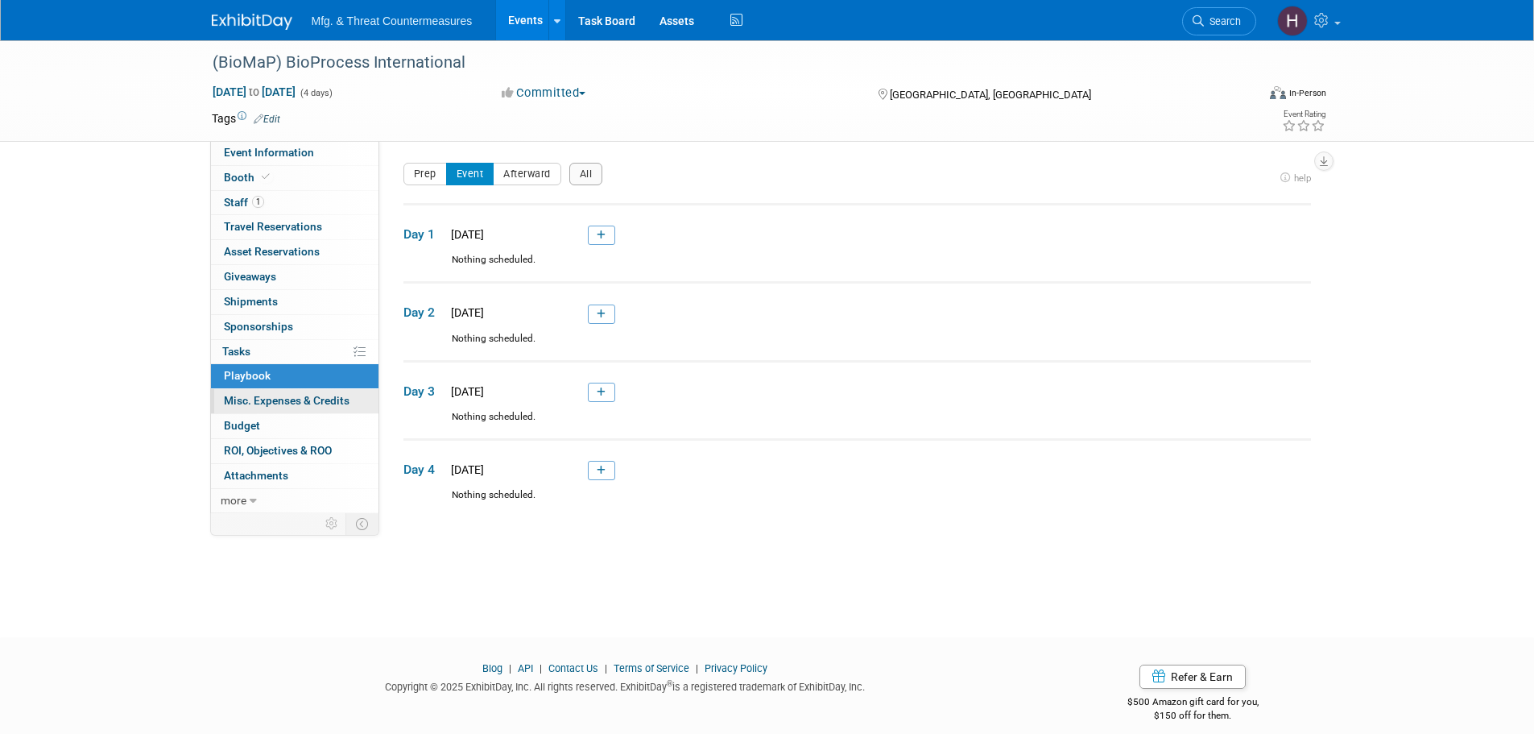
click at [261, 405] on span "Misc. Expenses & Credits 0" at bounding box center [287, 400] width 126 height 13
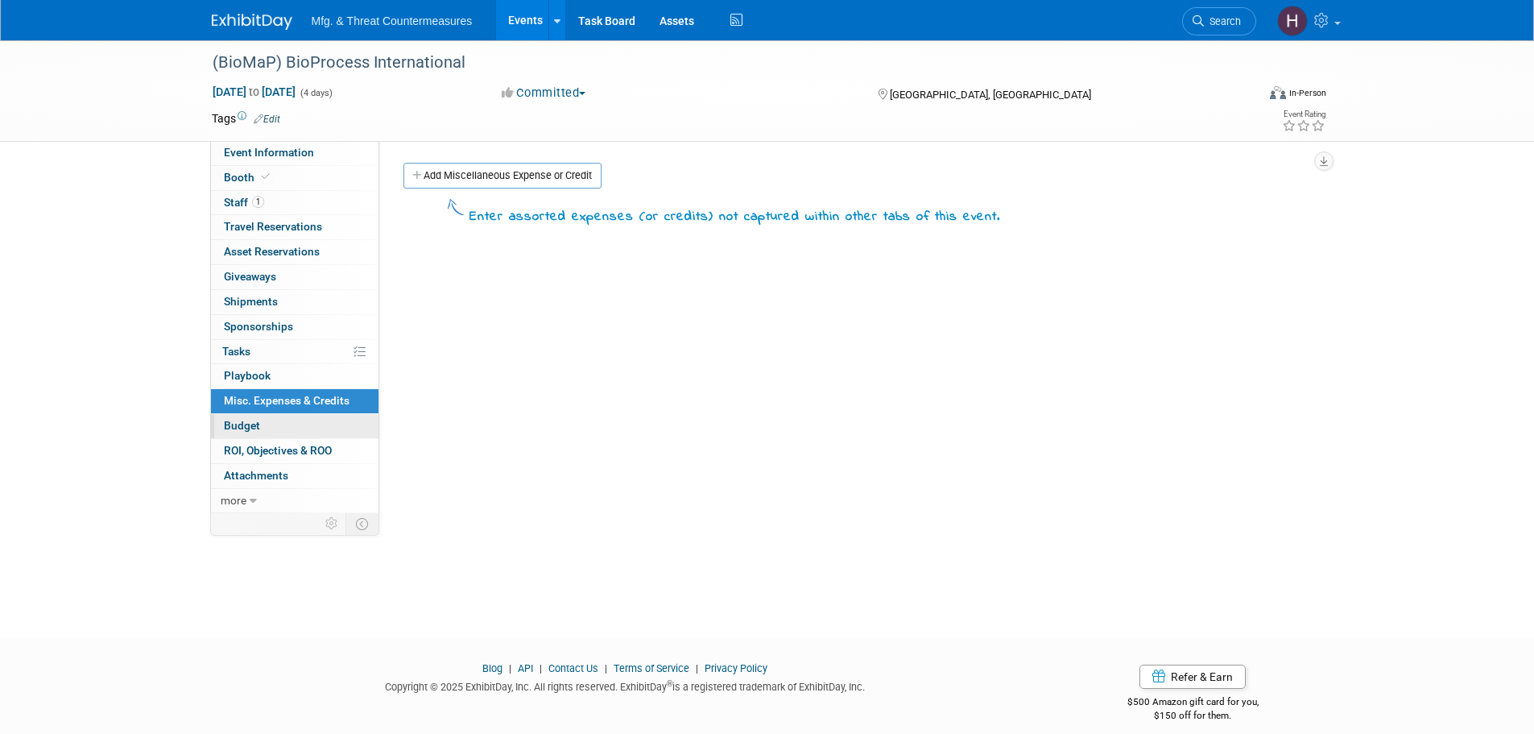
click at [258, 420] on span "Budget" at bounding box center [242, 425] width 36 height 13
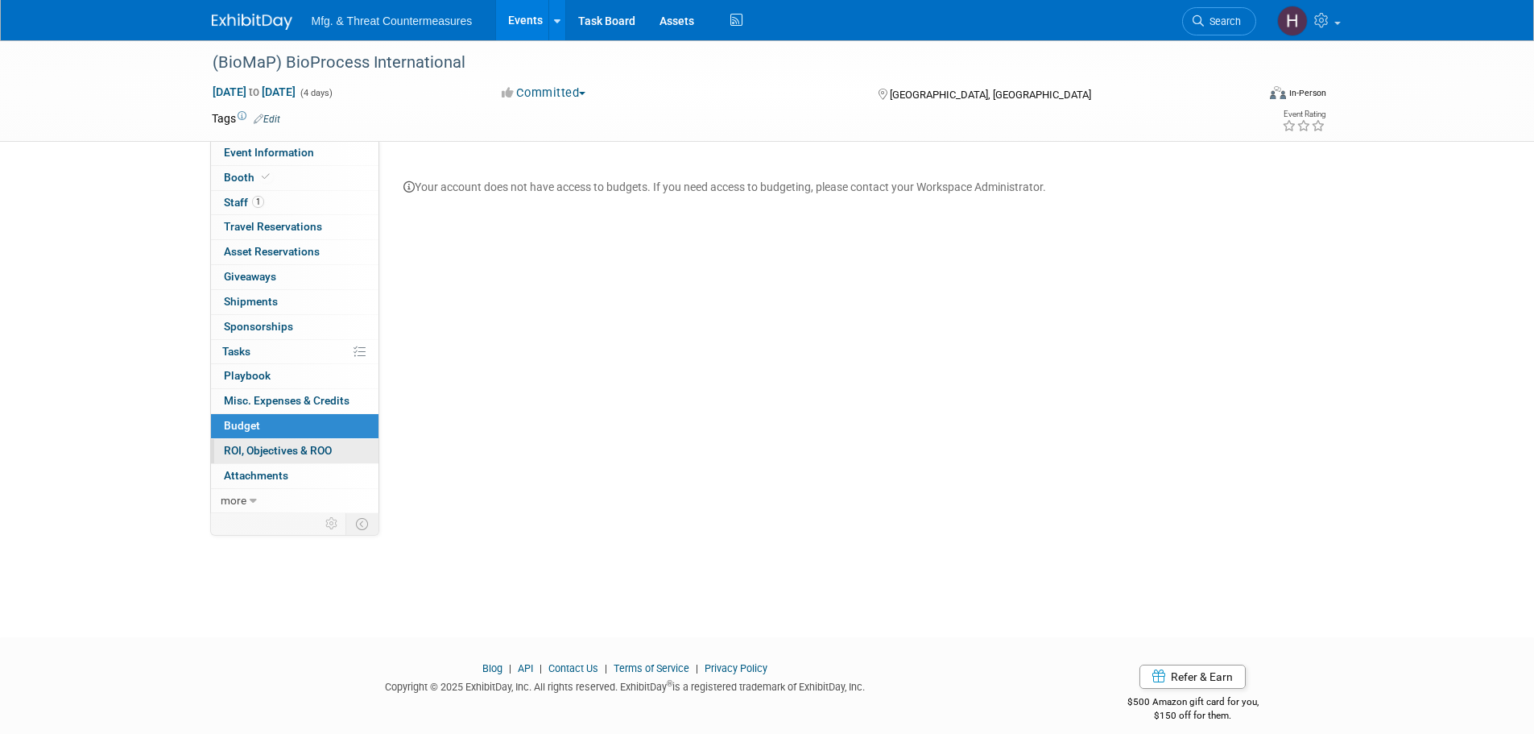
click at [244, 444] on span "ROI, Objectives & ROO 0" at bounding box center [278, 450] width 108 height 13
click at [242, 462] on link "0 ROI, Objectives & ROO 0" at bounding box center [295, 451] width 168 height 24
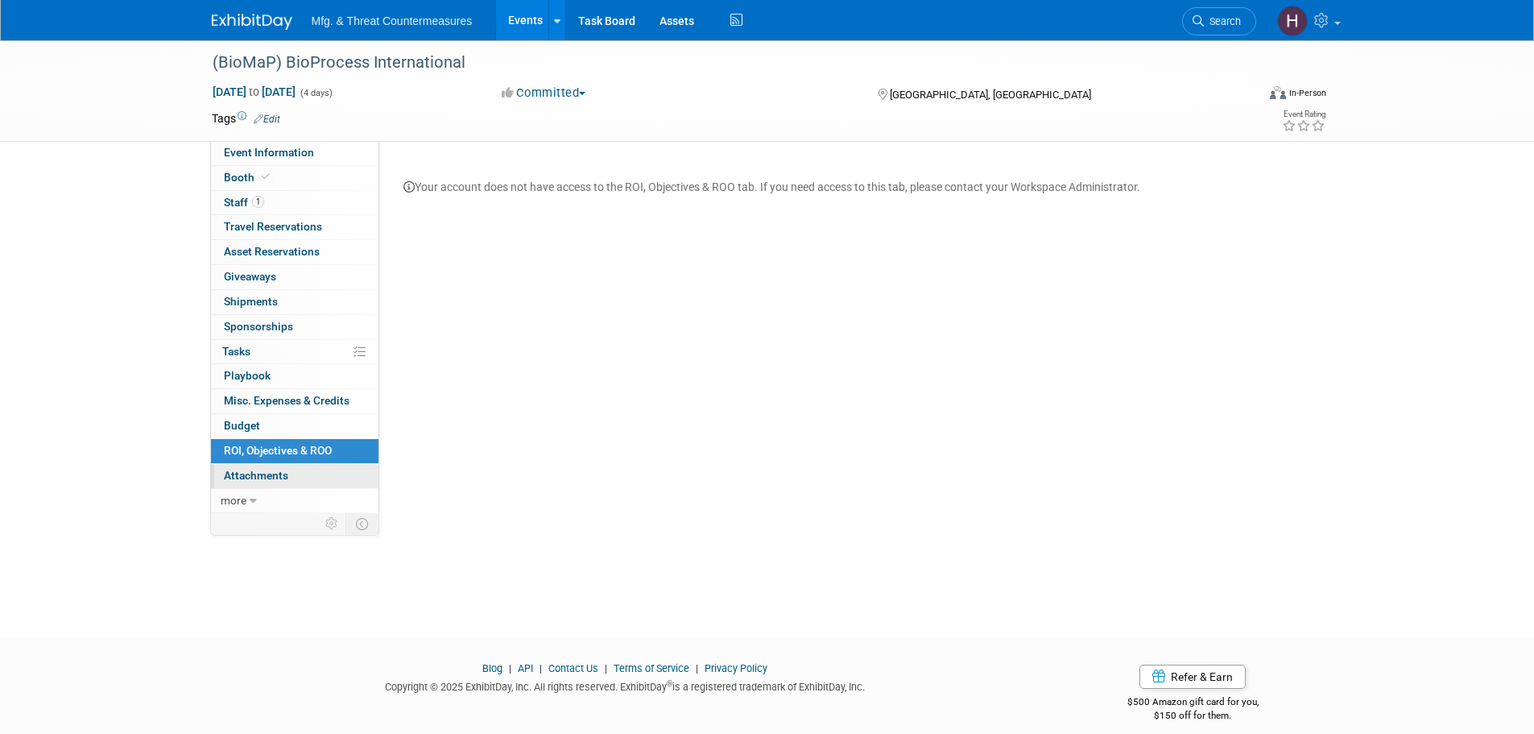
click at [238, 474] on span "Attachments 0" at bounding box center [256, 475] width 64 height 13
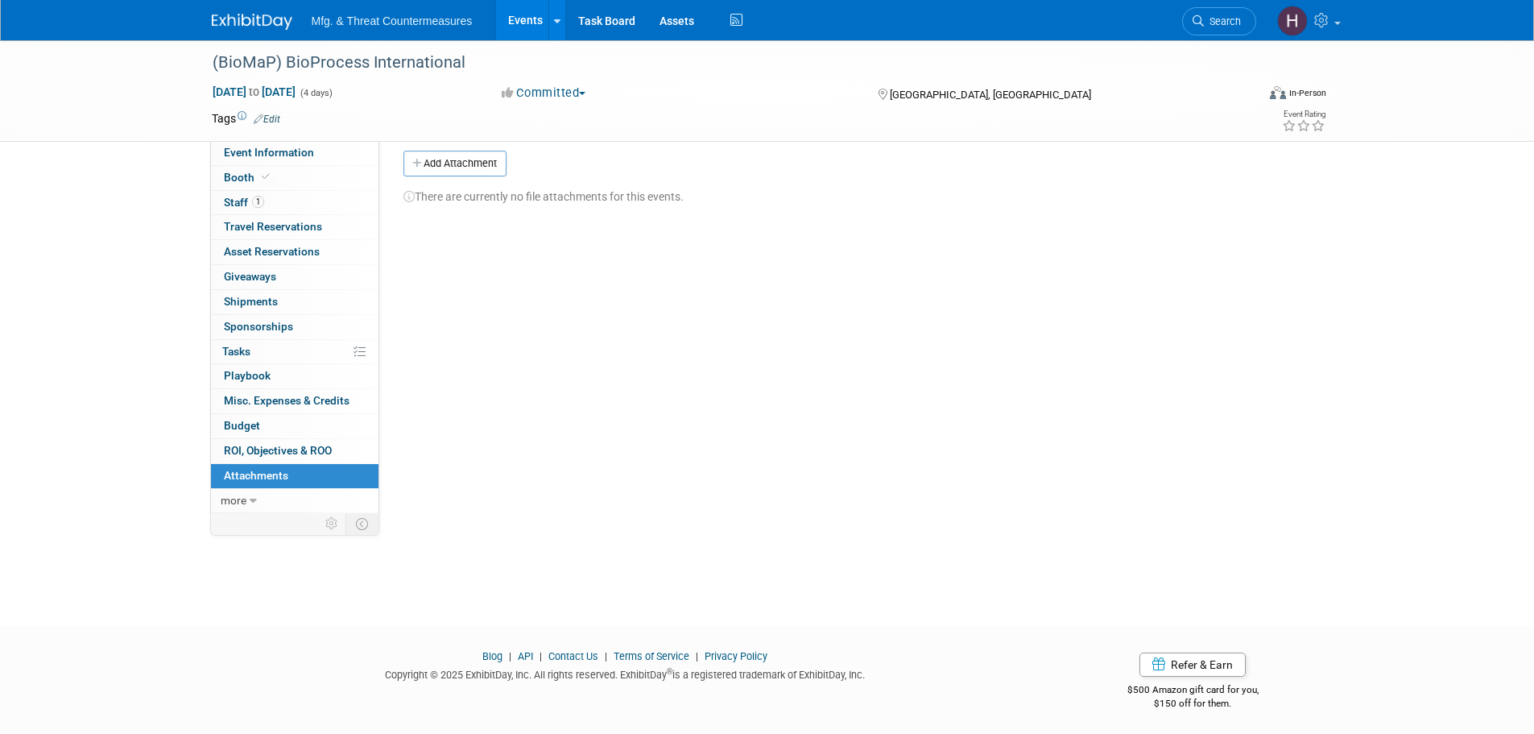
scroll to position [16, 0]
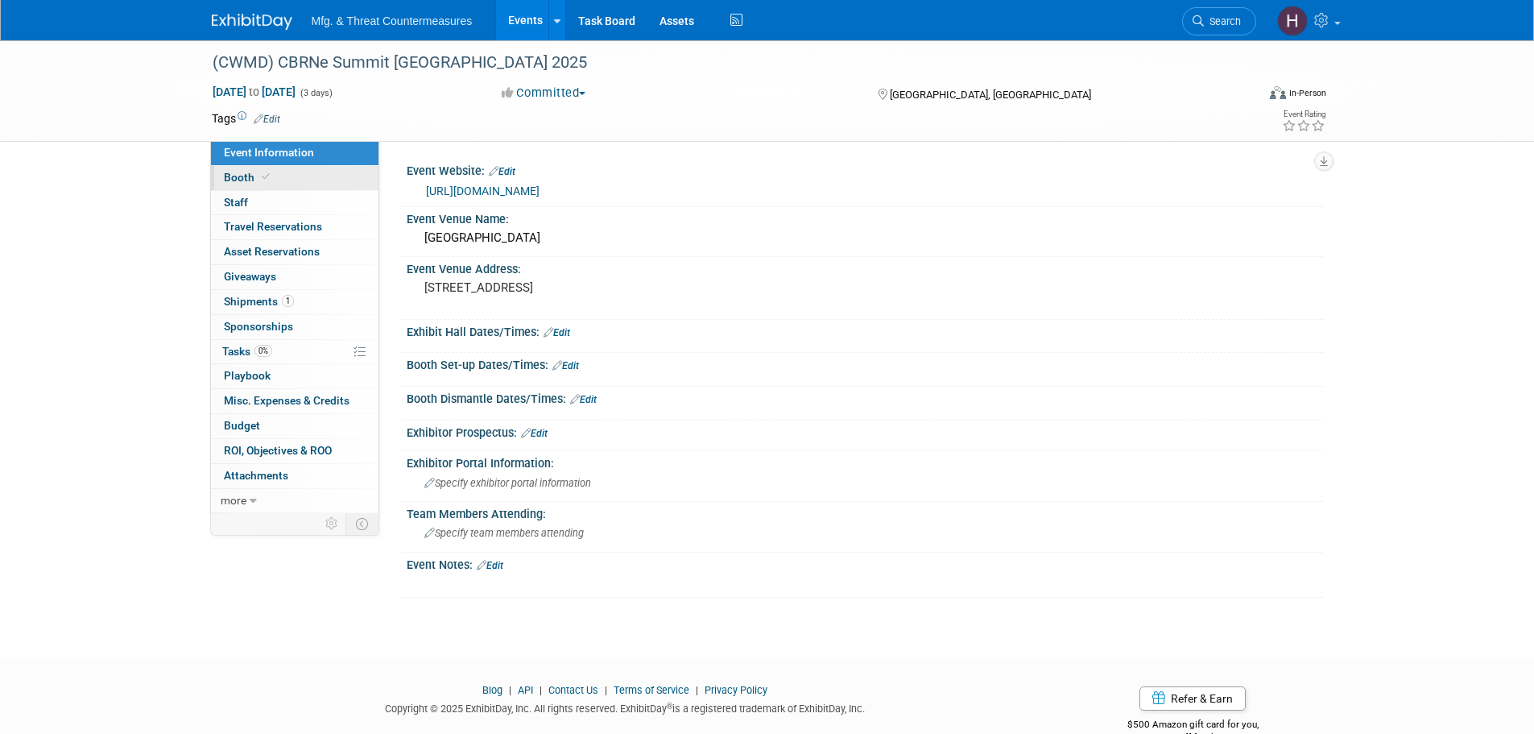
drag, startPoint x: 255, startPoint y: 162, endPoint x: 253, endPoint y: 170, distance: 8.4
click at [255, 162] on link "Event Information" at bounding box center [295, 153] width 168 height 24
click at [252, 186] on link "Booth" at bounding box center [295, 178] width 168 height 24
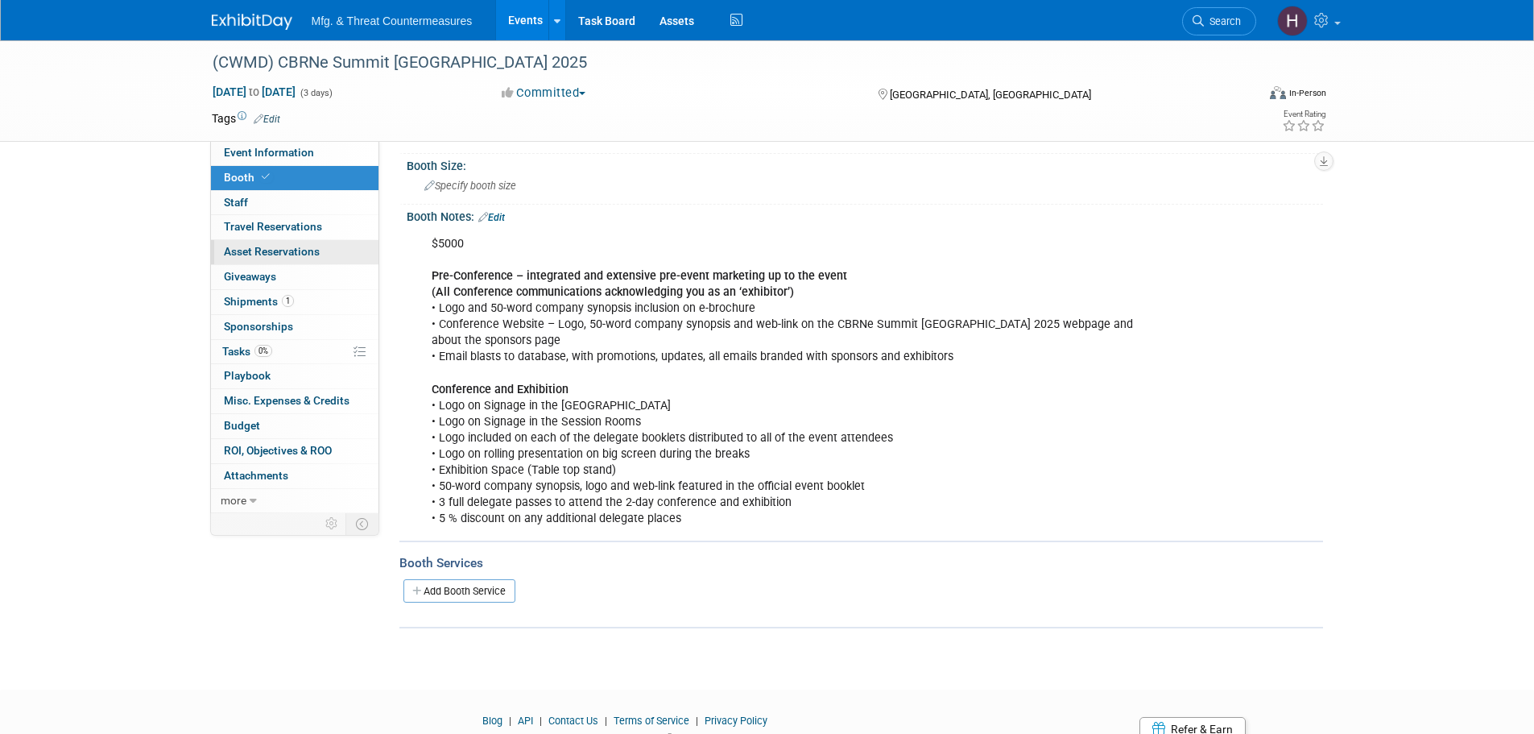
scroll to position [193, 0]
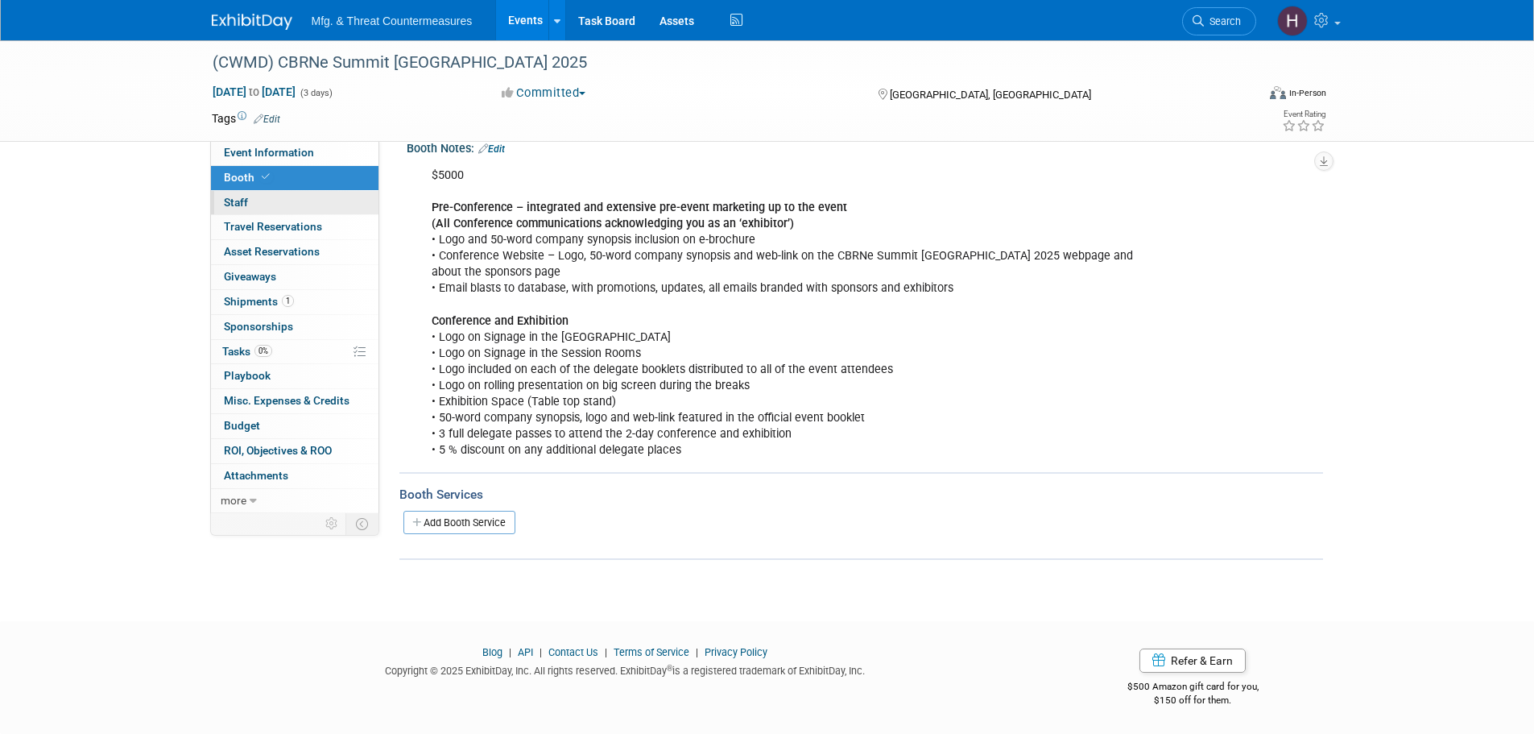
drag, startPoint x: 276, startPoint y: 200, endPoint x: 269, endPoint y: 210, distance: 12.7
click at [276, 200] on link "0 Staff 0" at bounding box center [295, 203] width 168 height 24
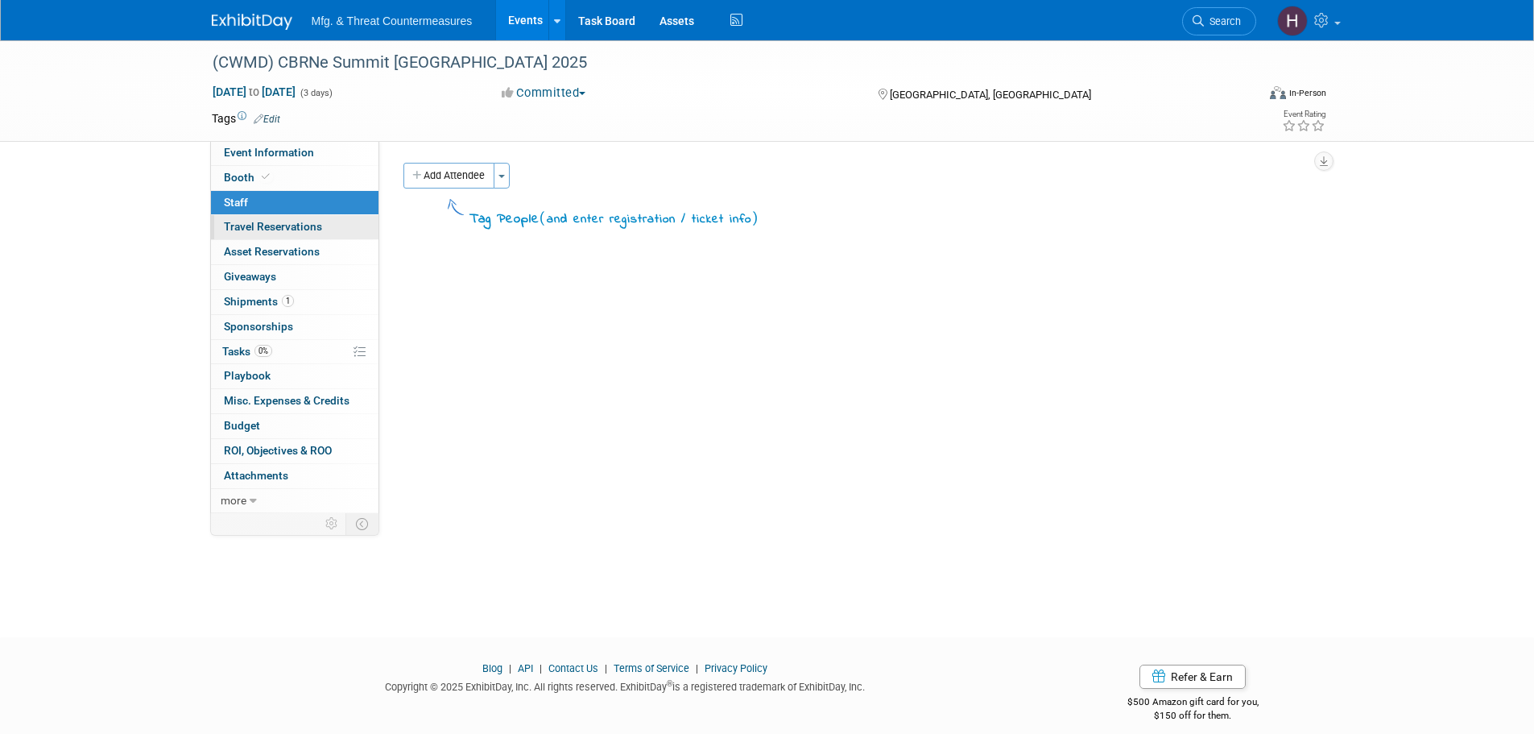
click at [263, 224] on span "Travel Reservations 0" at bounding box center [273, 226] width 98 height 13
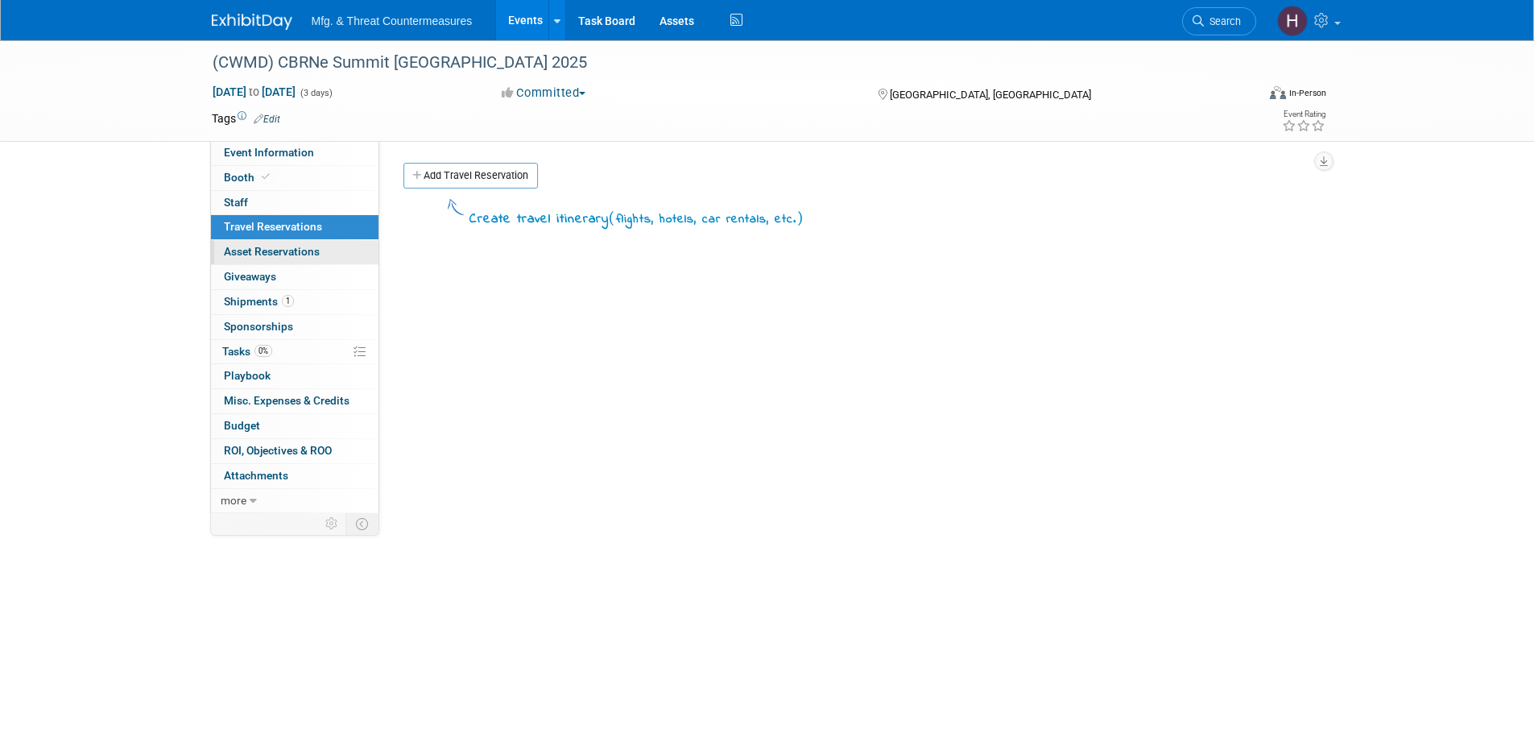
click at [257, 255] on span "Asset Reservations 0" at bounding box center [272, 251] width 96 height 13
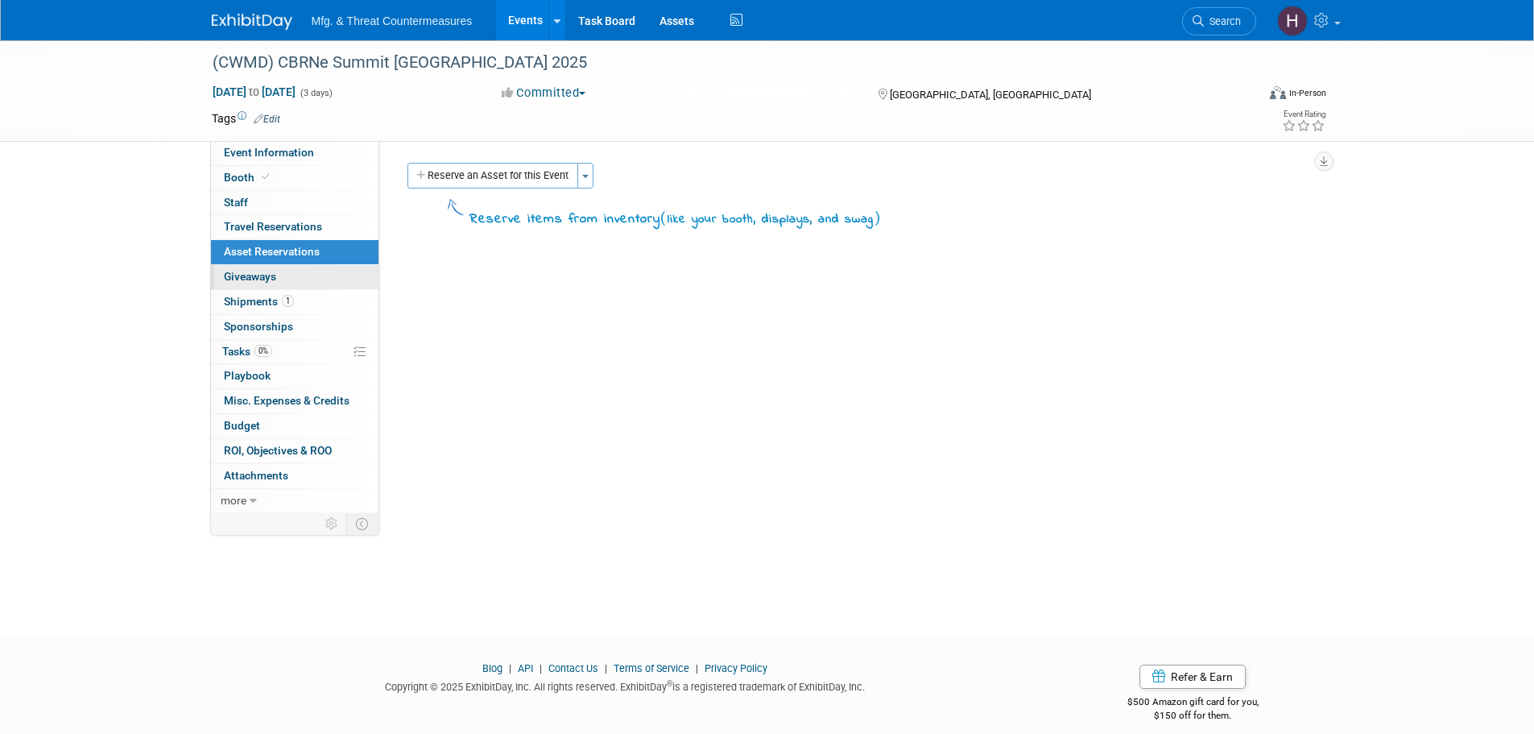
click at [247, 288] on link "0 Giveaways 0" at bounding box center [295, 277] width 168 height 24
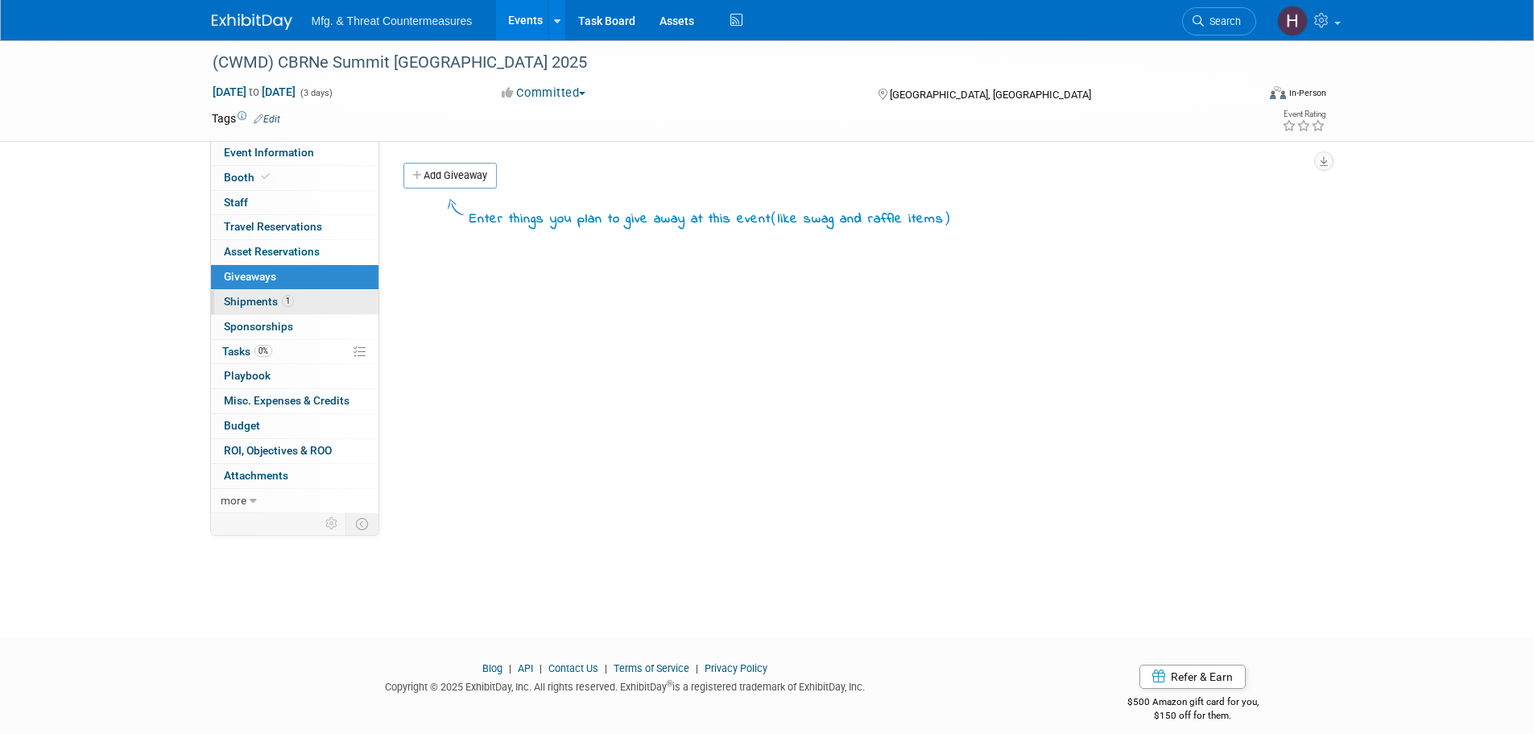
click at [247, 300] on span "Shipments 1" at bounding box center [259, 301] width 70 height 13
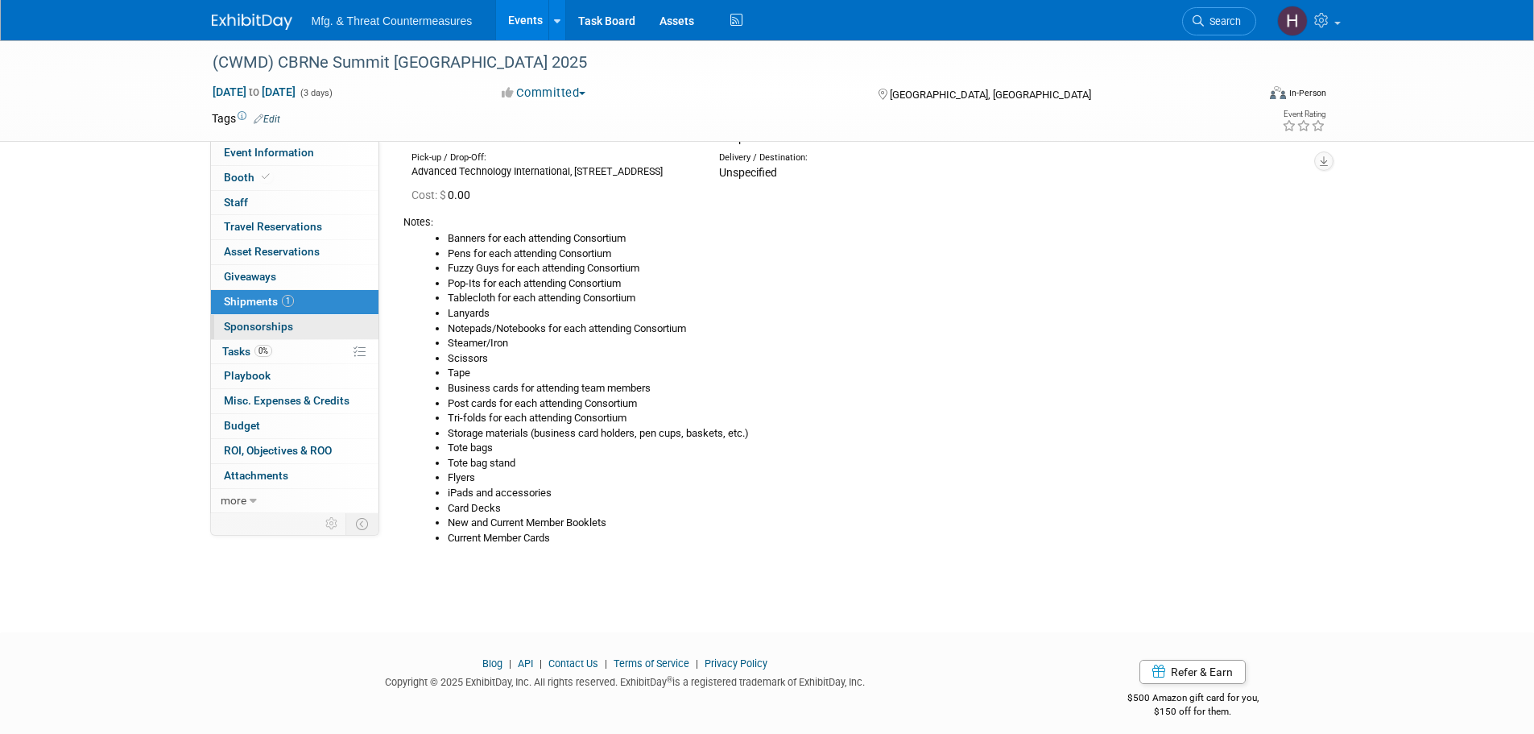
scroll to position [148, 0]
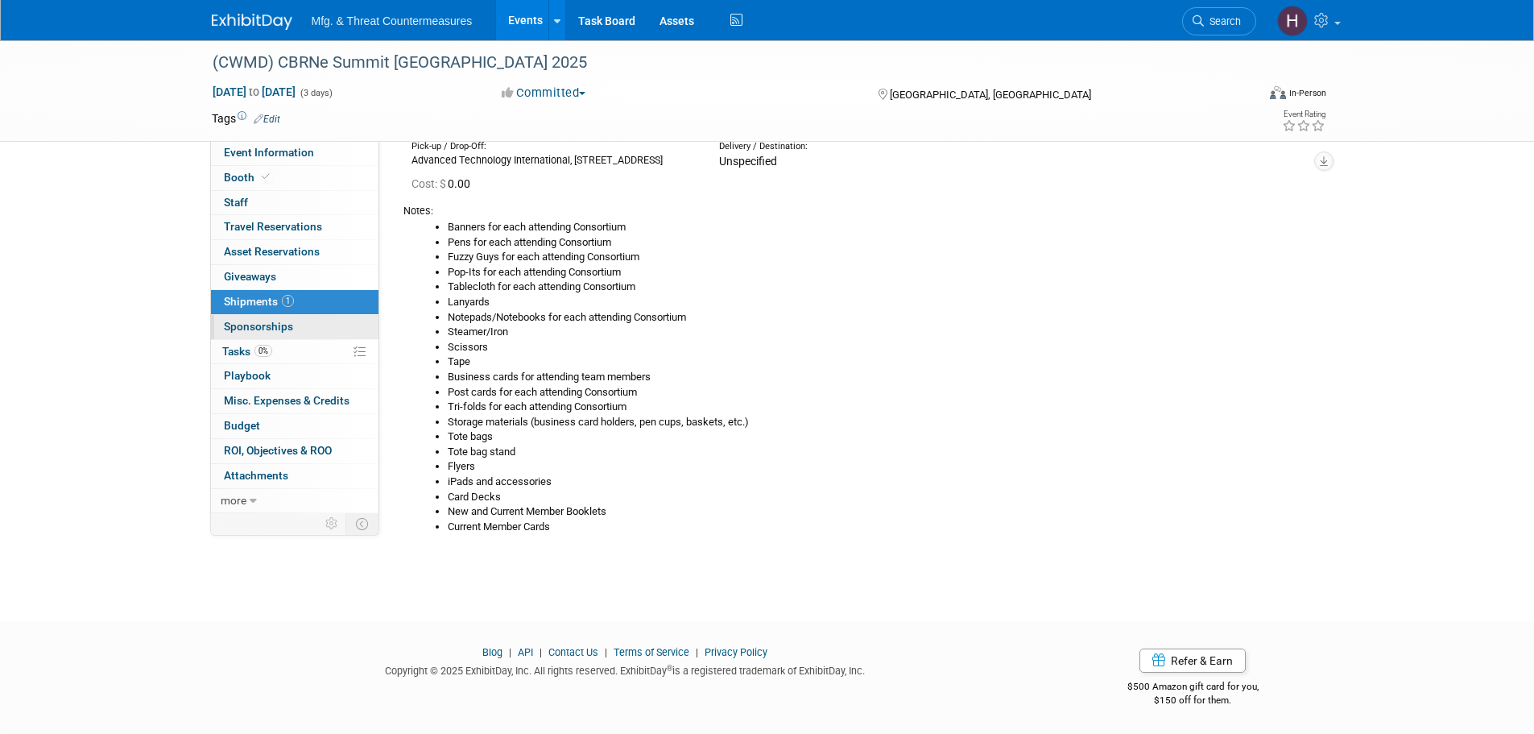
click at [246, 324] on span "Sponsorships 0" at bounding box center [258, 326] width 69 height 13
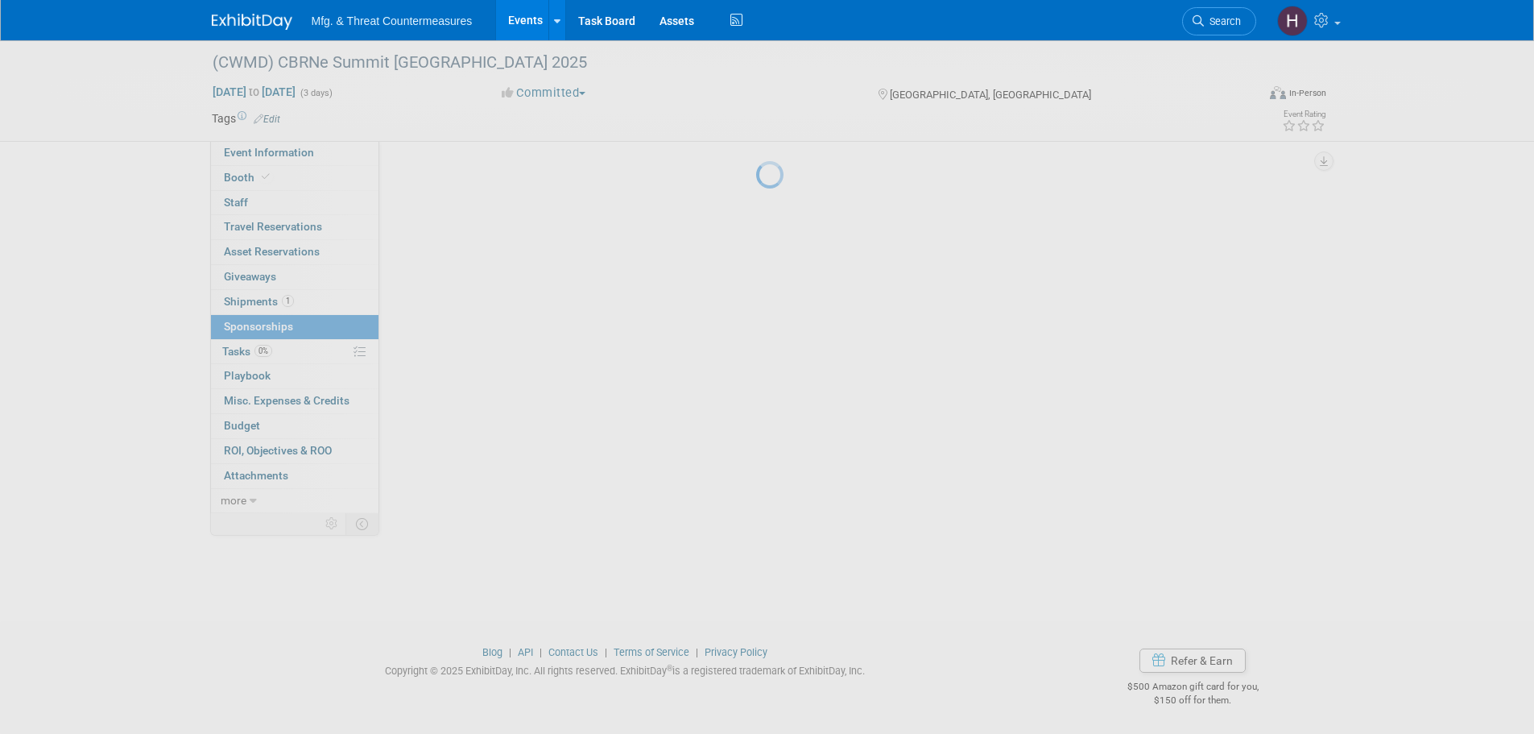
scroll to position [0, 0]
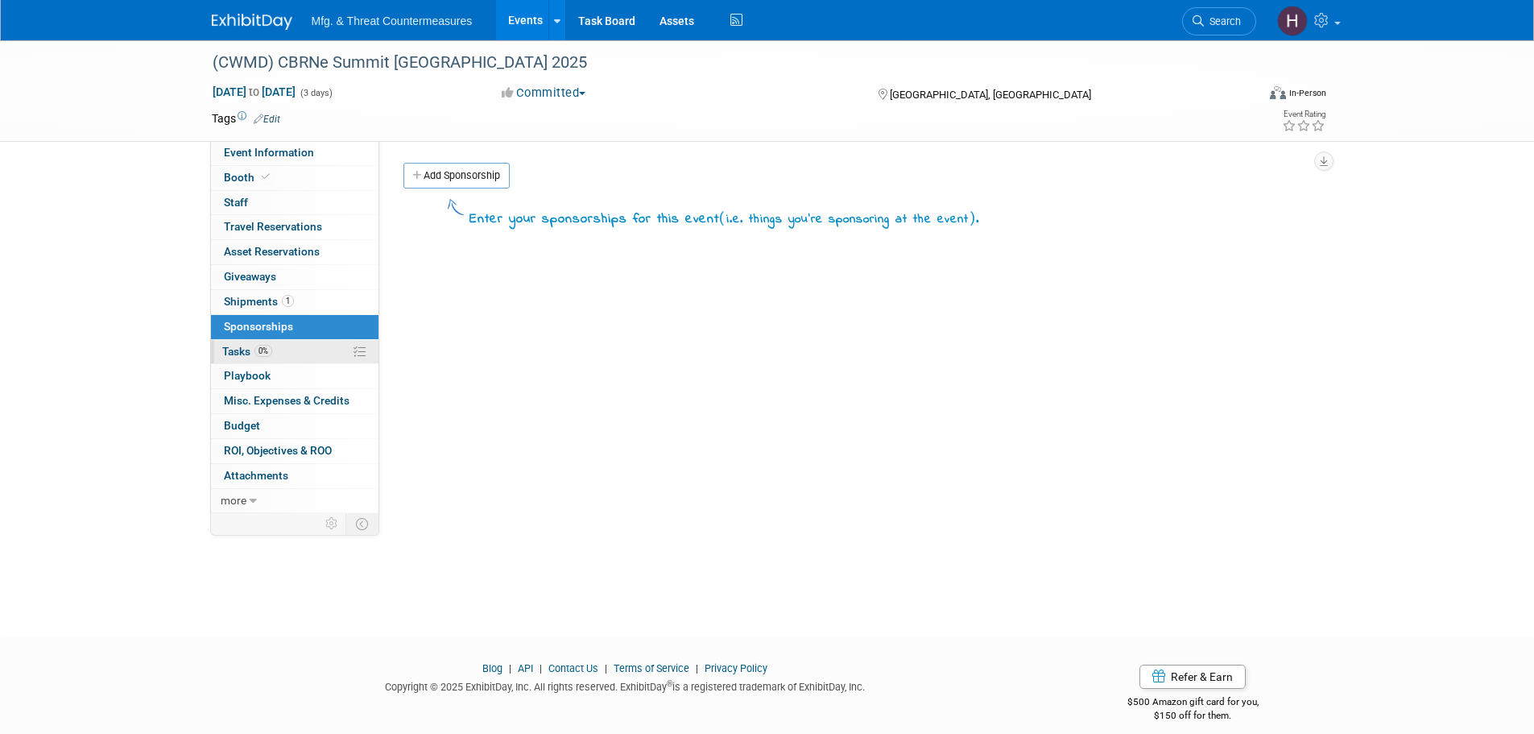
click at [231, 350] on span "Tasks 0%" at bounding box center [247, 351] width 50 height 13
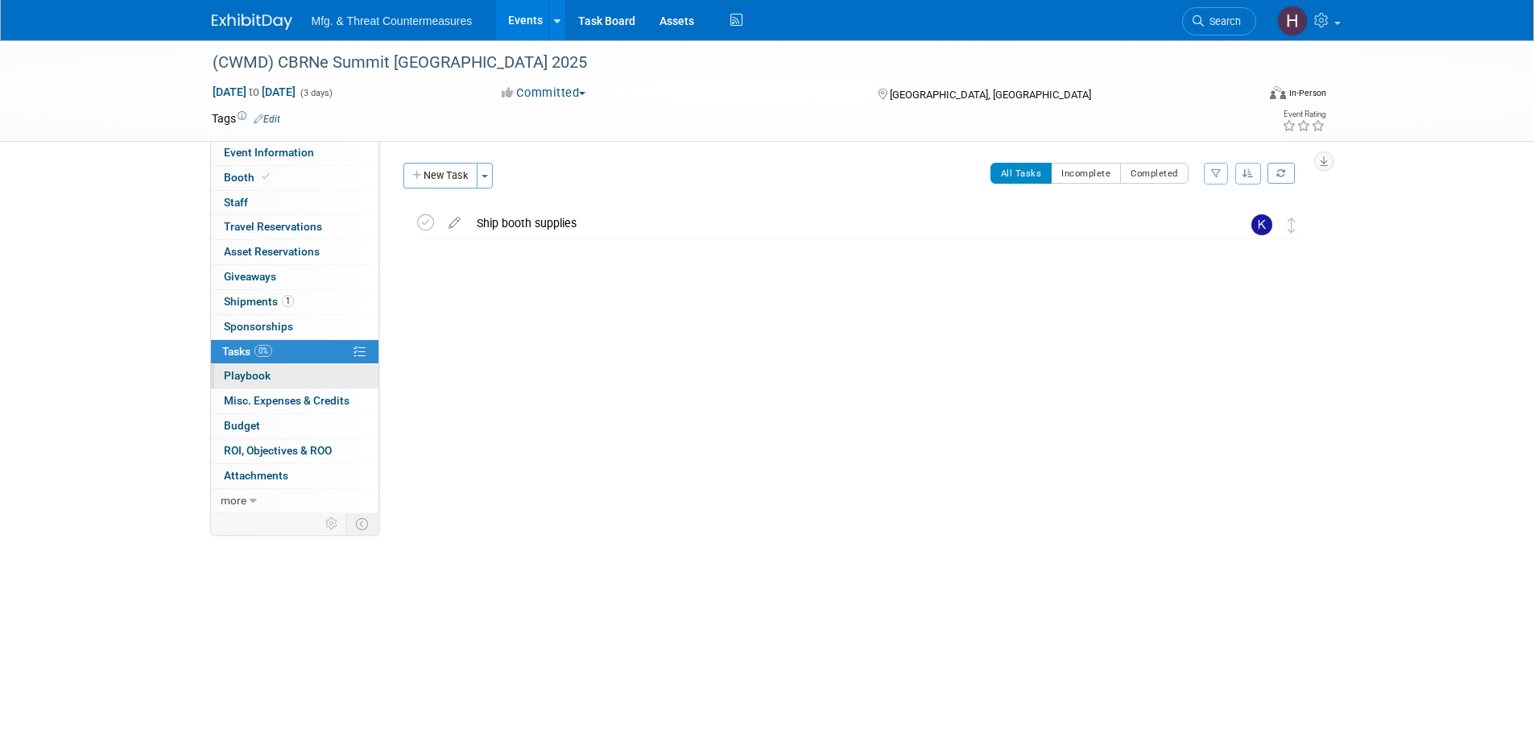
click at [226, 375] on span "Playbook 0" at bounding box center [247, 375] width 47 height 13
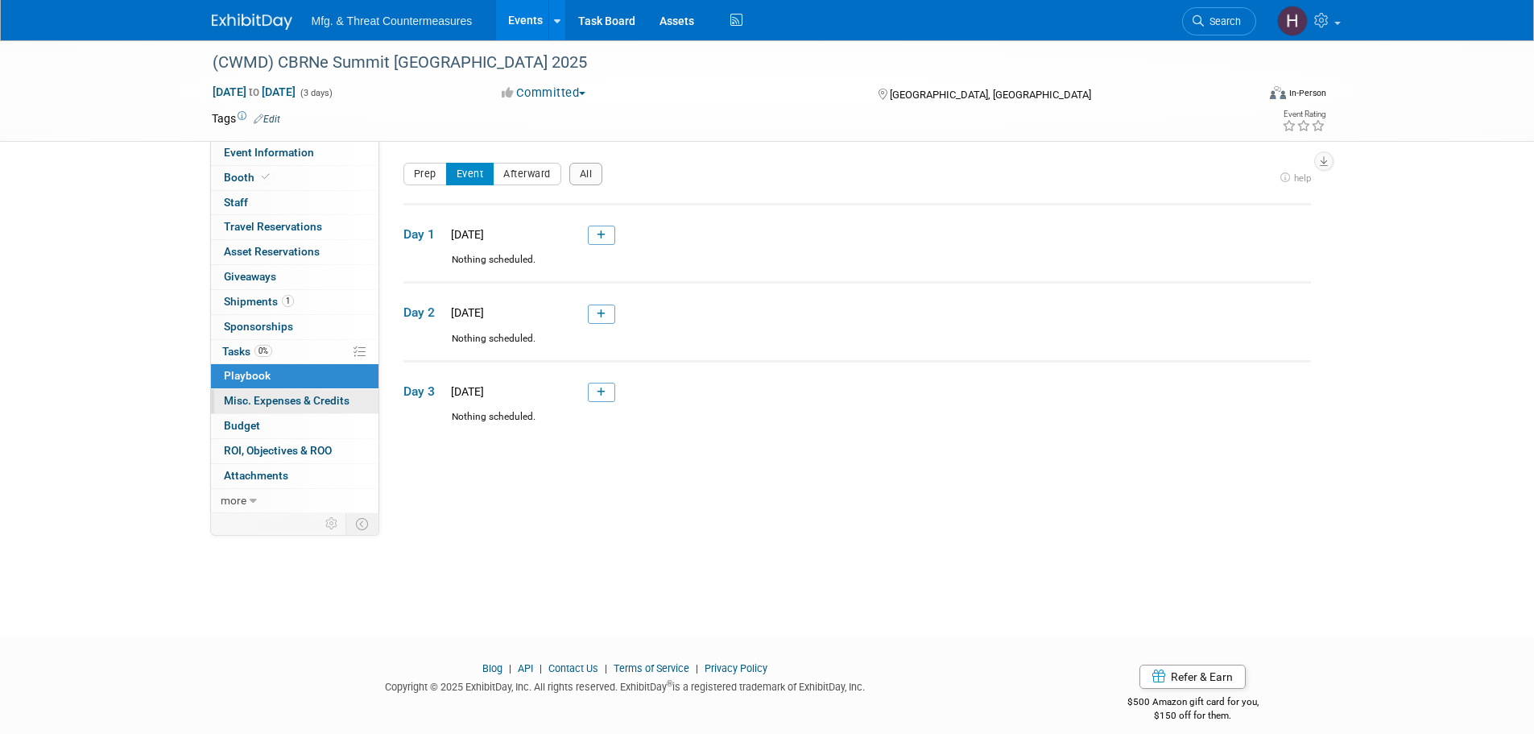
click at [231, 404] on span "Misc. Expenses & Credits 0" at bounding box center [287, 400] width 126 height 13
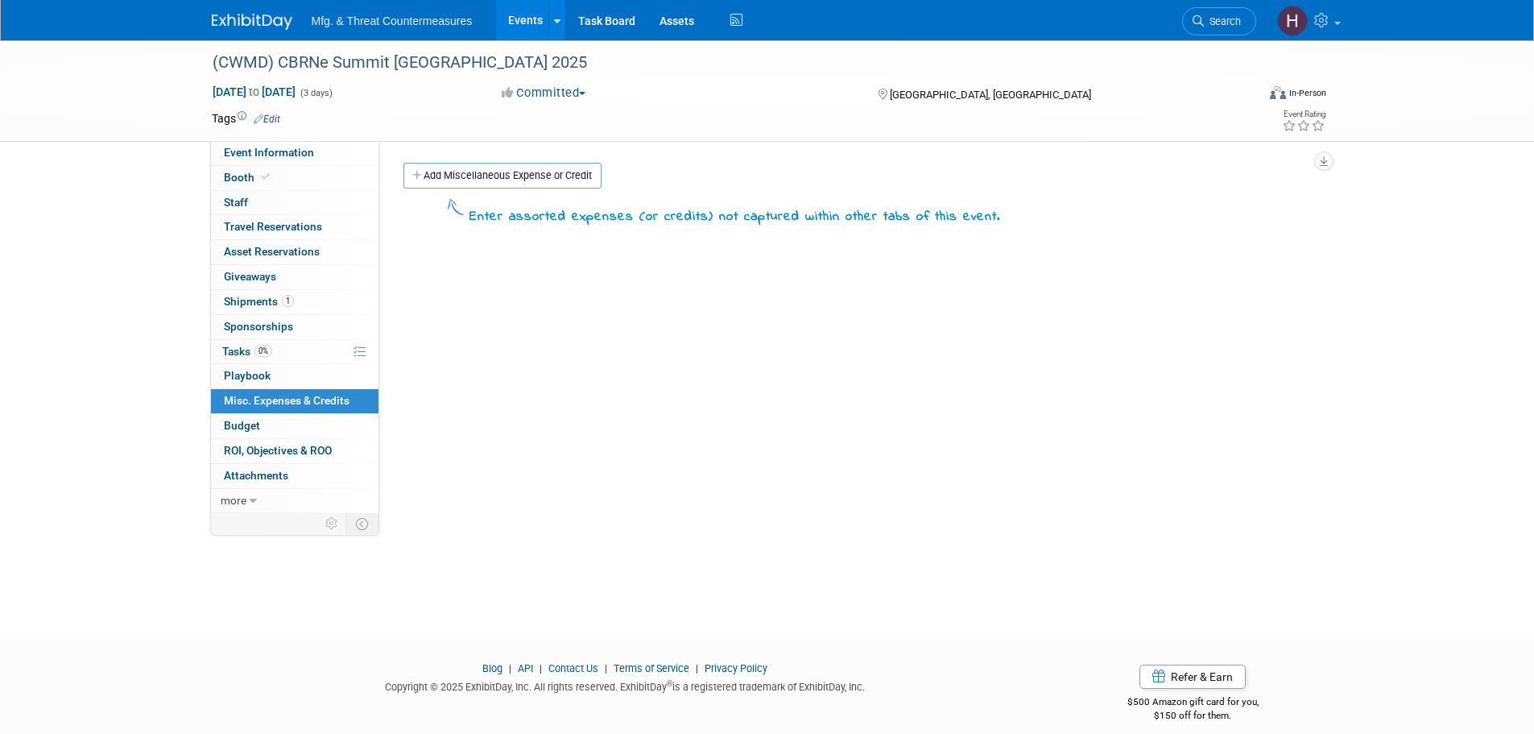
click at [232, 421] on span "Budget" at bounding box center [242, 425] width 36 height 13
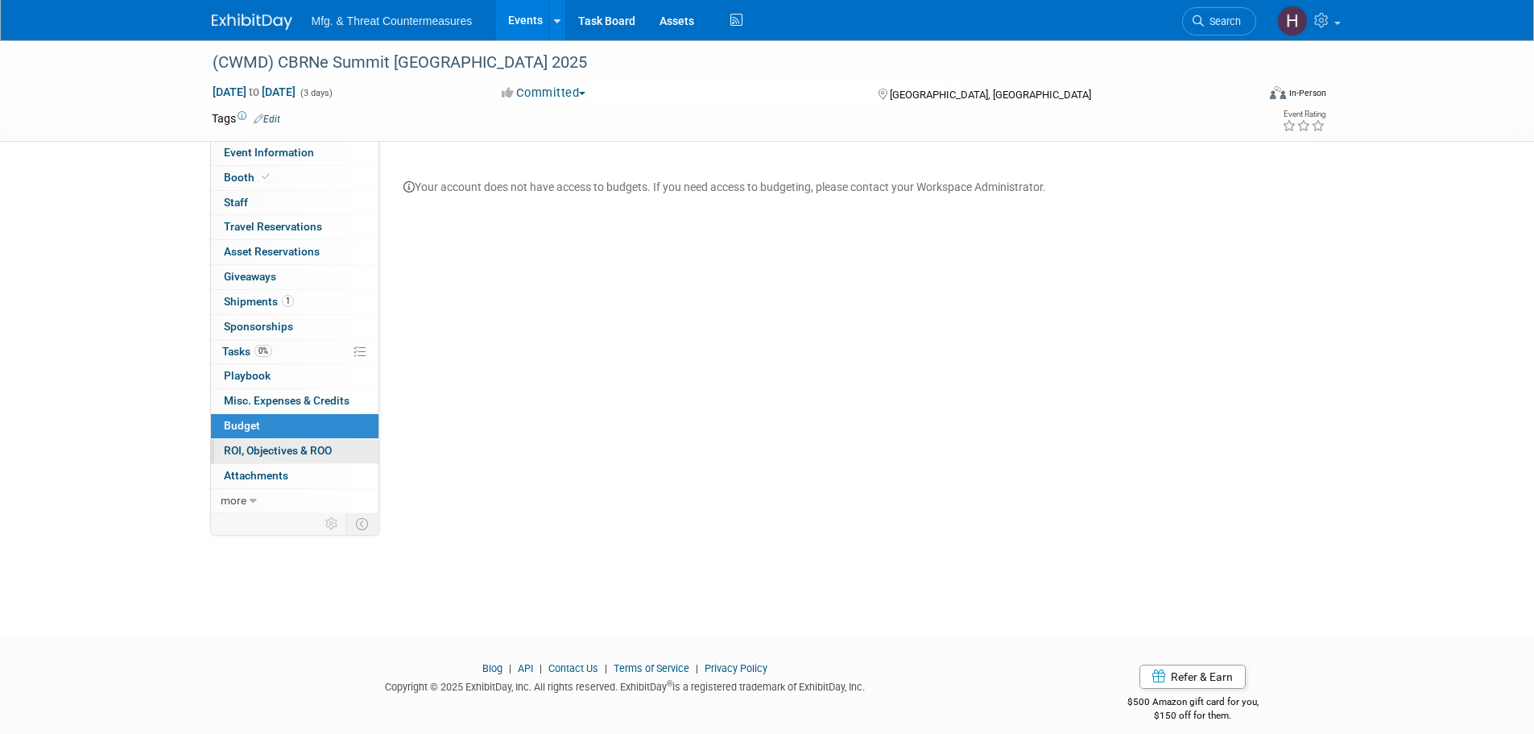
click at [237, 456] on span "ROI, Objectives & ROO 0" at bounding box center [278, 450] width 108 height 13
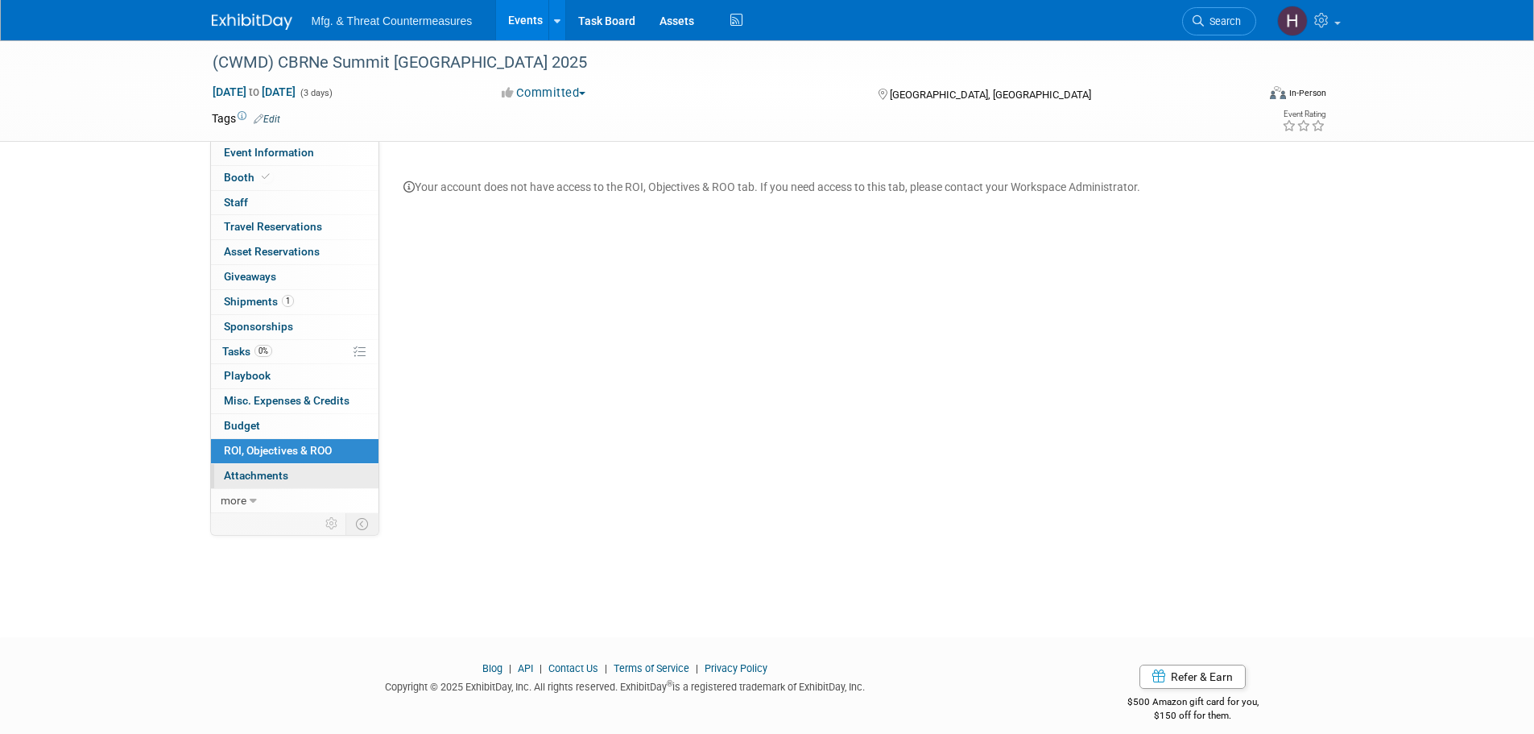
click at [239, 474] on span "Attachments 0" at bounding box center [256, 475] width 64 height 13
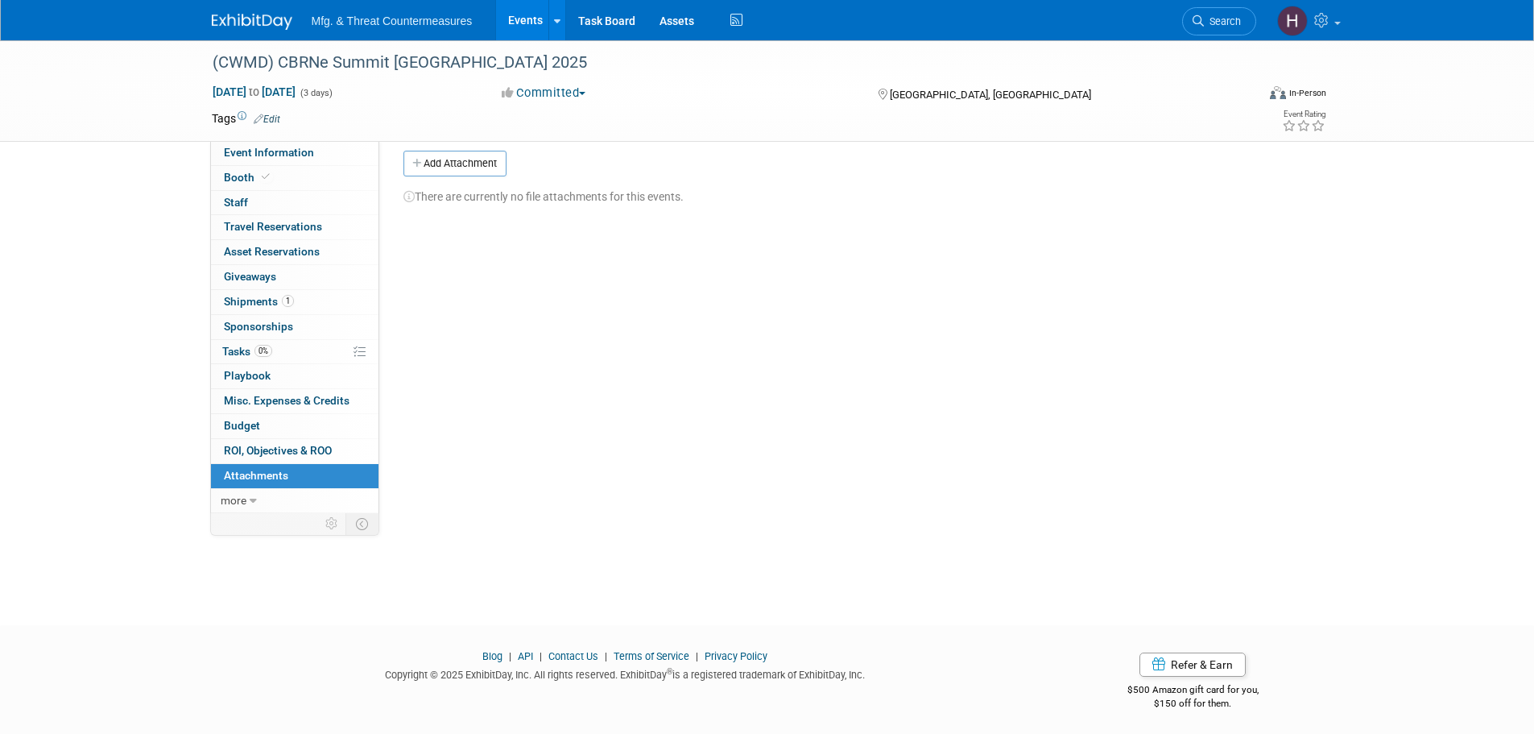
scroll to position [16, 0]
